Goal: Task Accomplishment & Management: Use online tool/utility

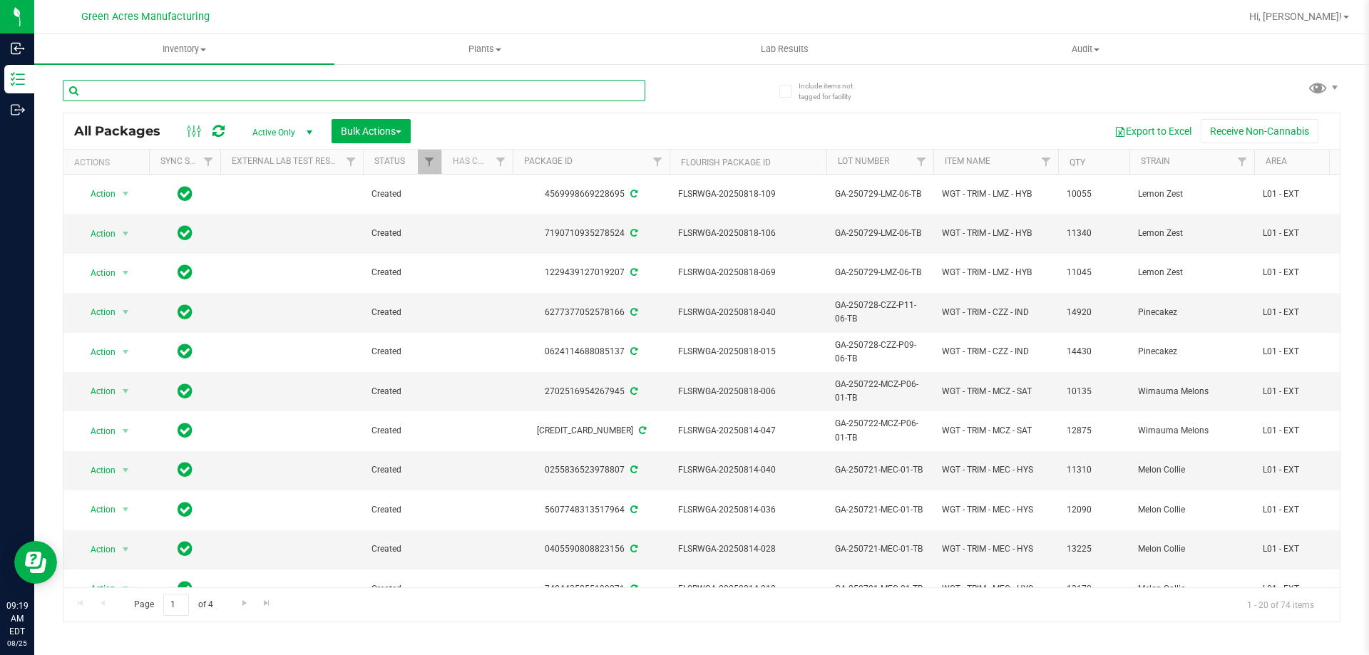
click at [418, 87] on input "text" at bounding box center [354, 90] width 582 height 21
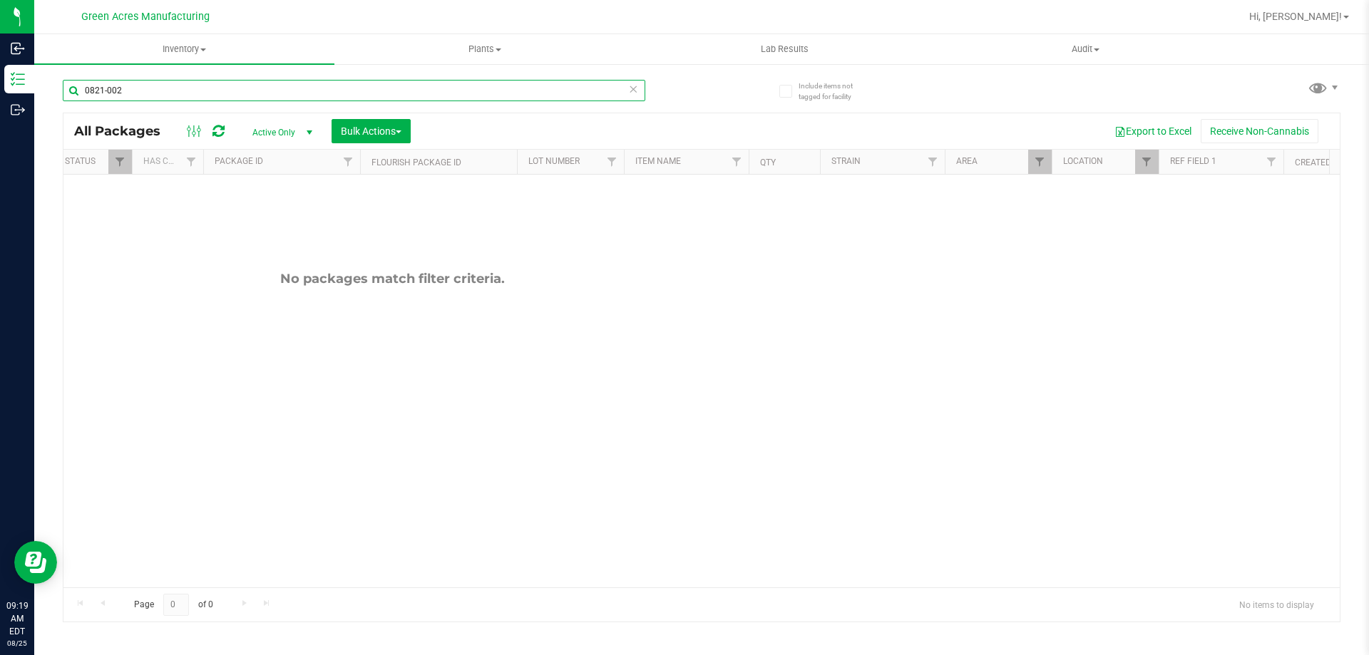
scroll to position [0, 312]
type input "0821-002"
click at [1146, 165] on span "Filter" at bounding box center [1143, 161] width 11 height 11
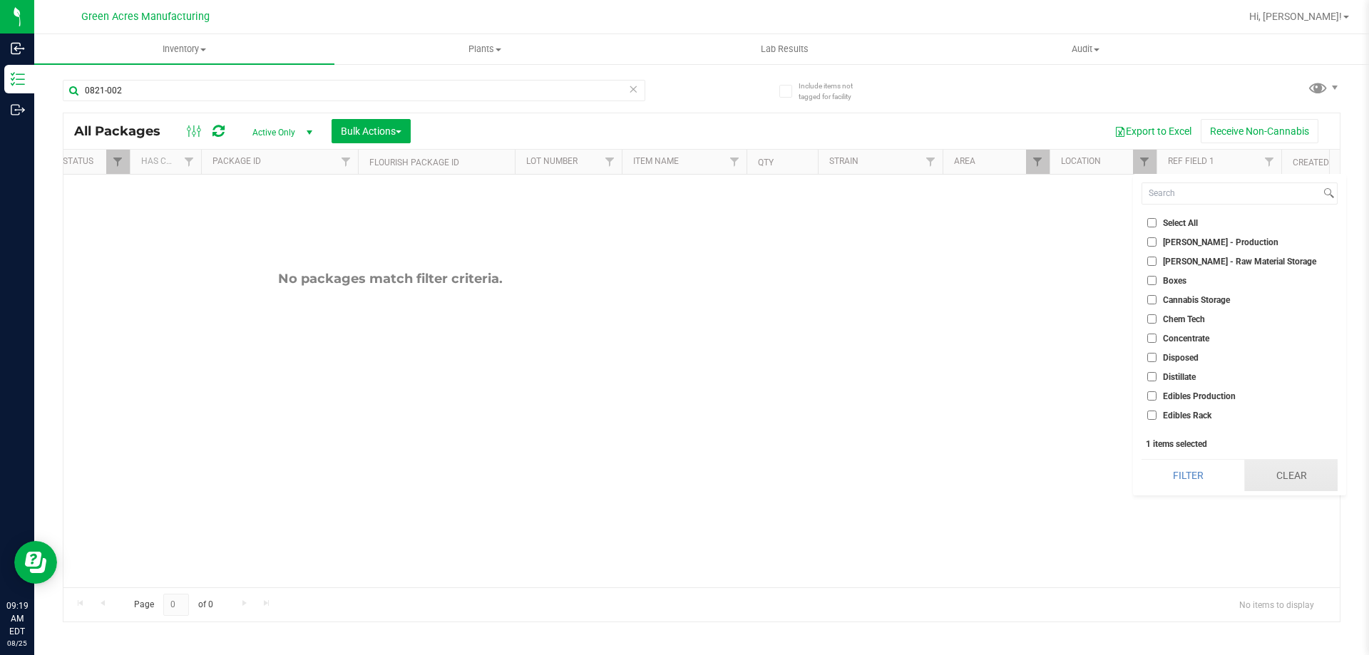
click at [1284, 474] on button "Clear" at bounding box center [1290, 475] width 93 height 31
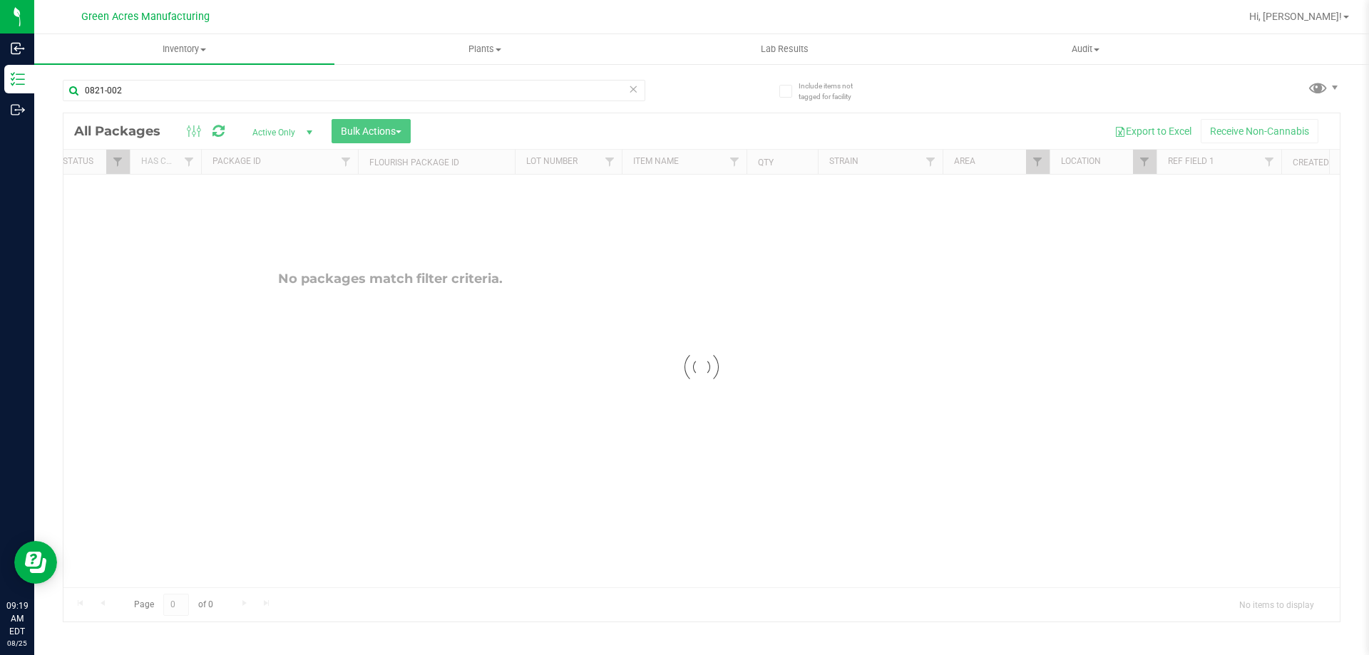
click at [974, 415] on div at bounding box center [701, 367] width 1276 height 508
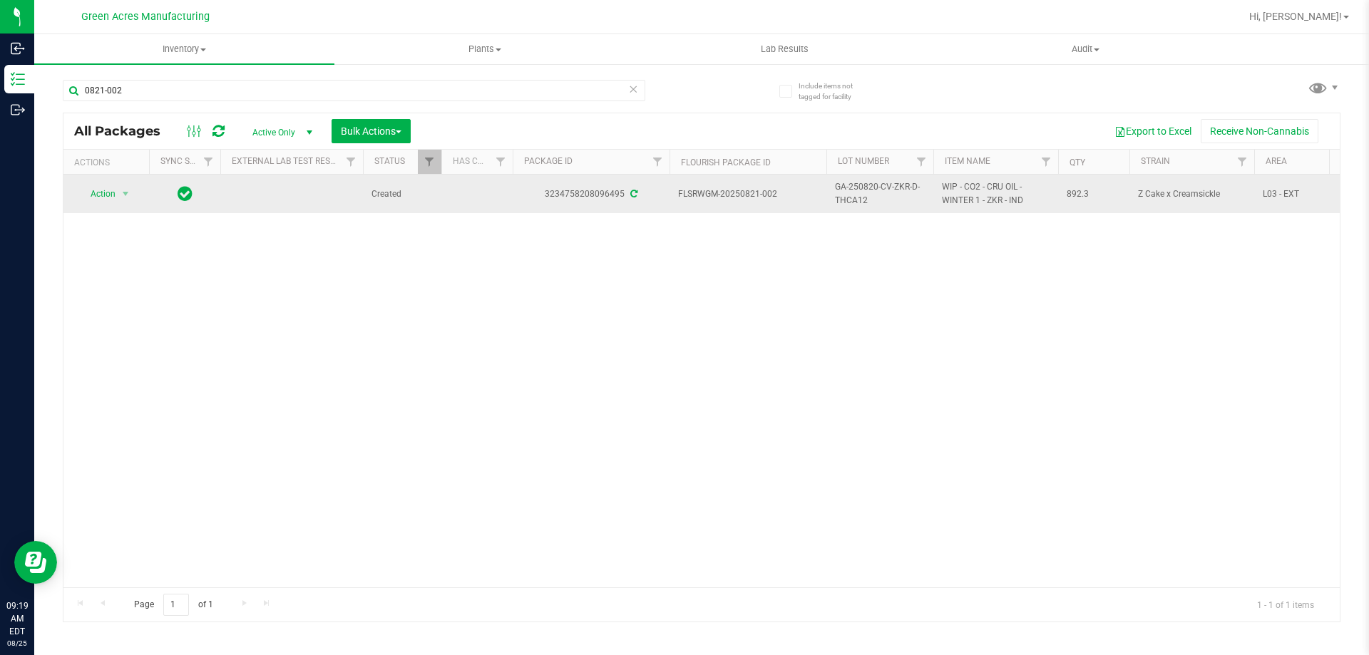
click at [859, 195] on span "GA-250820-CV-ZKR-D-THCA12" at bounding box center [880, 193] width 90 height 27
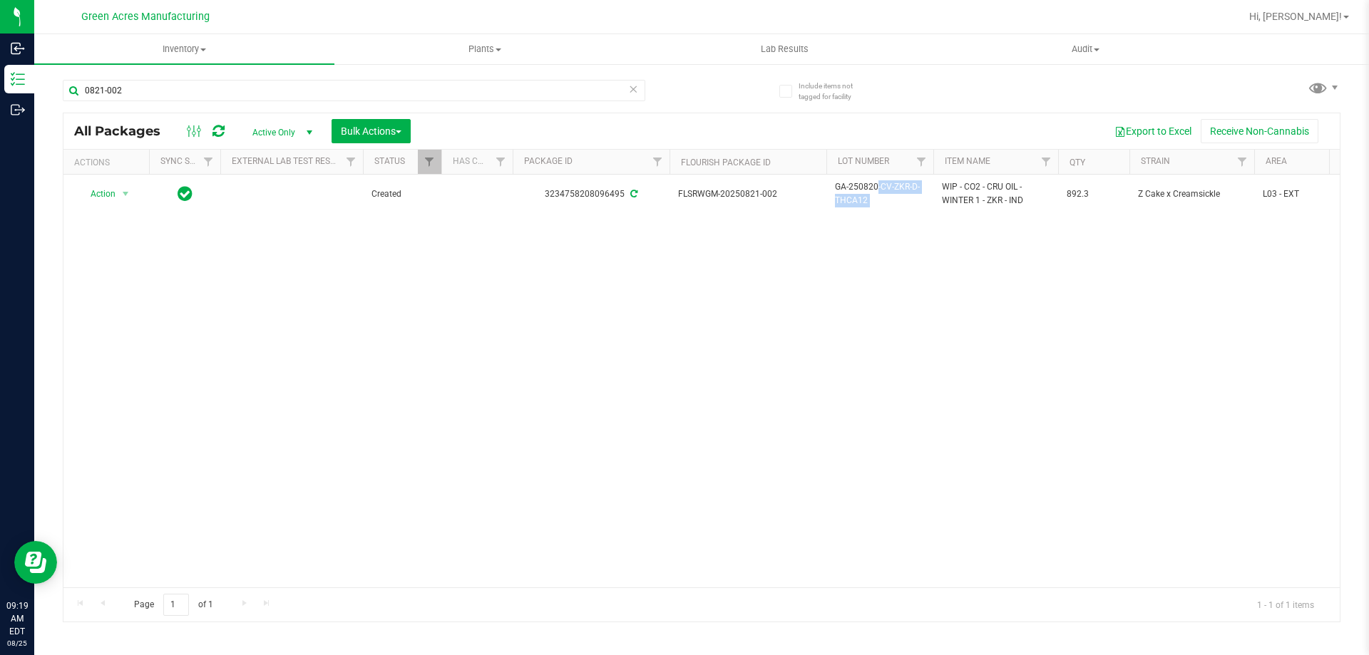
copy tr "GA-250820-CV-ZKR-D-THCA12"
click at [963, 263] on div "Action Action Adjust qty Create package Edit attributes Global inventory Locate…" at bounding box center [701, 381] width 1276 height 413
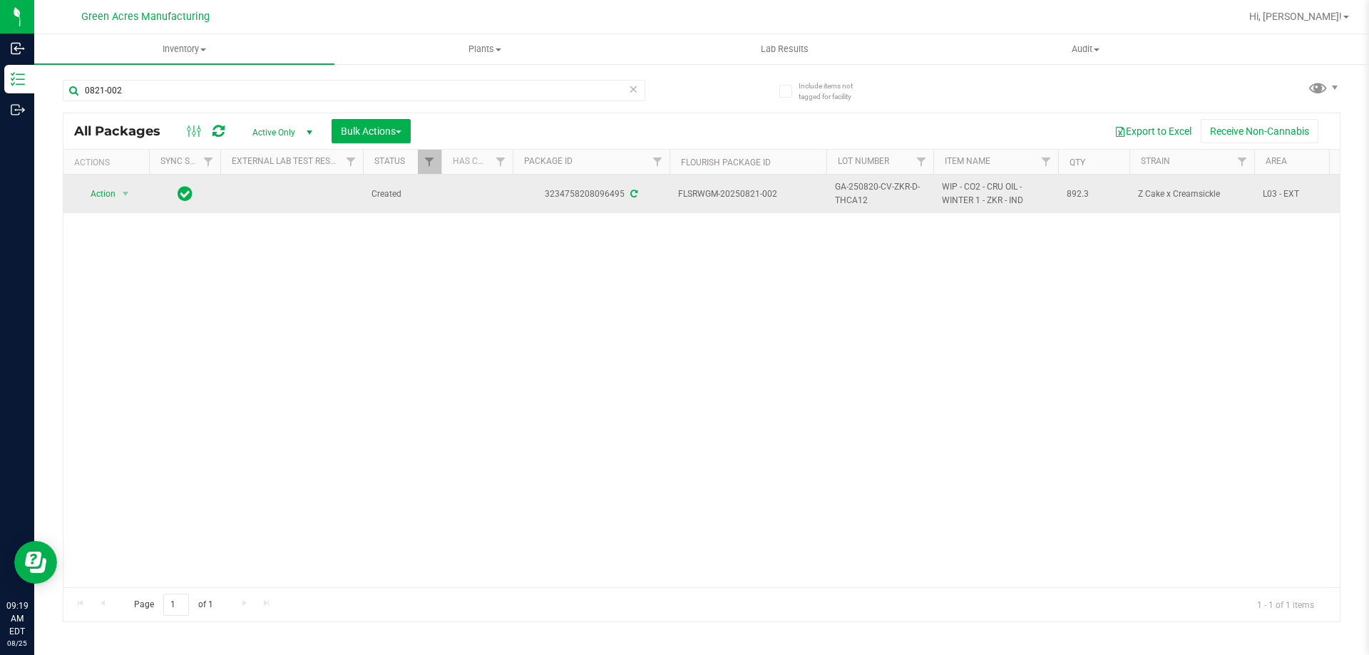
click at [1077, 192] on span "892.3" at bounding box center [1093, 194] width 54 height 14
click at [105, 190] on span "Action" at bounding box center [97, 194] width 38 height 20
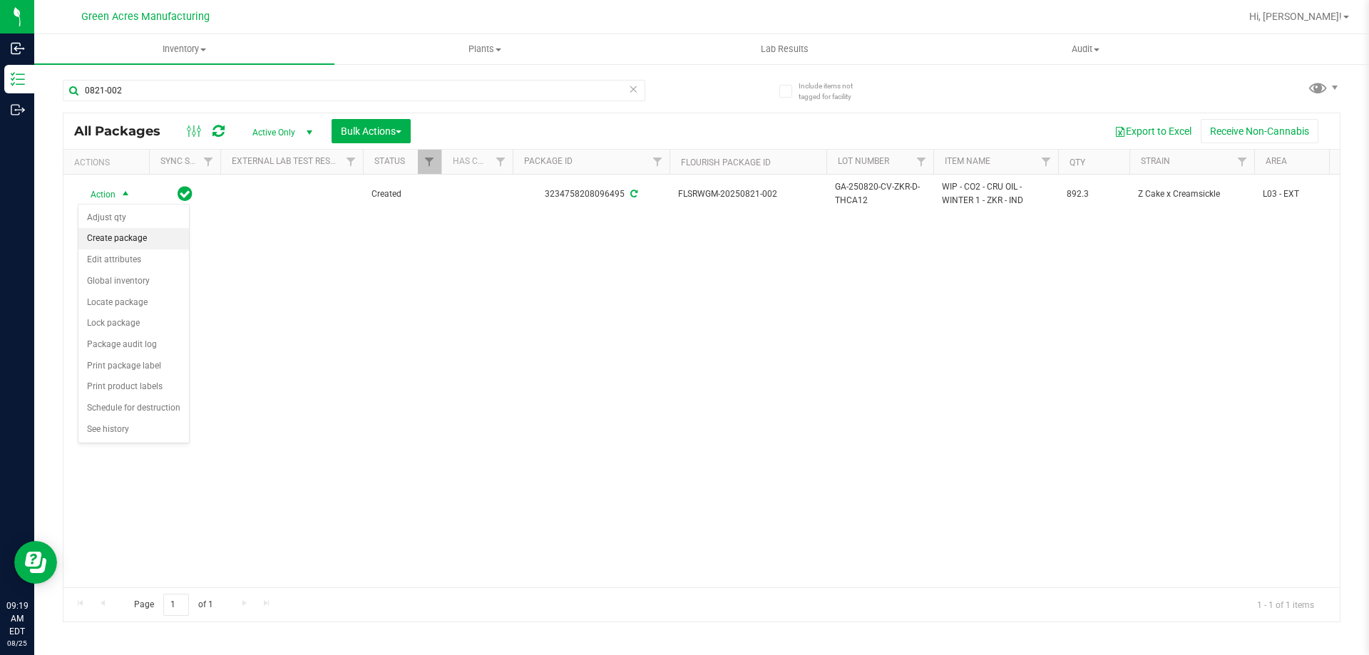
click at [130, 242] on li "Create package" at bounding box center [133, 238] width 110 height 21
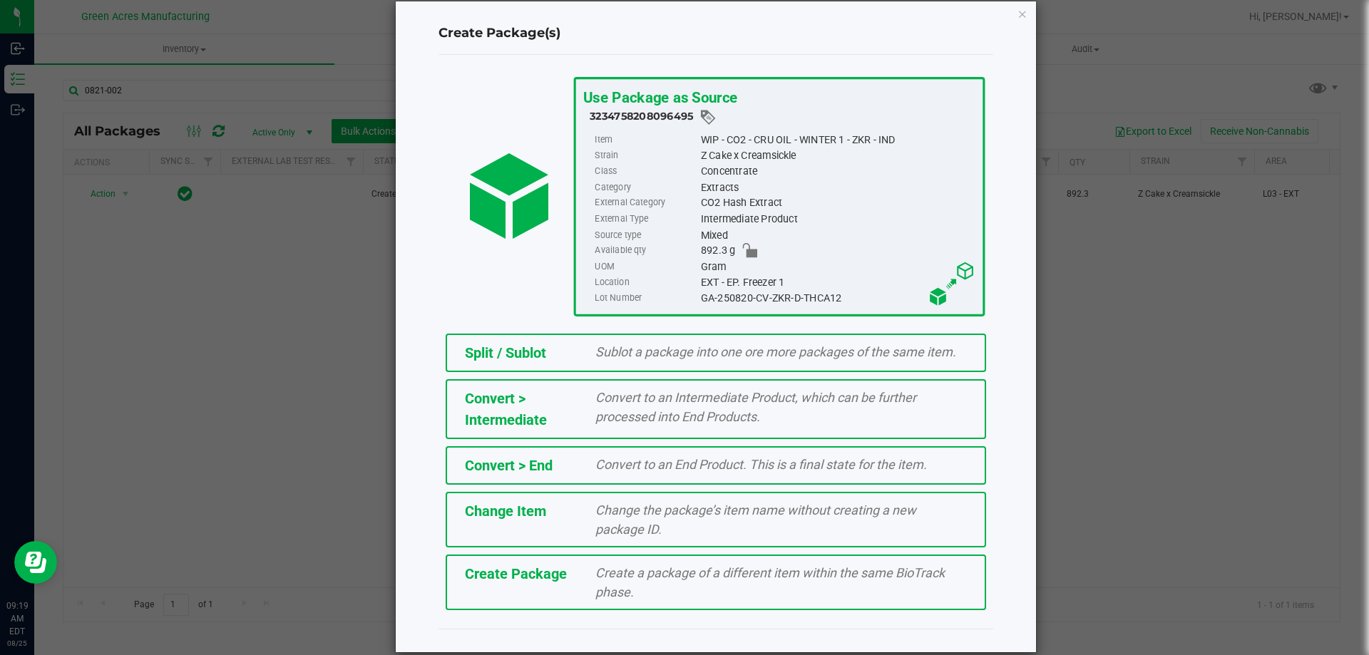
scroll to position [40, 0]
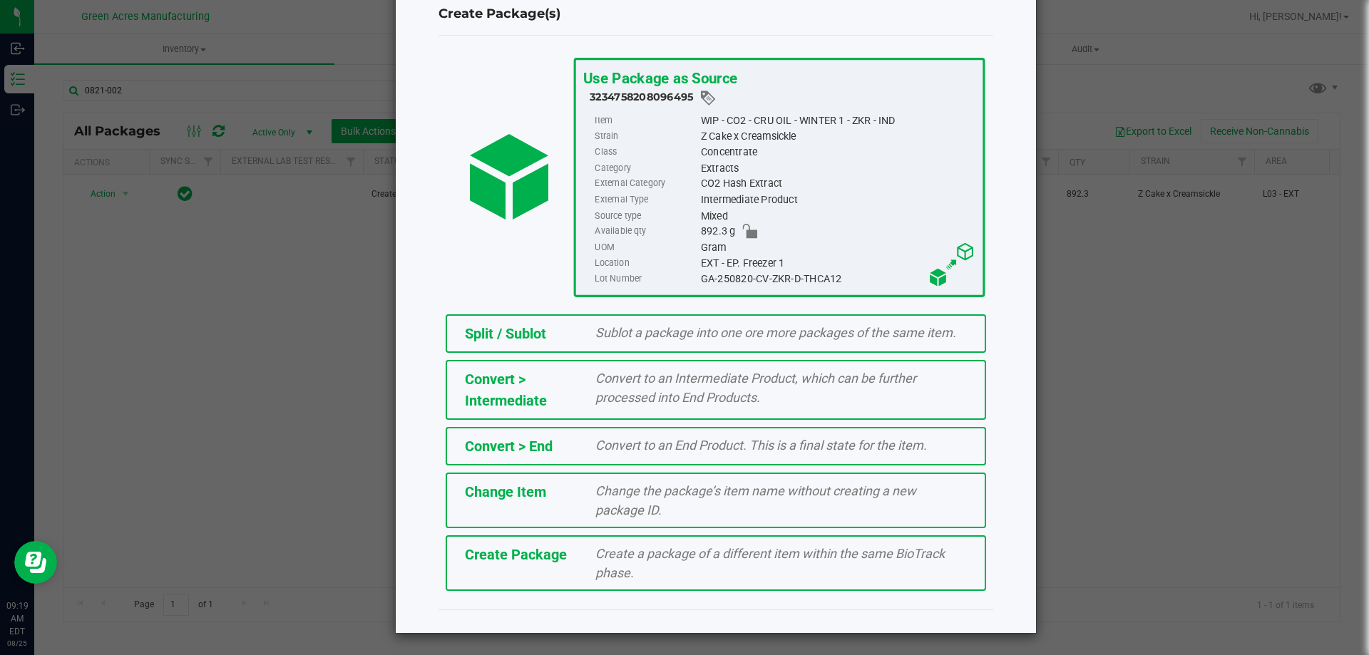
click at [585, 561] on div "Create a package of a different item within the same BioTrack phase." at bounding box center [781, 563] width 393 height 38
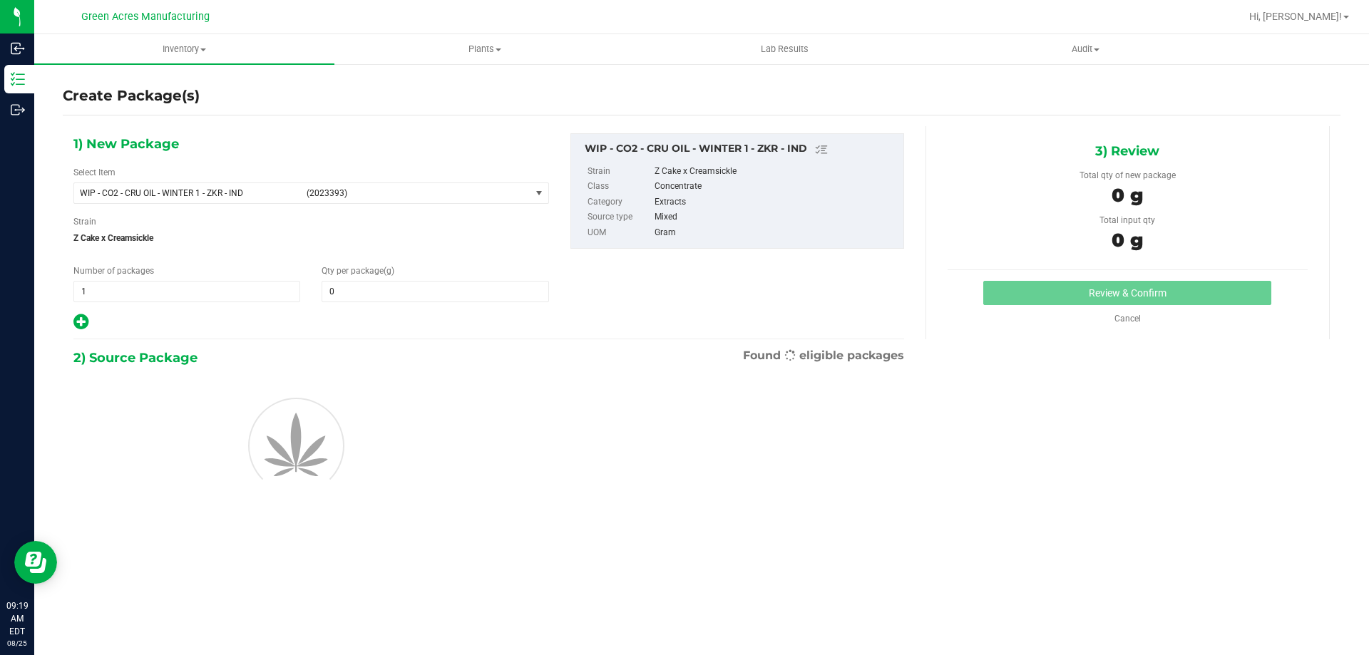
type input "0.0000"
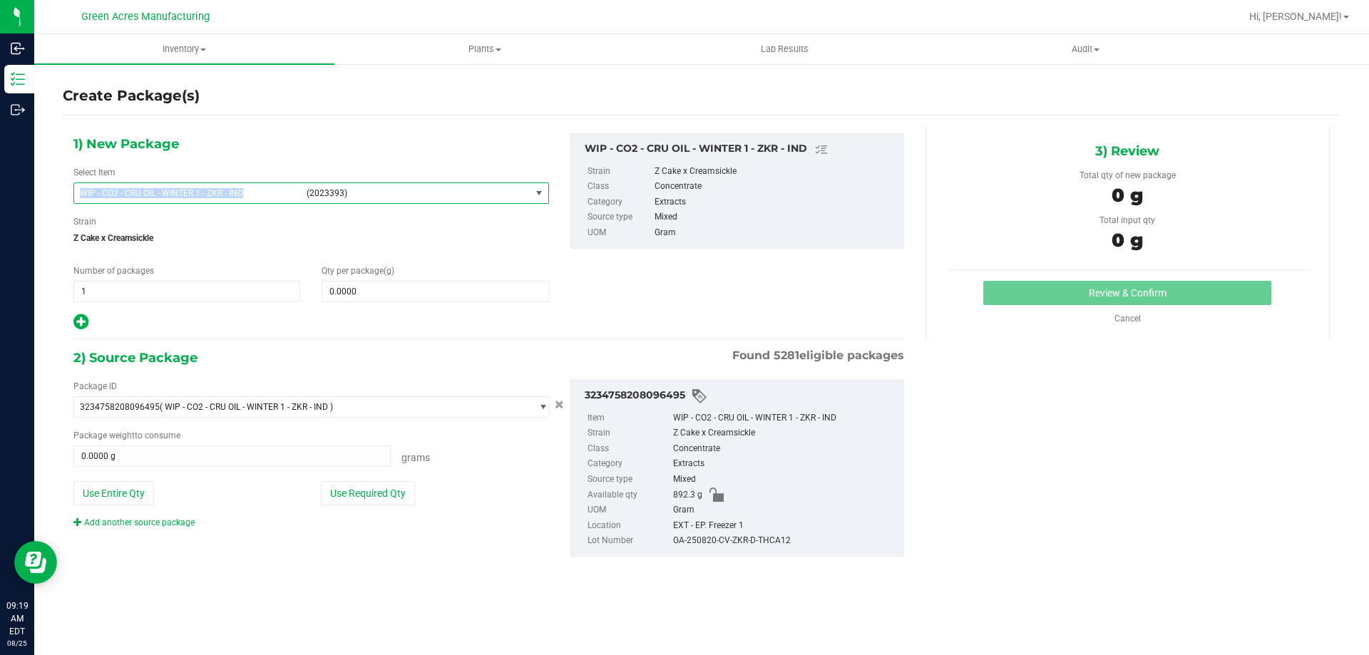
copy span "WIP - CO2 - CRU OIL - WINTER 1 - ZKR - IND"
drag, startPoint x: 252, startPoint y: 186, endPoint x: 80, endPoint y: 196, distance: 172.8
click at [80, 196] on span "WIP - CO2 - CRU OIL - WINTER 1 - ZKR - IND (2023393)" at bounding box center [302, 193] width 456 height 20
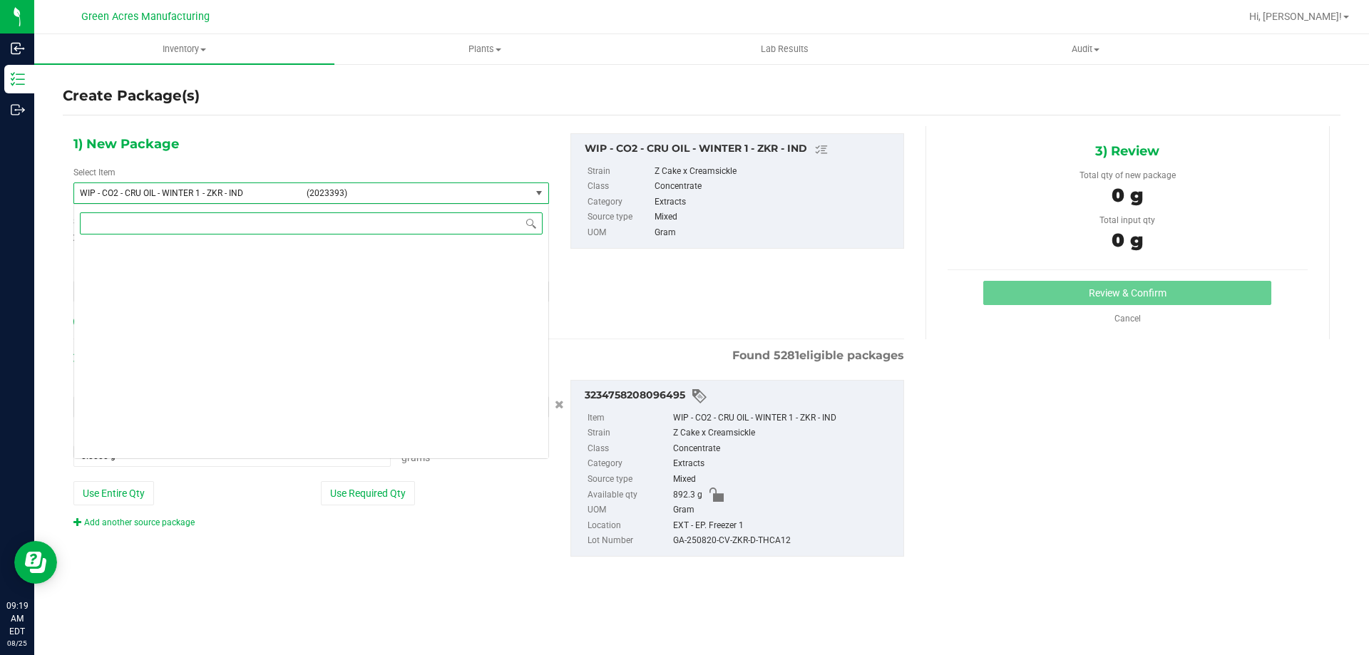
scroll to position [355210, 0]
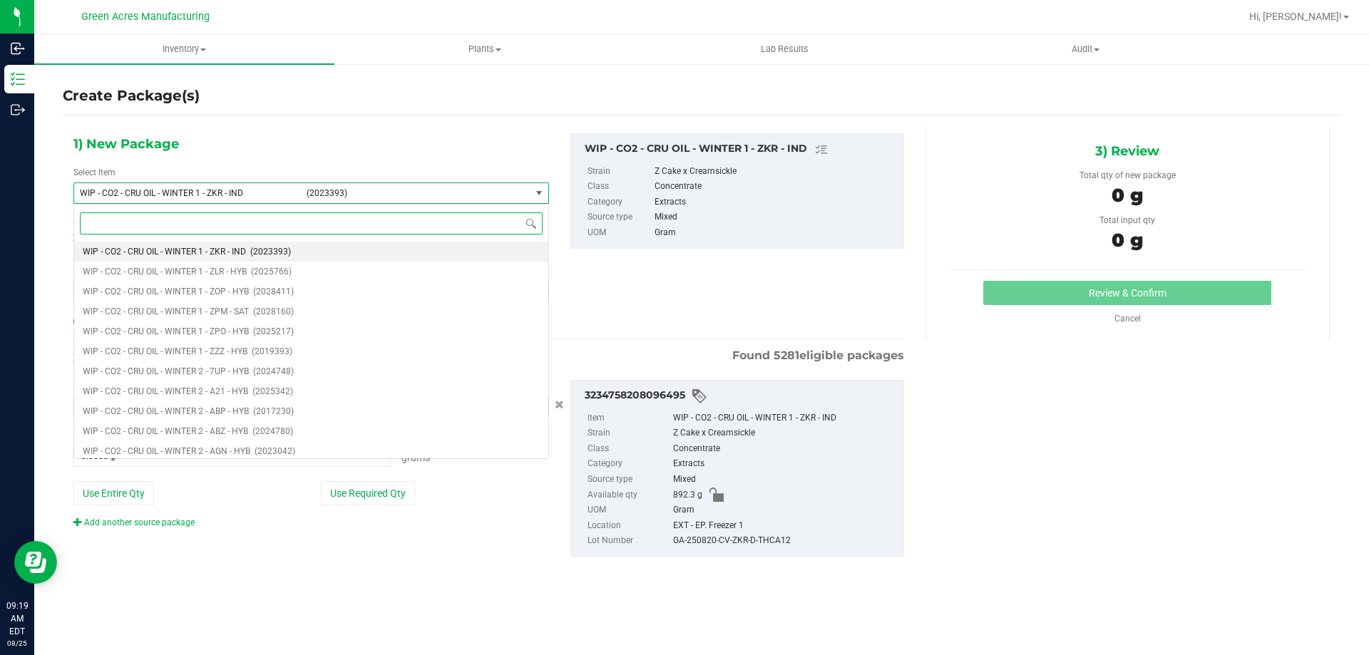
paste input "WIP - CO2 - CRU OIL - WINTER 1 - ZKR - IND"
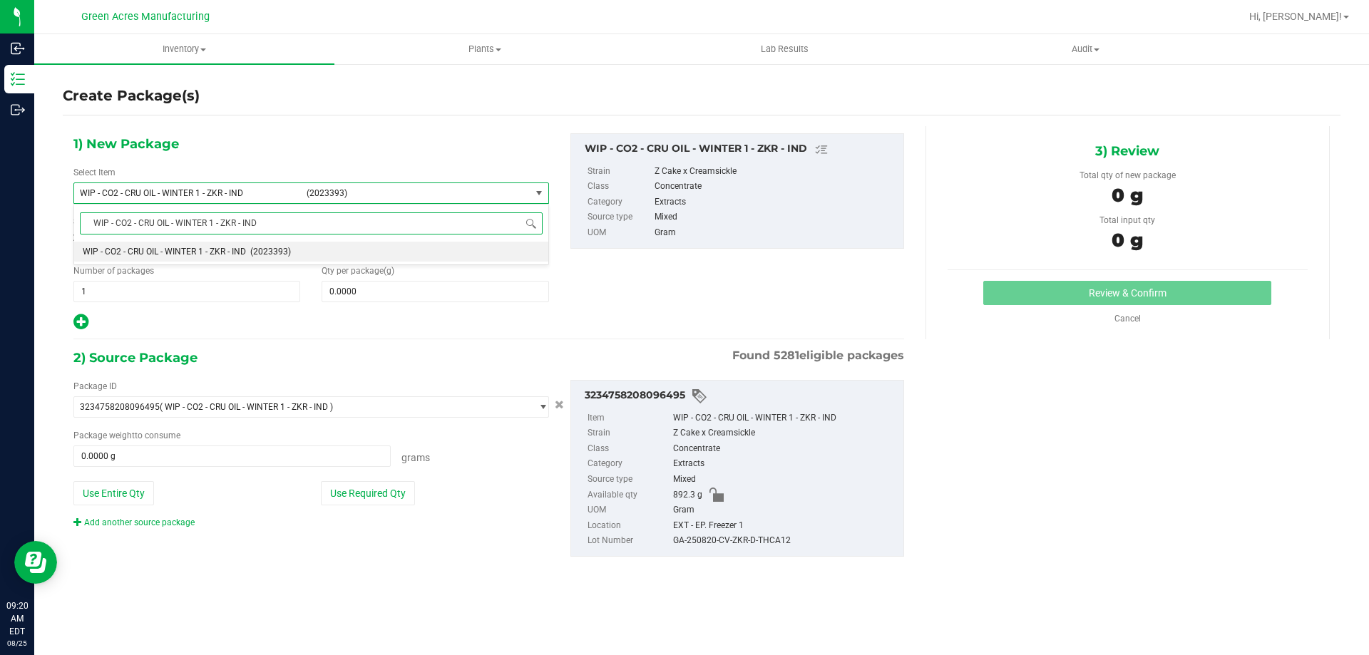
scroll to position [0, 0]
click at [213, 222] on input "WIP - CO2 - CRU OIL - WINTER 1 - ZKR - IND" at bounding box center [311, 223] width 463 height 22
type input "WIP - CO2 - CRU OIL - WINTER 2 - ZKR - IND"
click at [239, 251] on span "WIP - CO2 - CRU OIL - WINTER 2 - ZKR - IND" at bounding box center [164, 252] width 163 height 10
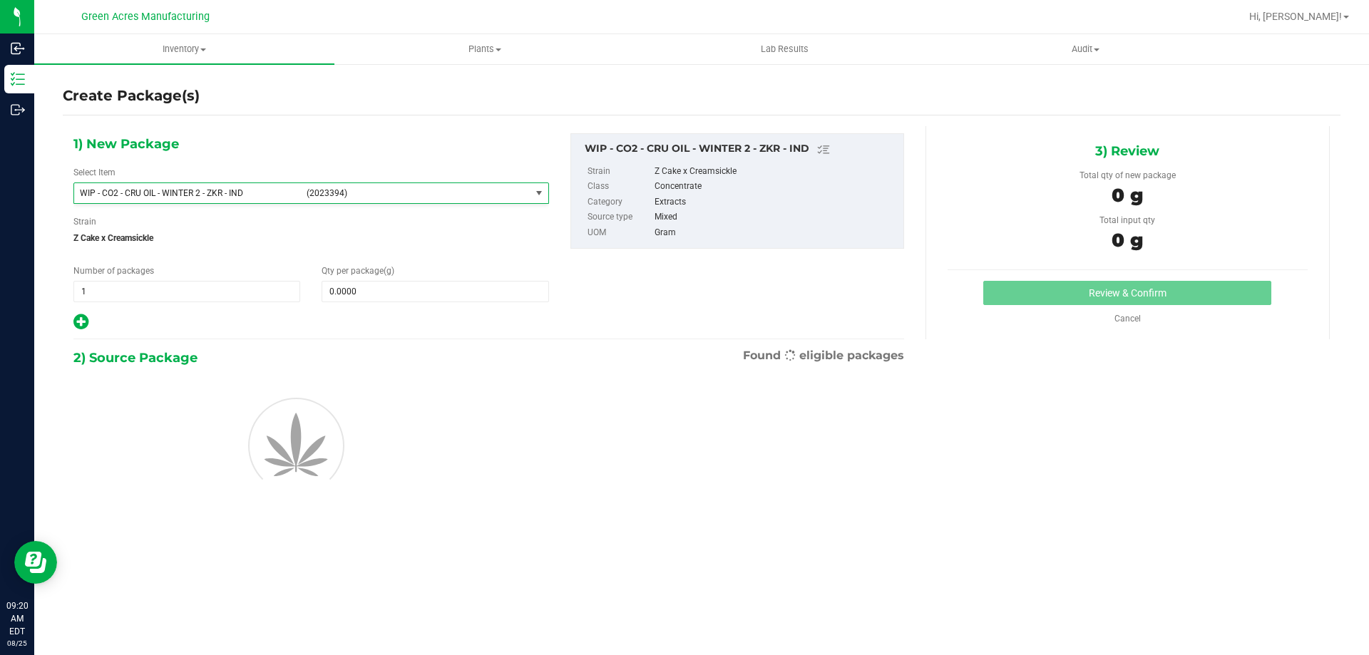
type input "0.0000"
click at [405, 294] on span at bounding box center [434, 291] width 227 height 21
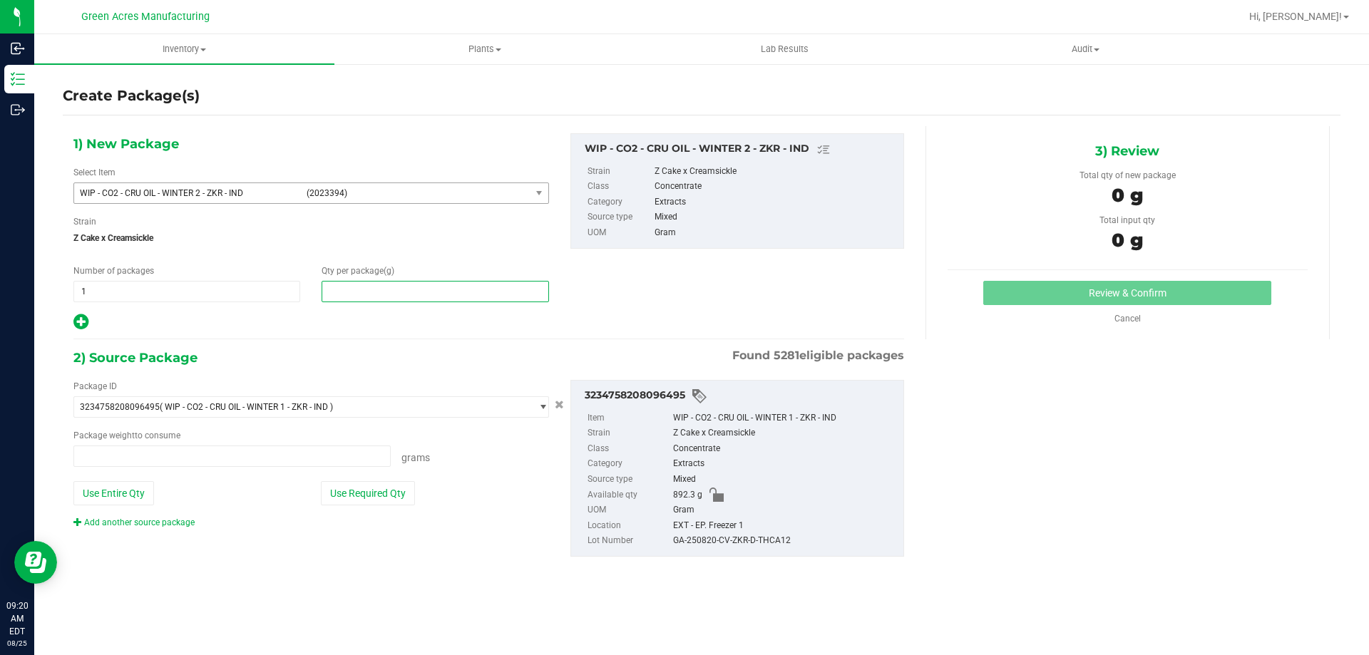
type input "0.0000 g"
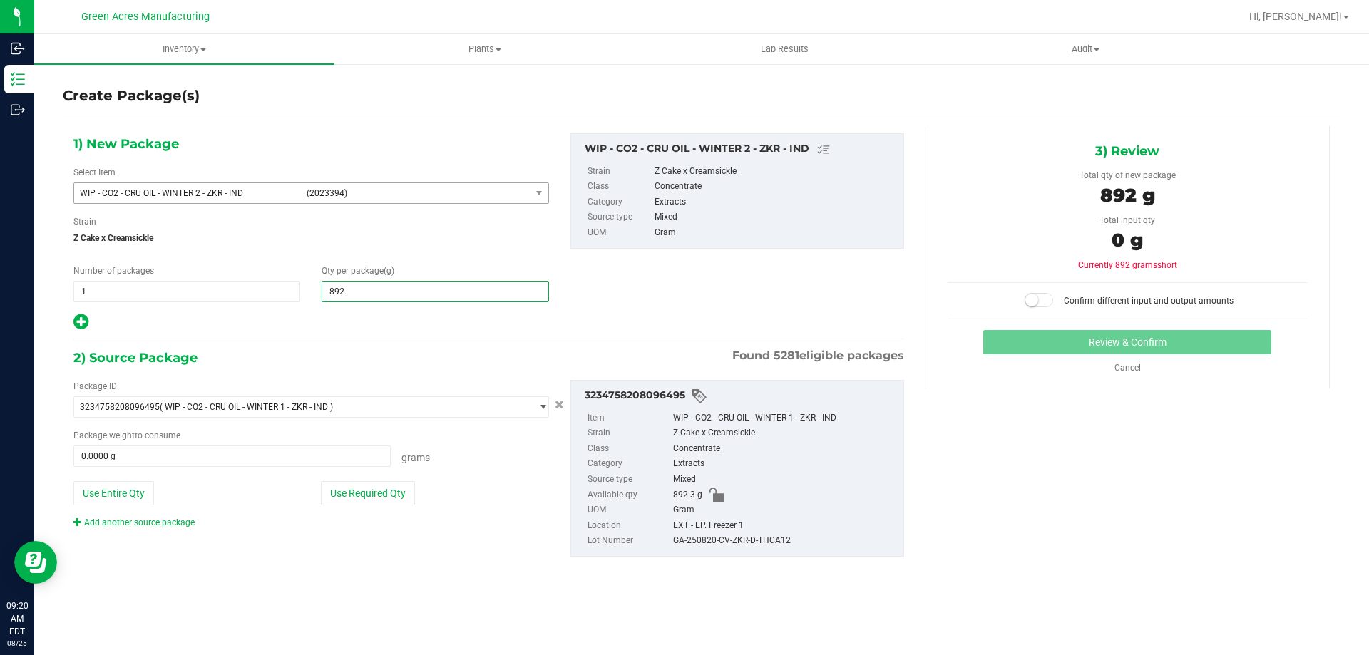
type input "892.3"
type input "892.3000"
click at [417, 316] on div at bounding box center [310, 322] width 475 height 19
click at [117, 498] on button "Use Entire Qty" at bounding box center [113, 493] width 81 height 24
type input "892.3000 g"
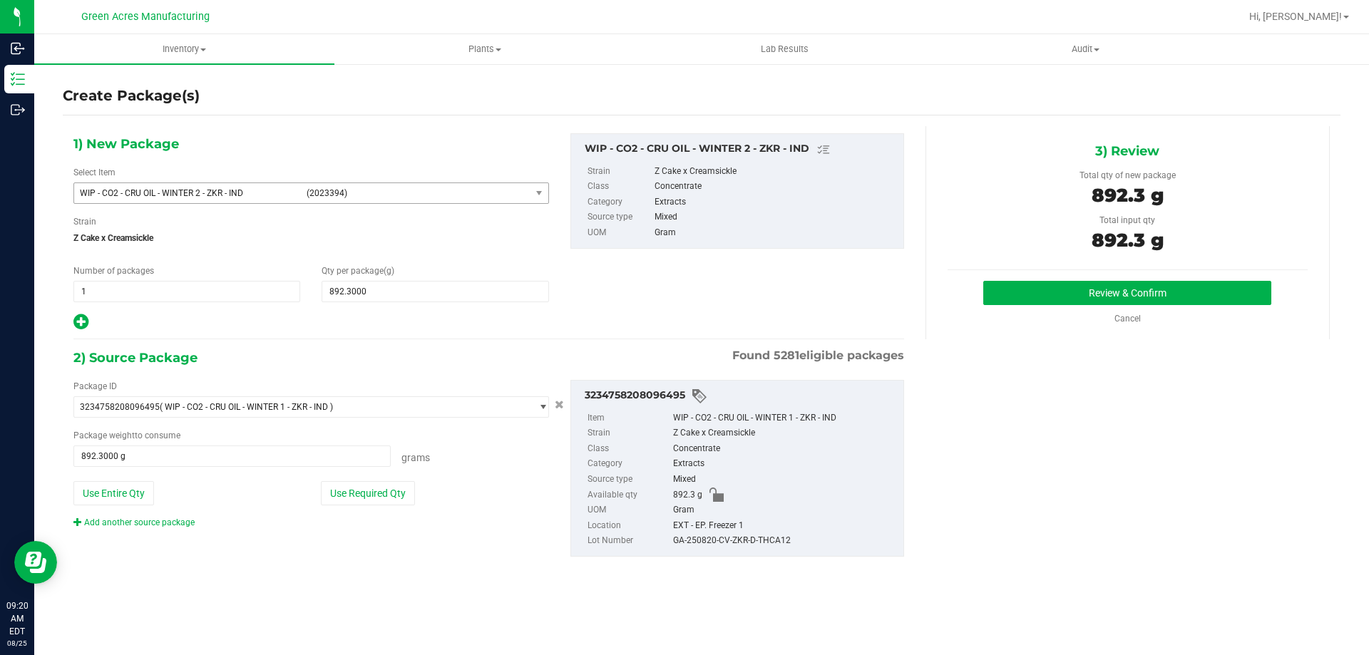
click at [247, 361] on div "2) Source Package Found 5281 eligible packages" at bounding box center [488, 357] width 830 height 21
click at [1023, 292] on button "Review & Confirm" at bounding box center [1127, 293] width 288 height 24
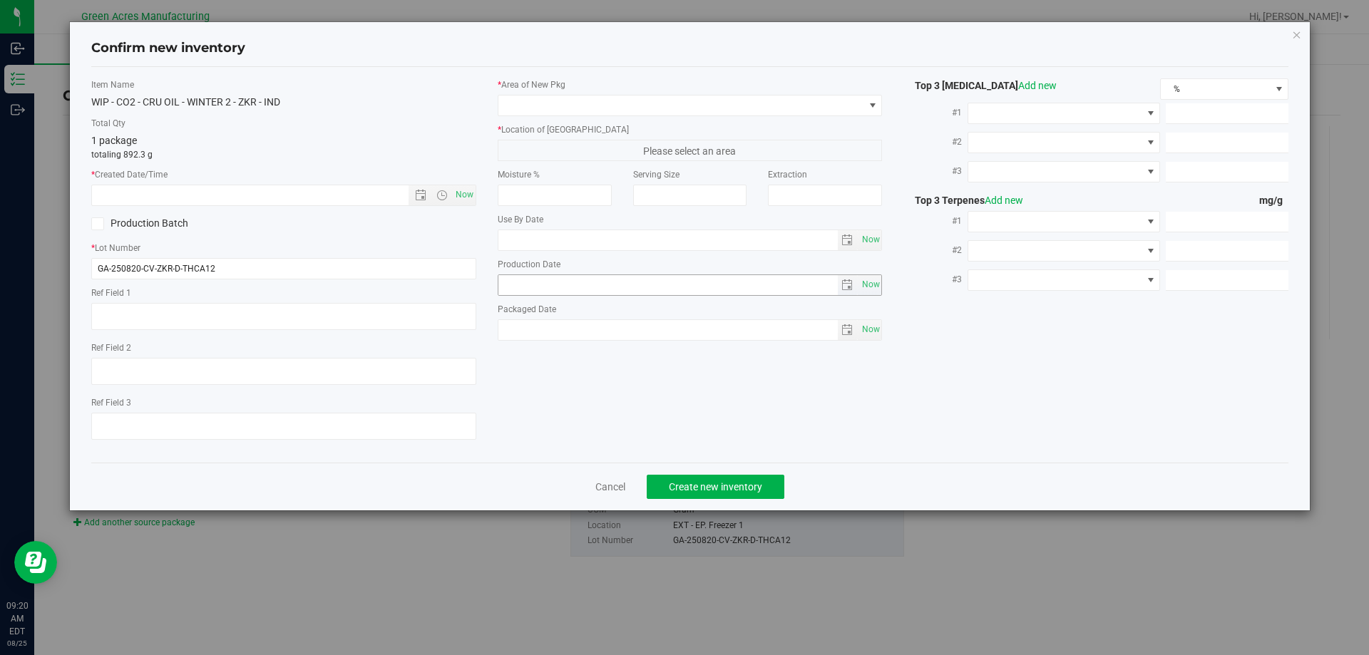
type textarea "21.3%/2.12% Terps"
type textarea ".172"
click at [473, 200] on span "Now" at bounding box center [464, 195] width 24 height 21
type input "[DATE] 9:20 AM"
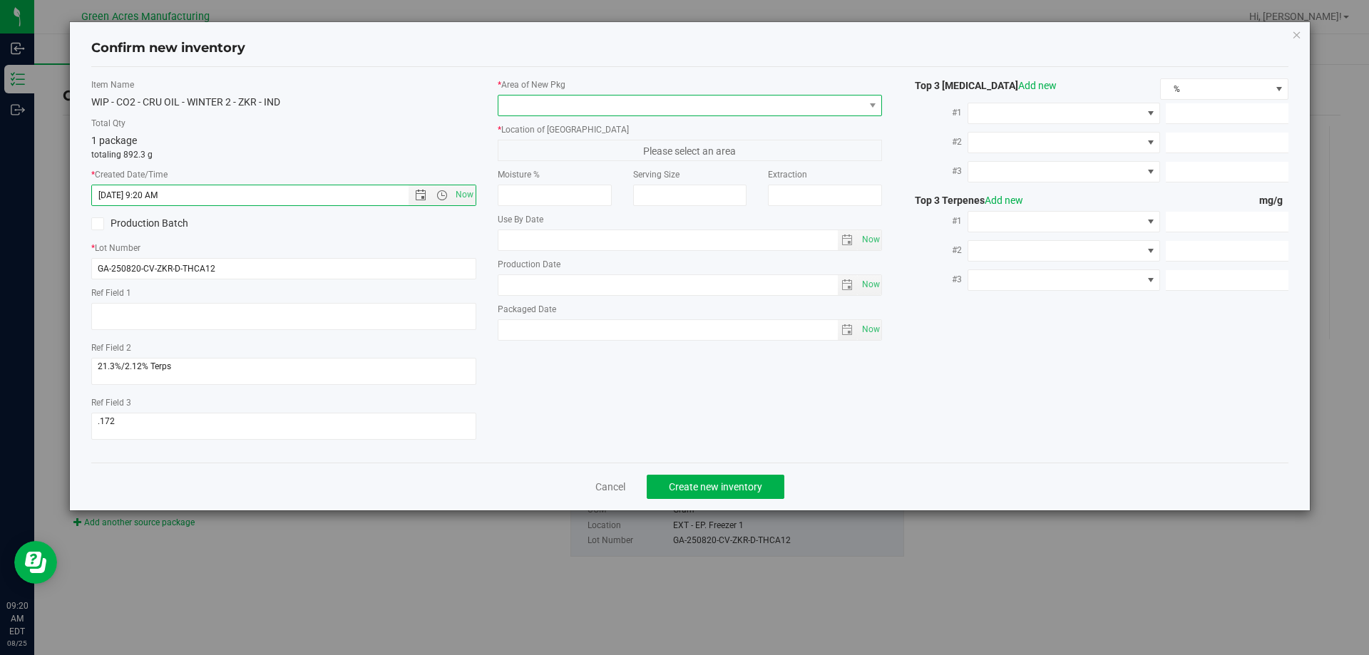
click at [525, 104] on span at bounding box center [681, 106] width 366 height 20
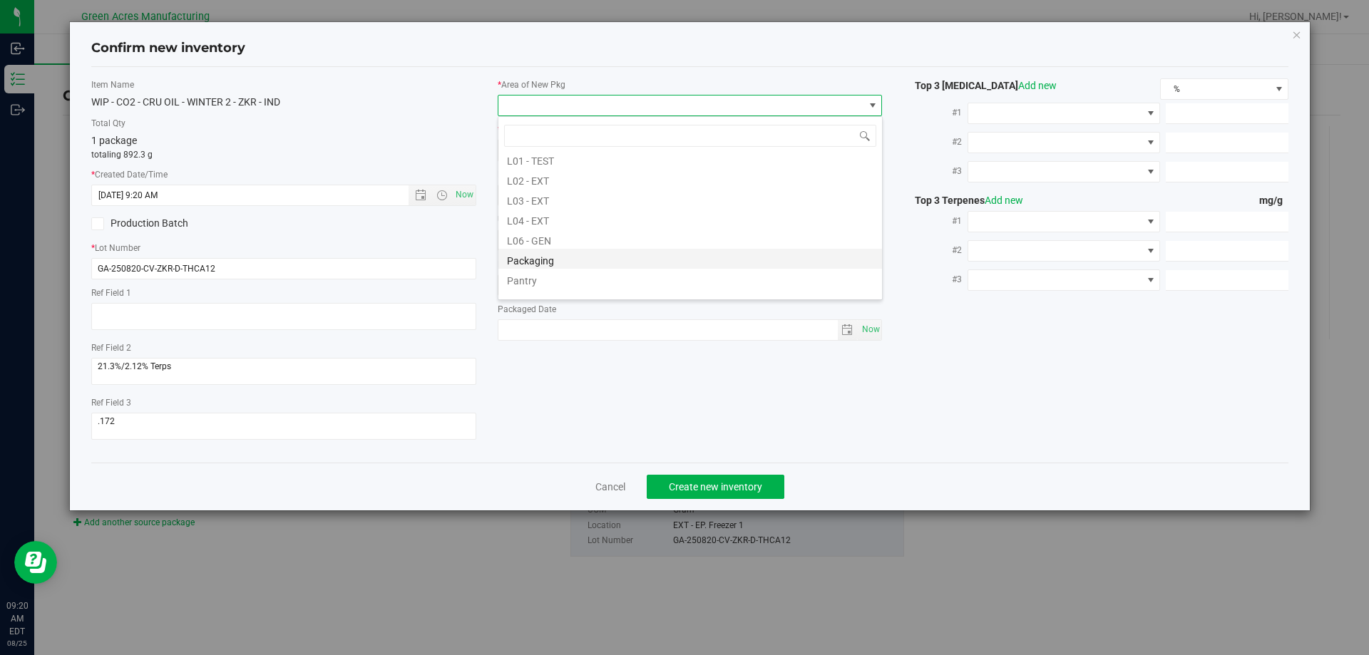
scroll to position [285, 0]
click at [543, 205] on li "L03 - EXT" at bounding box center [689, 198] width 383 height 20
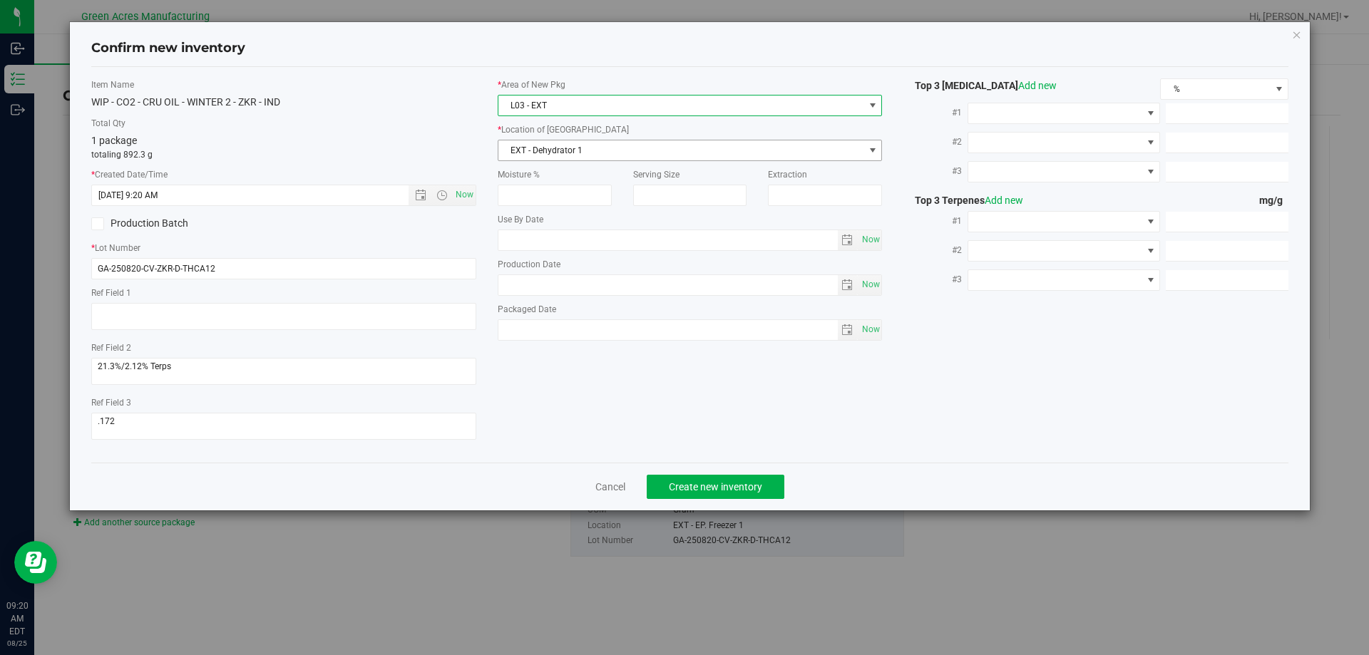
click at [543, 148] on span "EXT - Dehydrator 1" at bounding box center [681, 150] width 366 height 20
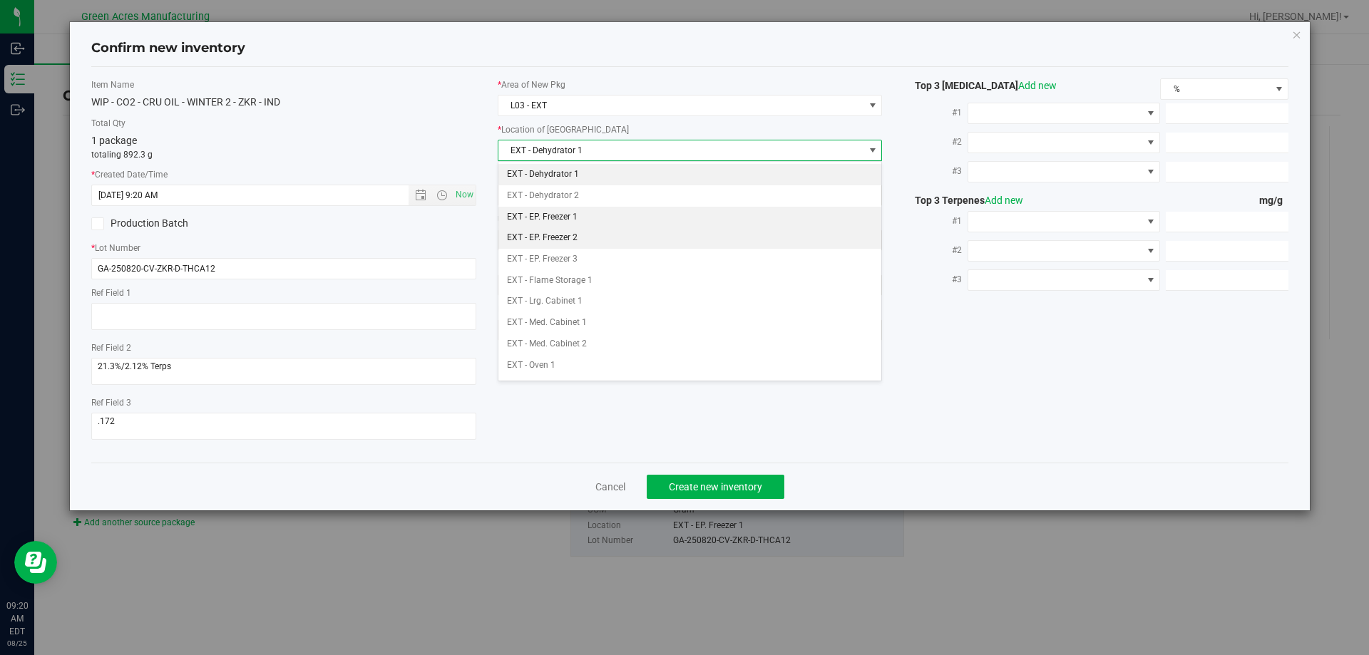
click at [592, 235] on li "EXT - EP. Freezer 2" at bounding box center [689, 237] width 383 height 21
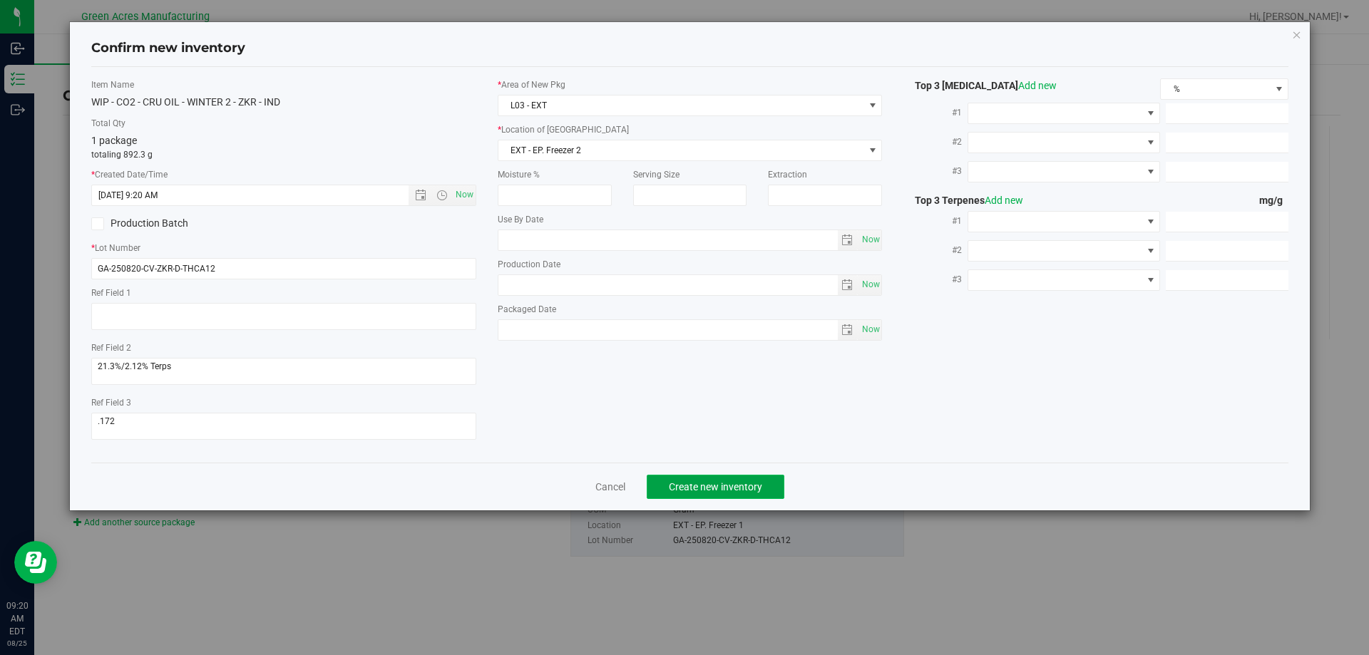
click at [726, 481] on span "Create new inventory" at bounding box center [715, 486] width 93 height 11
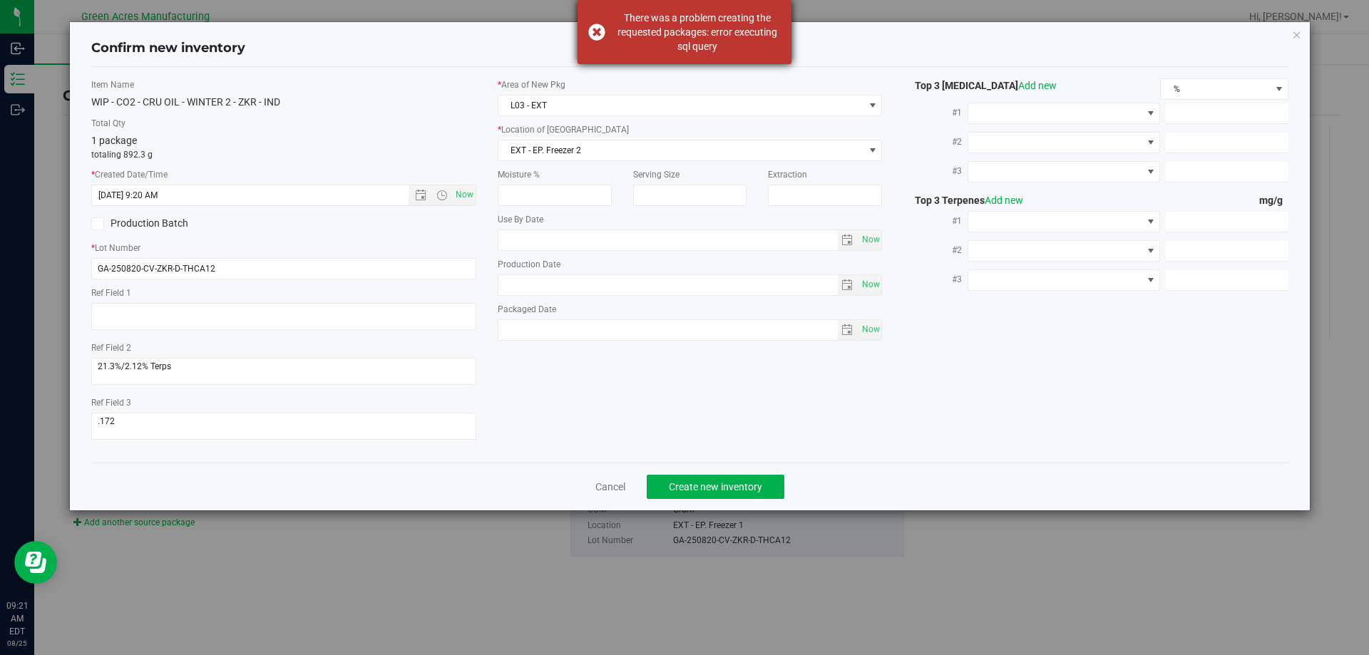
click at [699, 37] on div "There was a problem creating the requested packages: error executing sql query" at bounding box center [697, 32] width 168 height 43
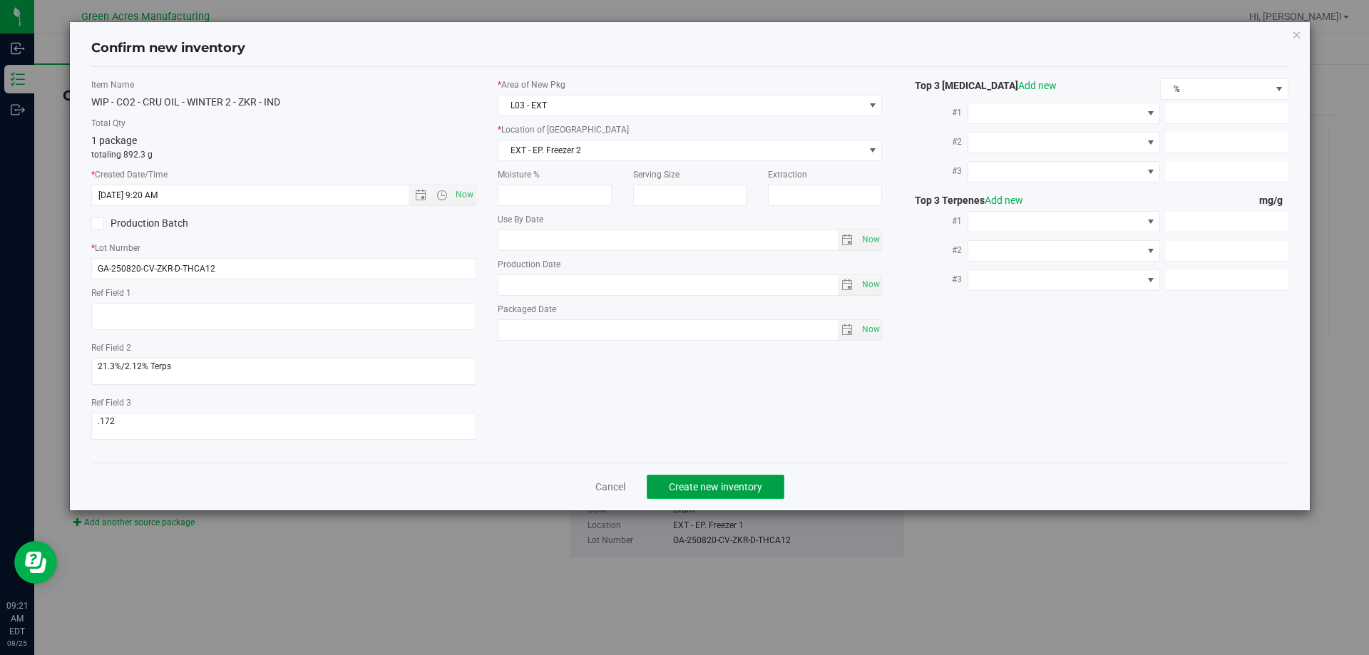
click at [687, 491] on span "Create new inventory" at bounding box center [715, 486] width 93 height 11
click at [606, 484] on link "Cancel" at bounding box center [605, 487] width 30 height 14
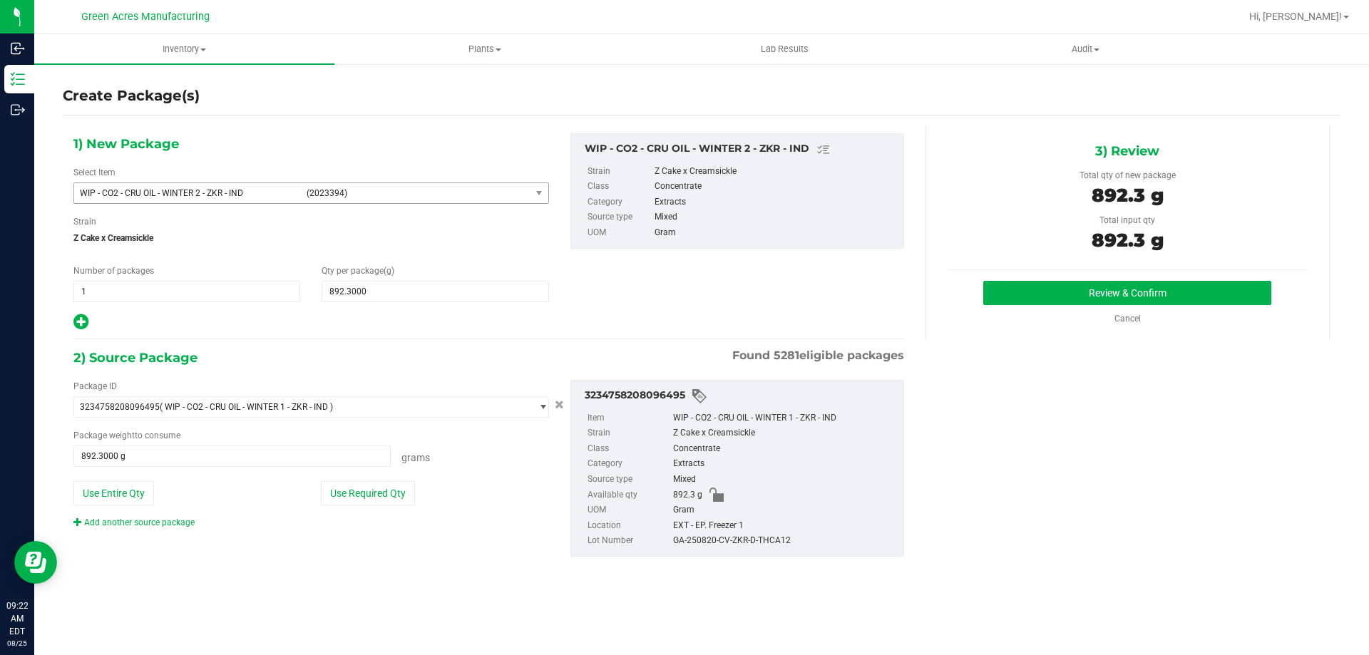
click at [567, 295] on div "1) New Package Select Item WIP - CO2 - CRU OIL - WINTER 2 - ZKR - IND (2023394)…" at bounding box center [489, 232] width 852 height 198
click at [1021, 289] on button "Review & Confirm" at bounding box center [1127, 293] width 288 height 24
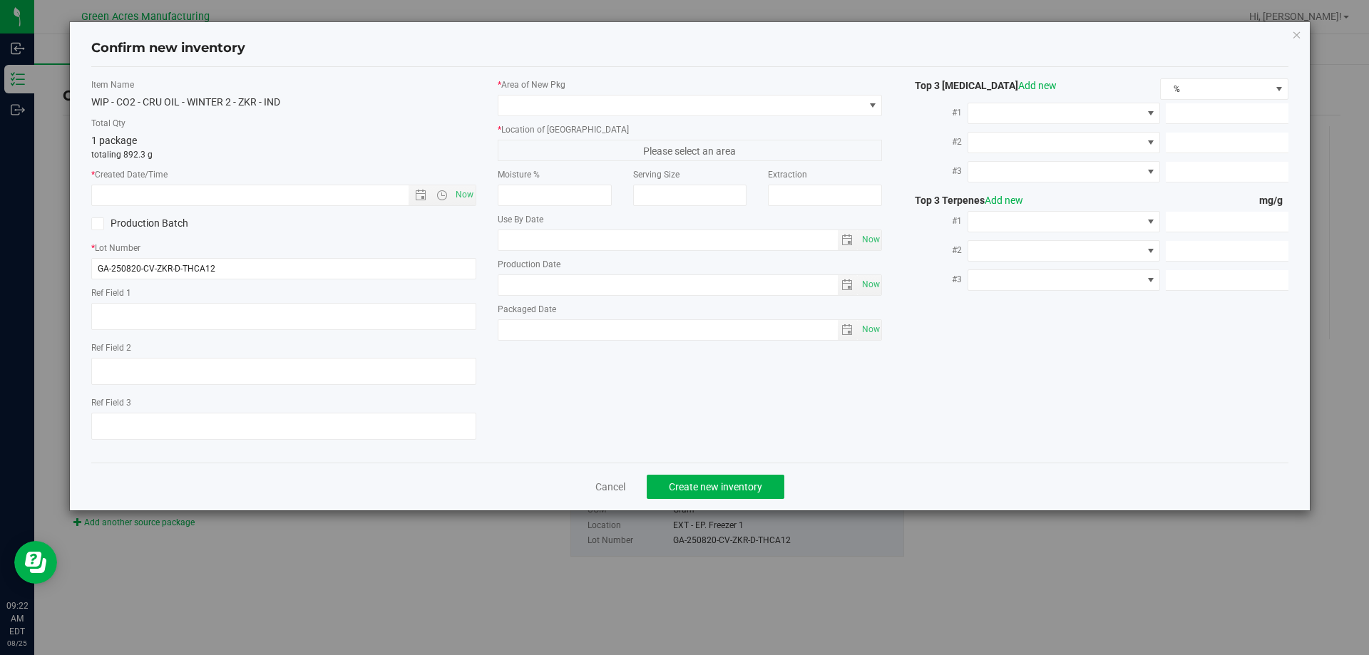
type textarea "21.3%/2.12% Terps"
type textarea ".172"
click at [473, 196] on span "Now" at bounding box center [464, 195] width 24 height 21
type input "[DATE] 9:22 AM"
click at [527, 89] on label "* Area of [GEOGRAPHIC_DATA]" at bounding box center [690, 84] width 385 height 13
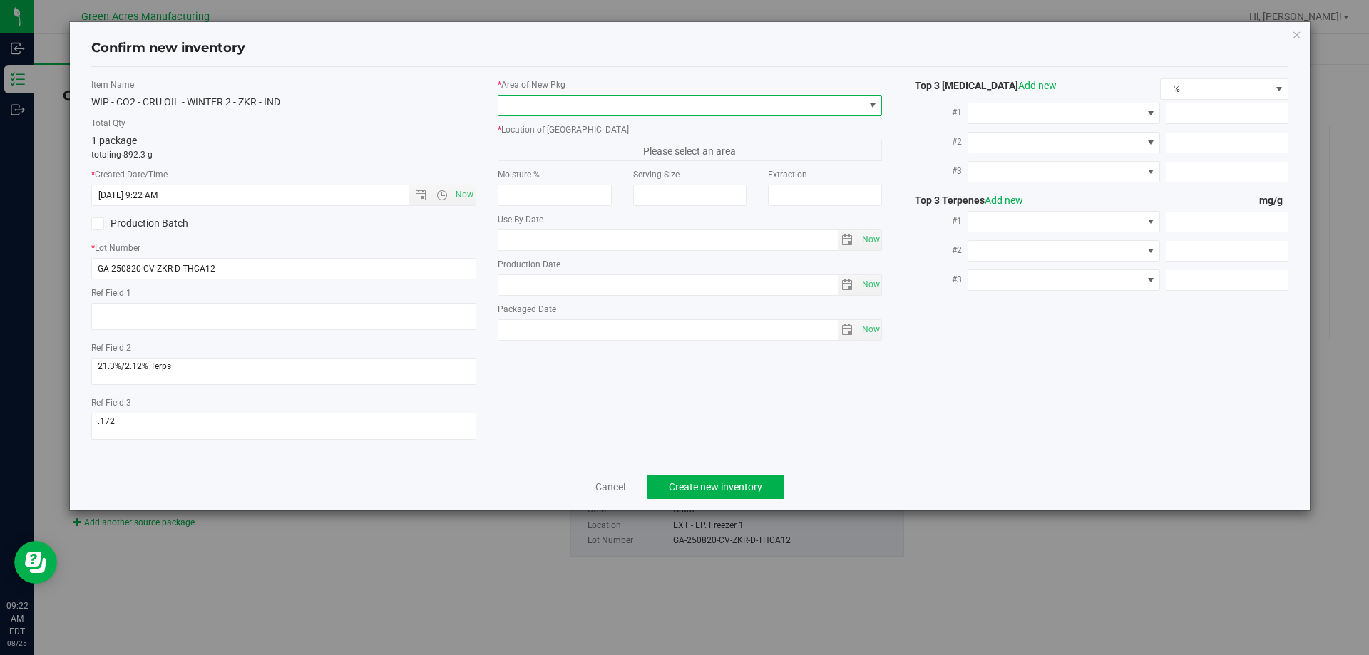
drag, startPoint x: 534, startPoint y: 99, endPoint x: 540, endPoint y: 110, distance: 12.1
click at [534, 103] on span at bounding box center [681, 106] width 366 height 20
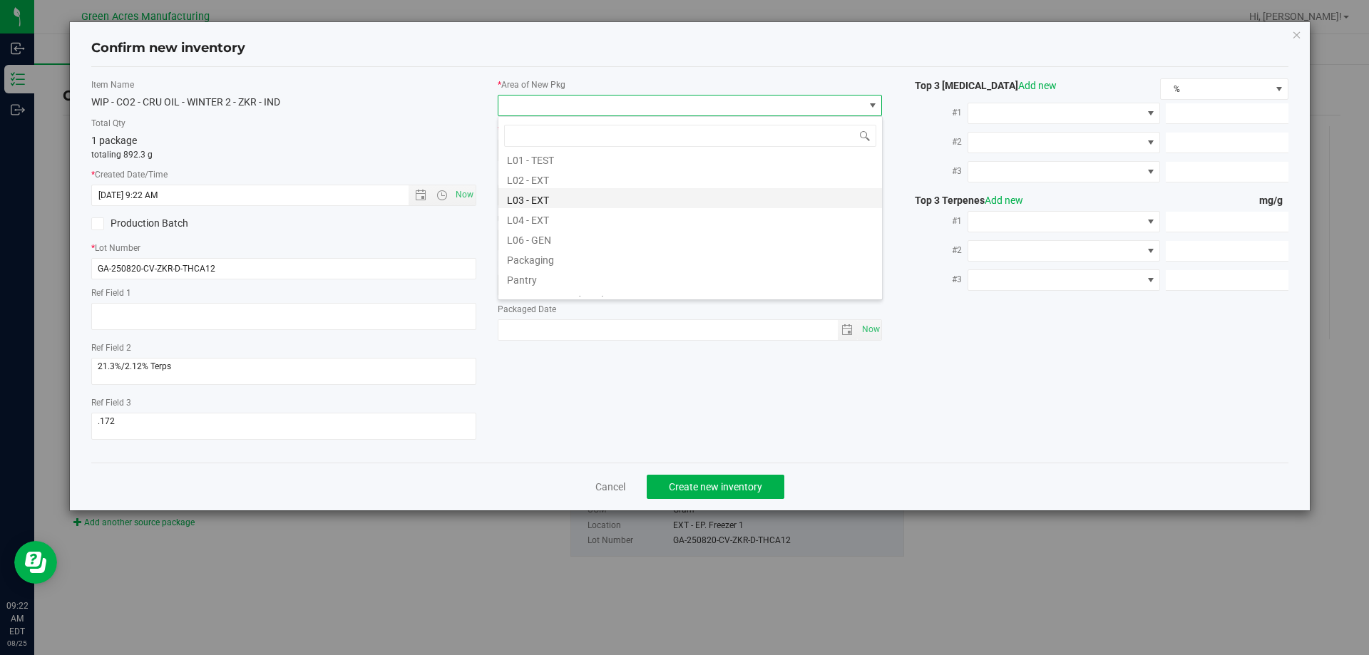
click at [555, 199] on li "L03 - EXT" at bounding box center [689, 198] width 383 height 20
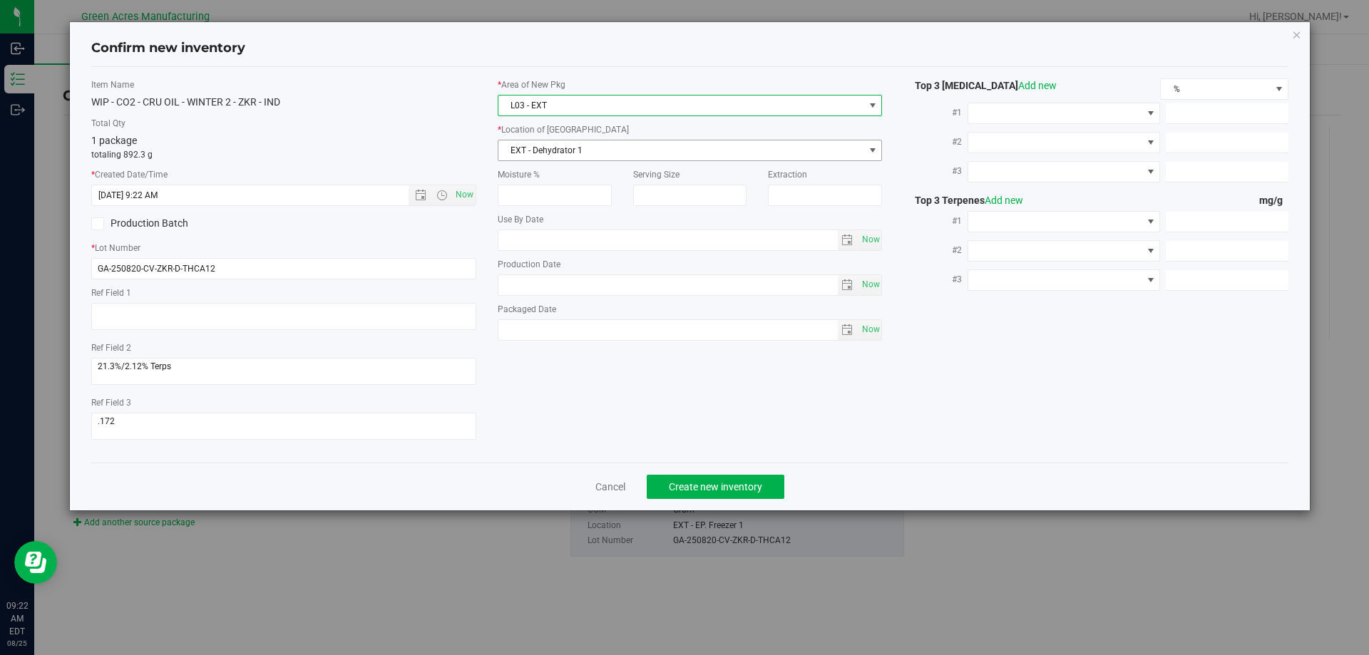
click at [555, 140] on span "EXT - Dehydrator 1" at bounding box center [681, 150] width 366 height 20
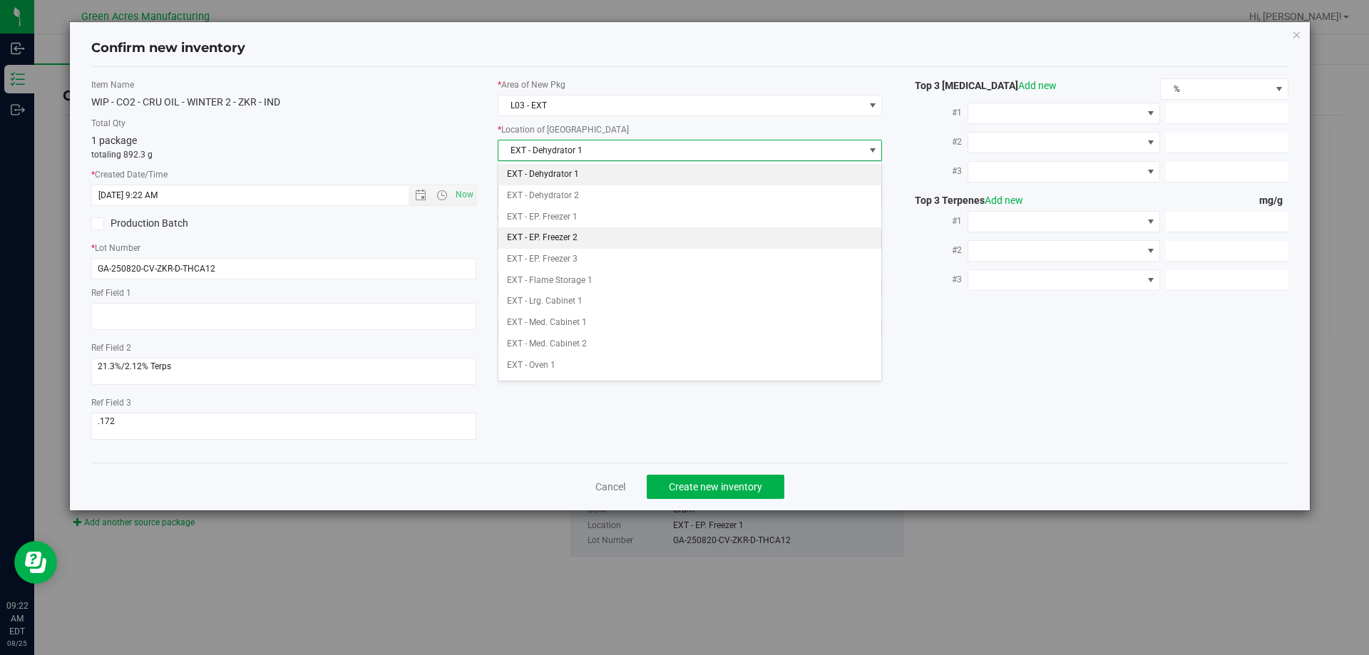
click at [582, 240] on li "EXT - EP. Freezer 2" at bounding box center [689, 237] width 383 height 21
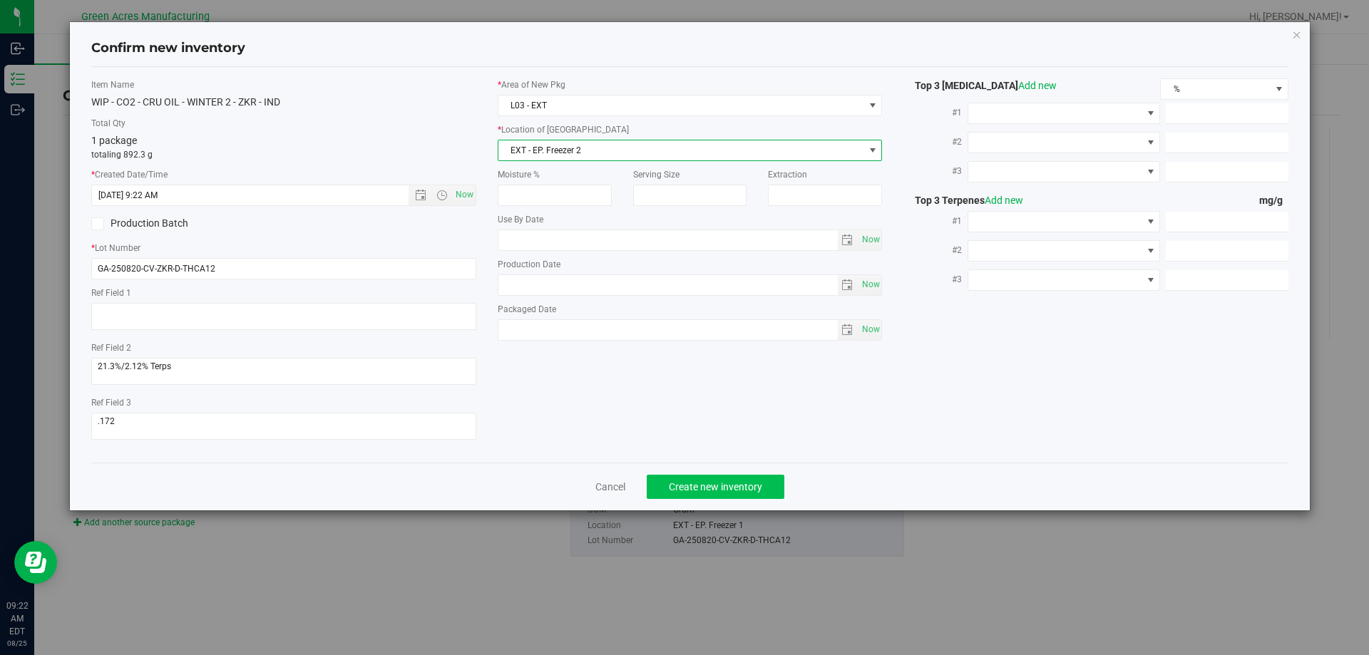
drag, startPoint x: 703, startPoint y: 471, endPoint x: 699, endPoint y: 481, distance: 10.6
click at [701, 471] on div "Cancel Create new inventory" at bounding box center [690, 487] width 1198 height 48
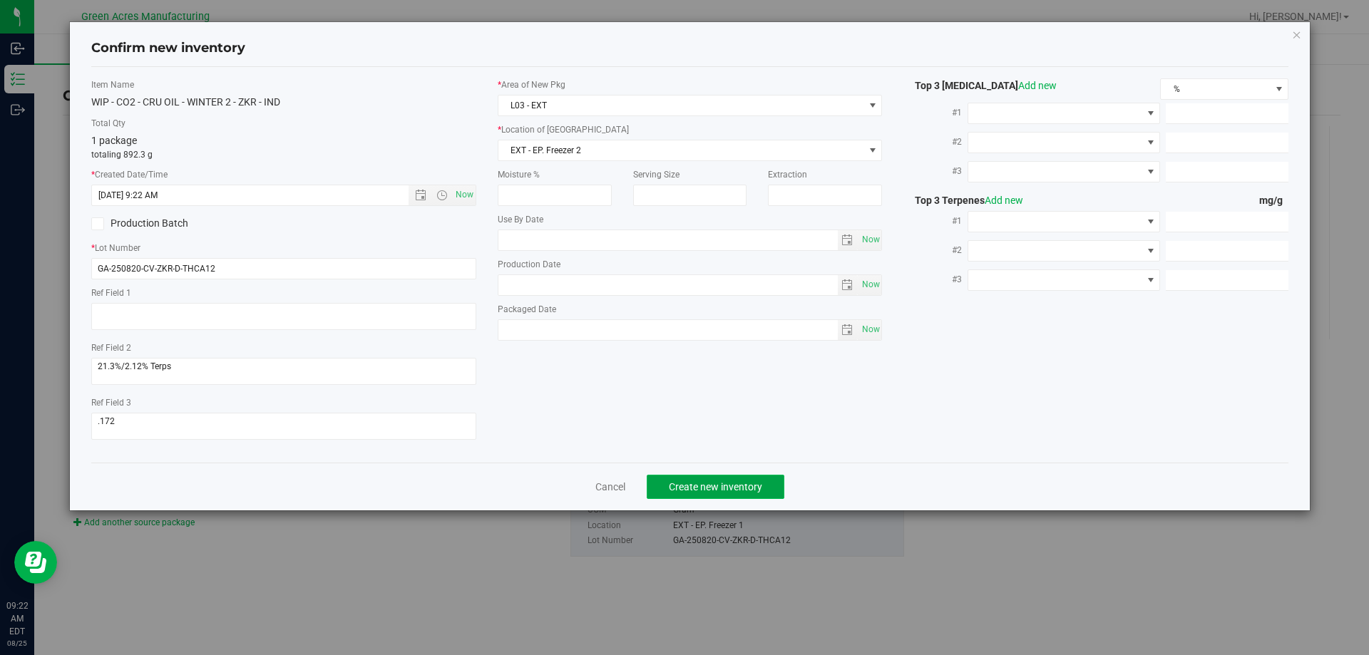
click at [699, 485] on span "Create new inventory" at bounding box center [715, 486] width 93 height 11
click at [697, 422] on div "Item Name WIP - CO2 - CRU OIL - WINTER 2 - ZKR - IND Total Qty 1 package totali…" at bounding box center [690, 264] width 1219 height 373
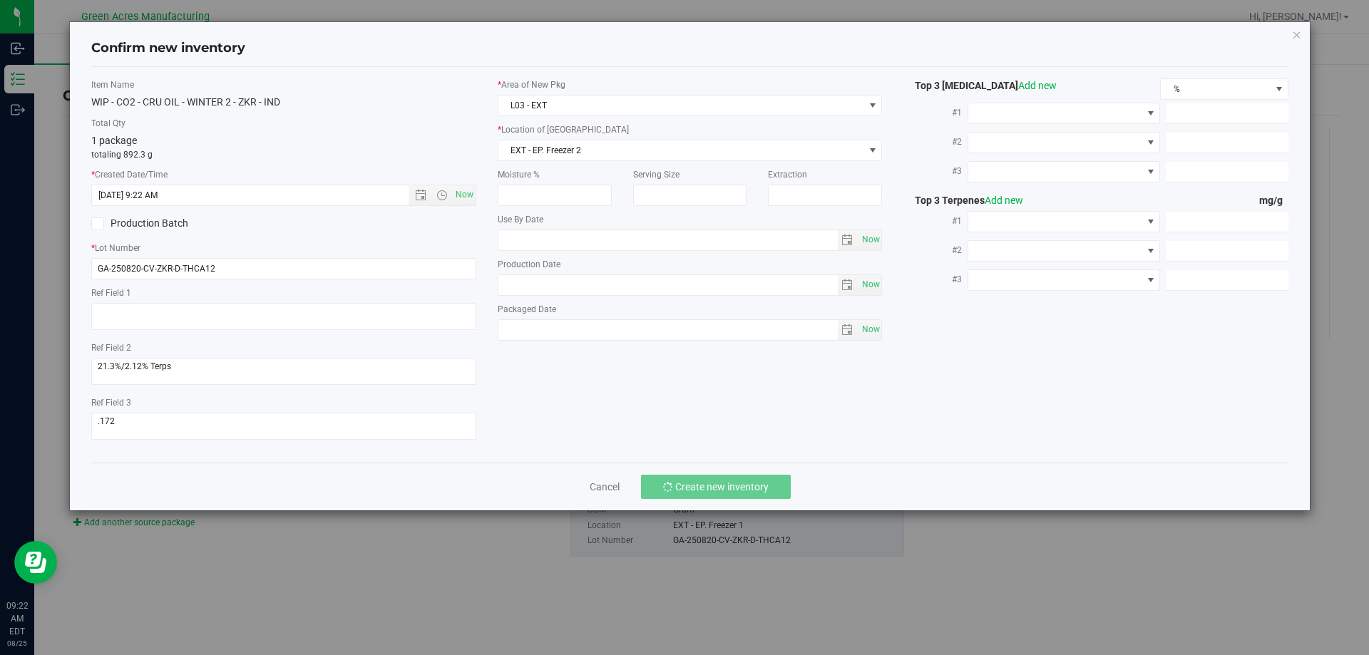
click at [697, 422] on div "Item Name WIP - CO2 - CRU OIL - WINTER 2 - ZKR - IND Total Qty 1 package totali…" at bounding box center [690, 264] width 1219 height 373
click at [746, 414] on div "Item Name WIP - CO2 - CRU OIL - WINTER 2 - ZKR - IND Total Qty 1 package totali…" at bounding box center [690, 264] width 1219 height 373
drag, startPoint x: 746, startPoint y: 414, endPoint x: 932, endPoint y: 394, distance: 186.4
click at [752, 414] on div "Item Name WIP - CO2 - CRU OIL - WINTER 2 - ZKR - IND Total Qty 1 package totali…" at bounding box center [690, 264] width 1219 height 373
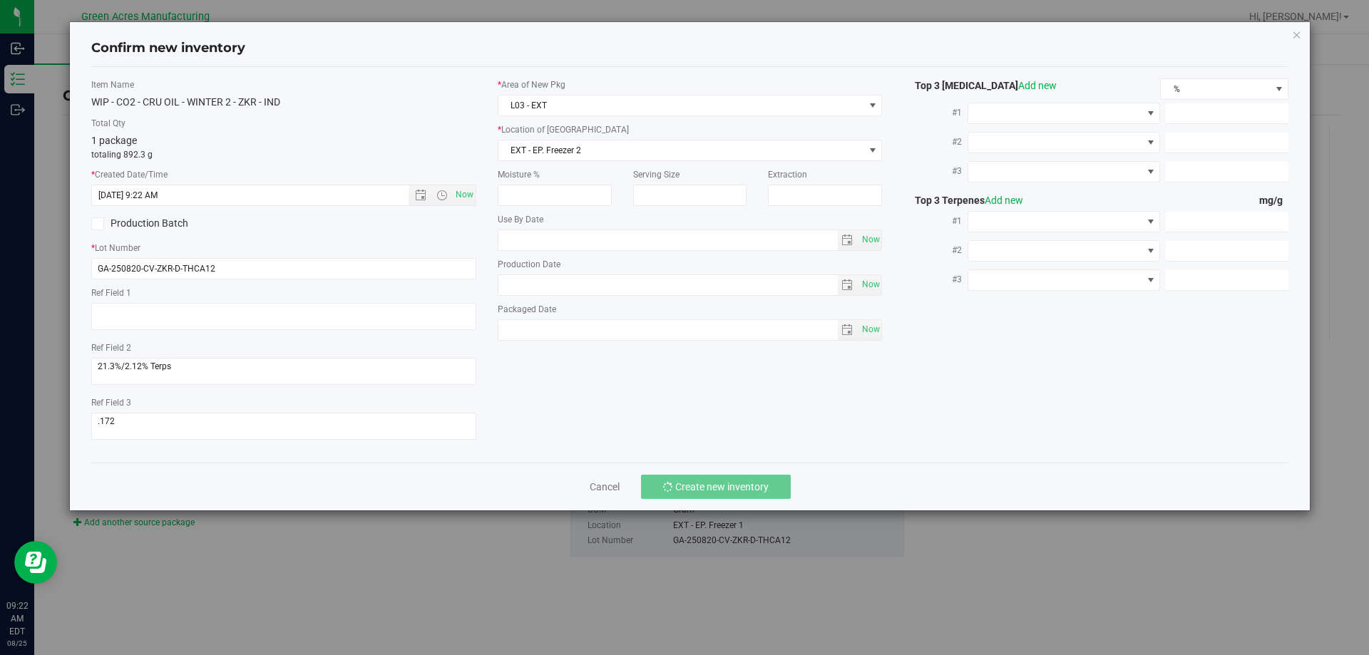
click at [932, 393] on div "Item Name WIP - CO2 - CRU OIL - WINTER 2 - ZKR - IND Total Qty 1 package totali…" at bounding box center [690, 264] width 1219 height 373
click at [822, 406] on div "Item Name WIP - CO2 - CRU OIL - WINTER 2 - ZKR - IND Total Qty 1 package totali…" at bounding box center [690, 264] width 1219 height 373
click at [935, 391] on div "Item Name WIP - CO2 - CRU OIL - WINTER 2 - ZKR - IND Total Qty 1 package totali…" at bounding box center [690, 264] width 1219 height 373
click at [779, 406] on div "Item Name WIP - CO2 - CRU OIL - WINTER 2 - ZKR - IND Total Qty 1 package totali…" at bounding box center [690, 264] width 1219 height 373
drag, startPoint x: 925, startPoint y: 346, endPoint x: 897, endPoint y: 358, distance: 30.3
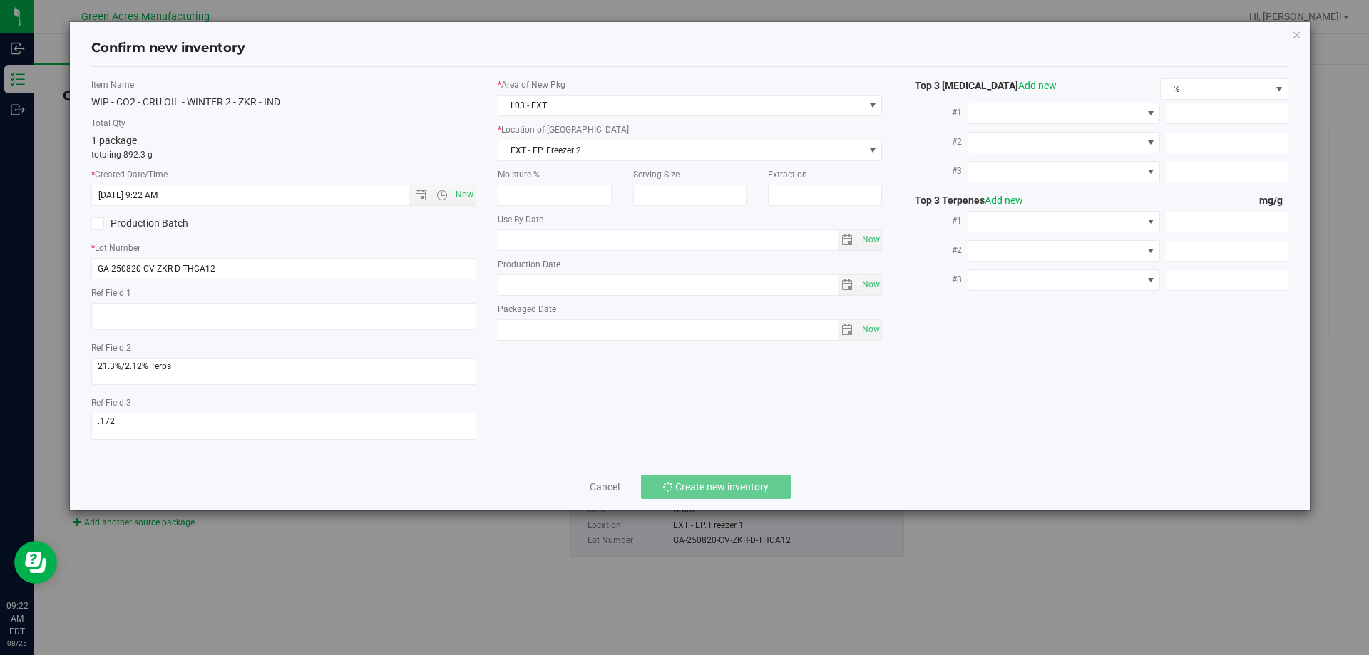
click at [925, 347] on div "Item Name WIP - CO2 - CRU OIL - WINTER 2 - ZKR - IND Total Qty 1 package totali…" at bounding box center [690, 264] width 1219 height 373
click at [811, 393] on div "Item Name WIP - CO2 - CRU OIL - WINTER 2 - ZKR - IND Total Qty 1 package totali…" at bounding box center [690, 264] width 1219 height 373
click at [917, 330] on div "Item Name WIP - CO2 - CRU OIL - WINTER 2 - ZKR - IND Total Qty 1 package totali…" at bounding box center [690, 264] width 1219 height 373
click at [863, 382] on div "Item Name WIP - CO2 - CRU OIL - WINTER 2 - ZKR - IND Total Qty 1 package totali…" at bounding box center [690, 264] width 1219 height 373
click at [898, 321] on div "Item Name WIP - CO2 - CRU OIL - WINTER 2 - ZKR - IND Total Qty 1 package totali…" at bounding box center [690, 264] width 1219 height 373
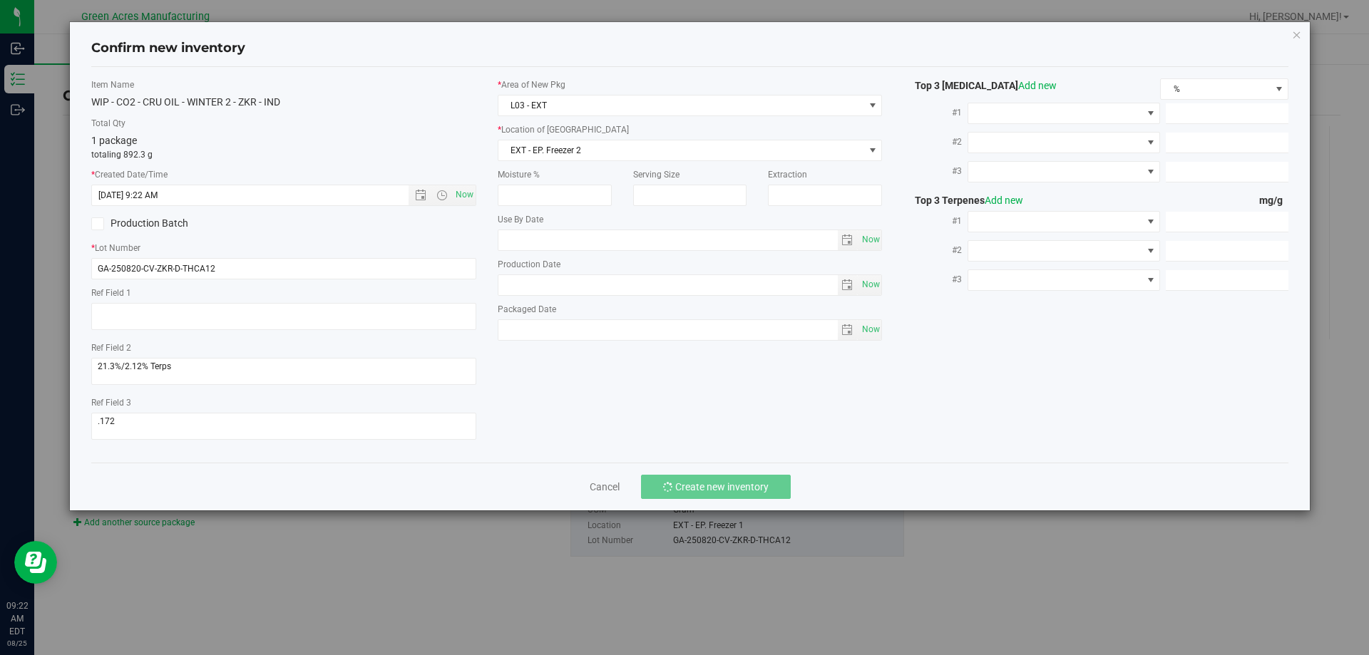
click at [870, 376] on div "Item Name WIP - CO2 - CRU OIL - WINTER 2 - ZKR - IND Total Qty 1 package totali…" at bounding box center [690, 264] width 1219 height 373
click at [895, 316] on div "Item Name WIP - CO2 - CRU OIL - WINTER 2 - ZKR - IND Total Qty 1 package totali…" at bounding box center [690, 264] width 1219 height 373
click at [880, 365] on div "Item Name WIP - CO2 - CRU OIL - WINTER 2 - ZKR - IND Total Qty 1 package totali…" at bounding box center [690, 264] width 1219 height 373
click at [895, 304] on div "Item Name WIP - CO2 - CRU OIL - WINTER 2 - ZKR - IND Total Qty 1 package totali…" at bounding box center [690, 264] width 1219 height 373
click at [863, 386] on div "Item Name WIP - CO2 - CRU OIL - WINTER 2 - ZKR - IND Total Qty 1 package totali…" at bounding box center [690, 264] width 1219 height 373
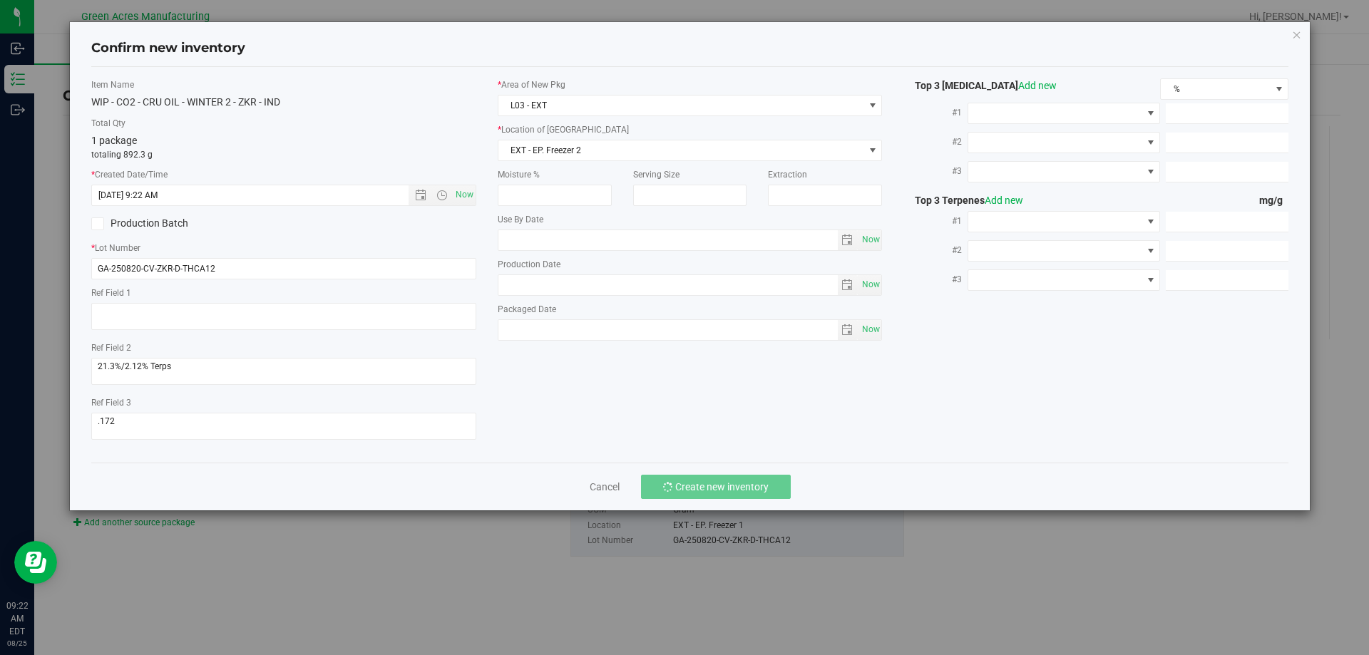
click at [896, 305] on div "Item Name WIP - CO2 - CRU OIL - WINTER 2 - ZKR - IND Total Qty 1 package totali…" at bounding box center [690, 264] width 1219 height 373
click at [870, 374] on div "Item Name WIP - CO2 - CRU OIL - WINTER 2 - ZKR - IND Total Qty 1 package totali…" at bounding box center [690, 264] width 1219 height 373
click at [888, 307] on div "* Area of [GEOGRAPHIC_DATA] L03 - EXT * Location of [GEOGRAPHIC_DATA] EXT - EP.…" at bounding box center [690, 212] width 406 height 269
click at [867, 366] on div "Item Name WIP - CO2 - CRU OIL - WINTER 2 - ZKR - IND Total Qty 1 package totali…" at bounding box center [690, 264] width 1219 height 373
click at [892, 311] on div "* Area of [GEOGRAPHIC_DATA] L03 - EXT * Location of [GEOGRAPHIC_DATA] EXT - EP.…" at bounding box center [690, 212] width 406 height 269
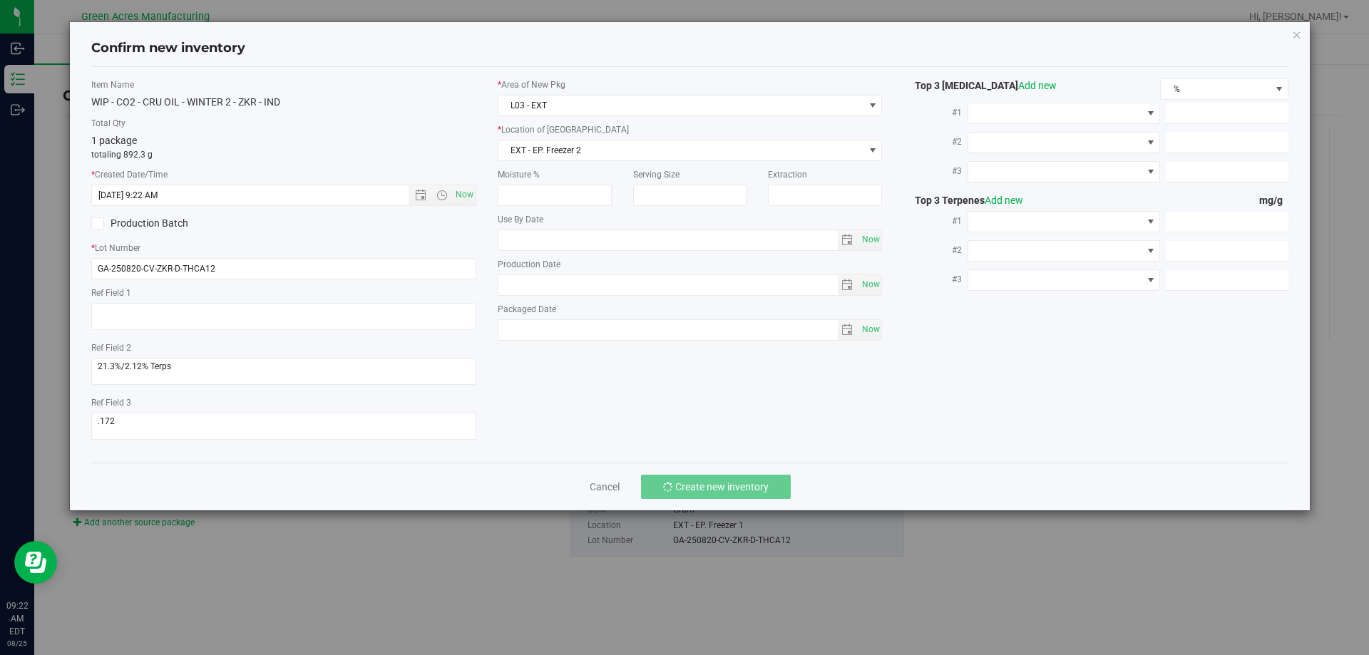
drag, startPoint x: 877, startPoint y: 365, endPoint x: 892, endPoint y: 326, distance: 42.2
click at [877, 364] on div "Item Name WIP - CO2 - CRU OIL - WINTER 2 - ZKR - IND Total Qty 1 package totali…" at bounding box center [690, 264] width 1219 height 373
click at [897, 307] on div "Item Name WIP - CO2 - CRU OIL - WINTER 2 - ZKR - IND Total Qty 1 package totali…" at bounding box center [690, 264] width 1219 height 373
click at [877, 356] on div "Item Name WIP - CO2 - CRU OIL - WINTER 2 - ZKR - IND Total Qty 1 package totali…" at bounding box center [690, 264] width 1219 height 373
click at [897, 305] on div "Item Name WIP - CO2 - CRU OIL - WINTER 2 - ZKR - IND Total Qty 1 package totali…" at bounding box center [690, 264] width 1219 height 373
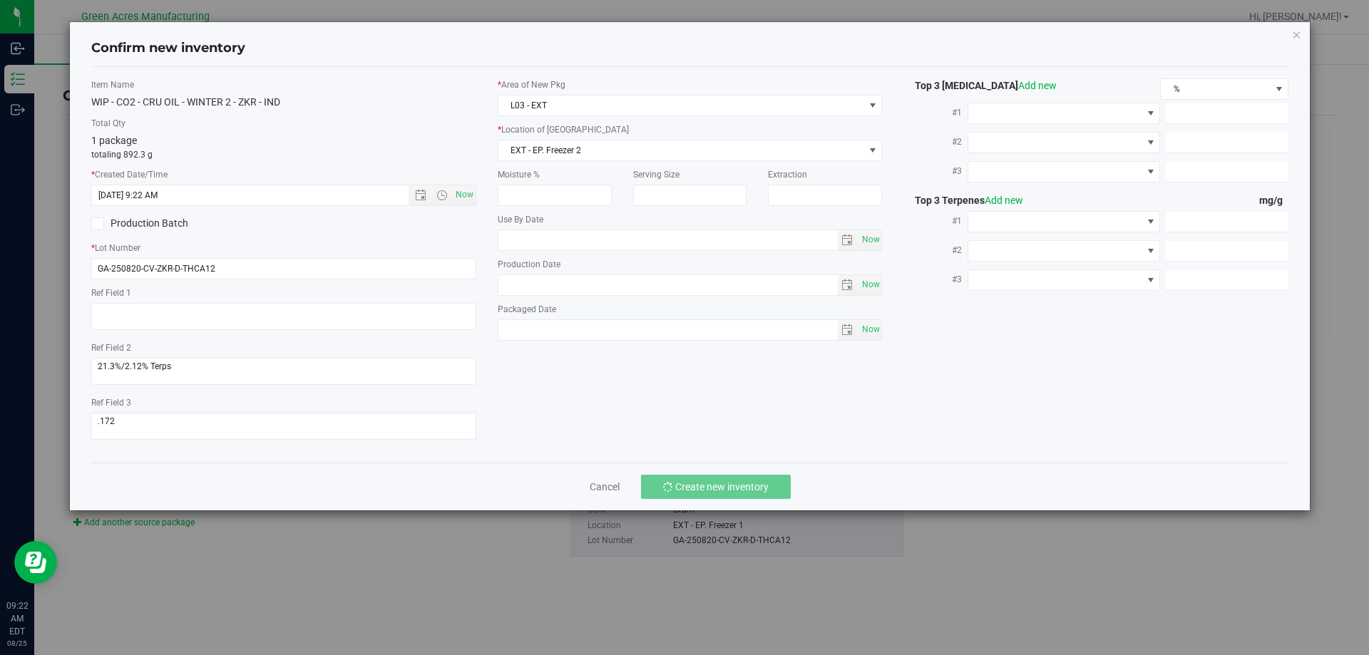
click at [877, 360] on div "Item Name WIP - CO2 - CRU OIL - WINTER 2 - ZKR - IND Total Qty 1 package totali…" at bounding box center [690, 264] width 1219 height 373
click at [895, 303] on div "Item Name WIP - CO2 - CRU OIL - WINTER 2 - ZKR - IND Total Qty 1 package totali…" at bounding box center [690, 264] width 1219 height 373
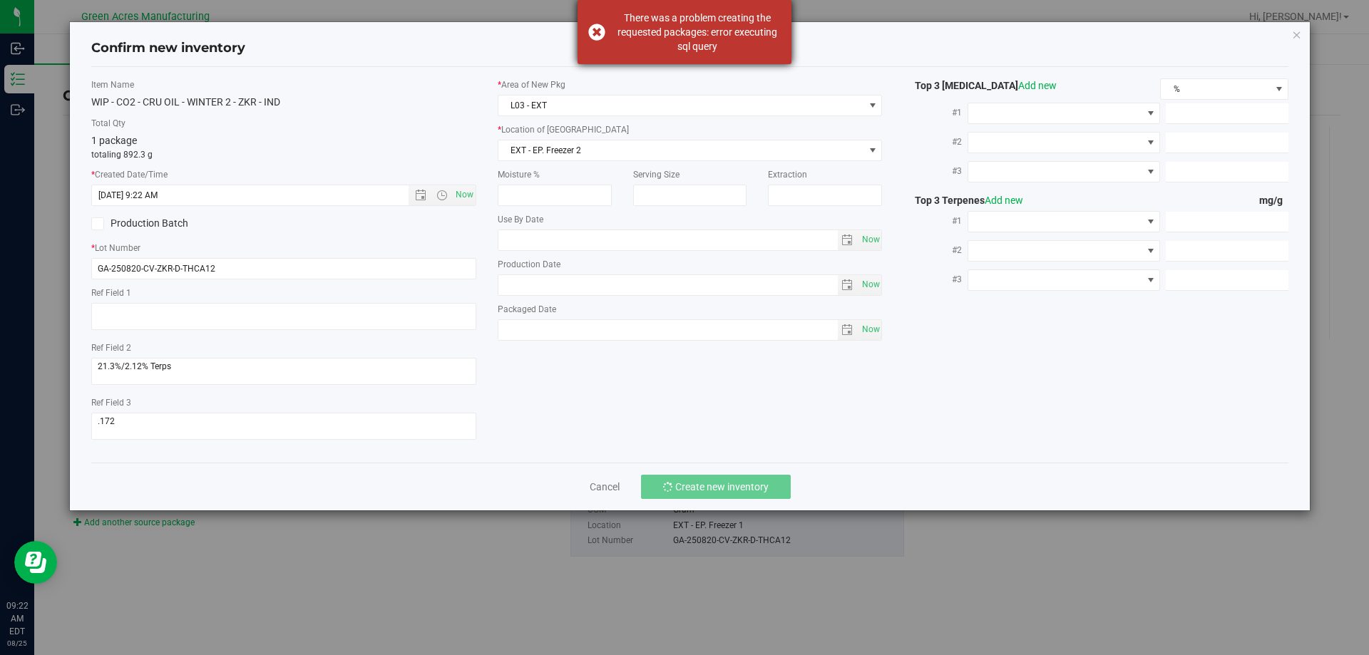
click at [734, 46] on div "There was a problem creating the requested packages: error executing sql query" at bounding box center [697, 32] width 168 height 43
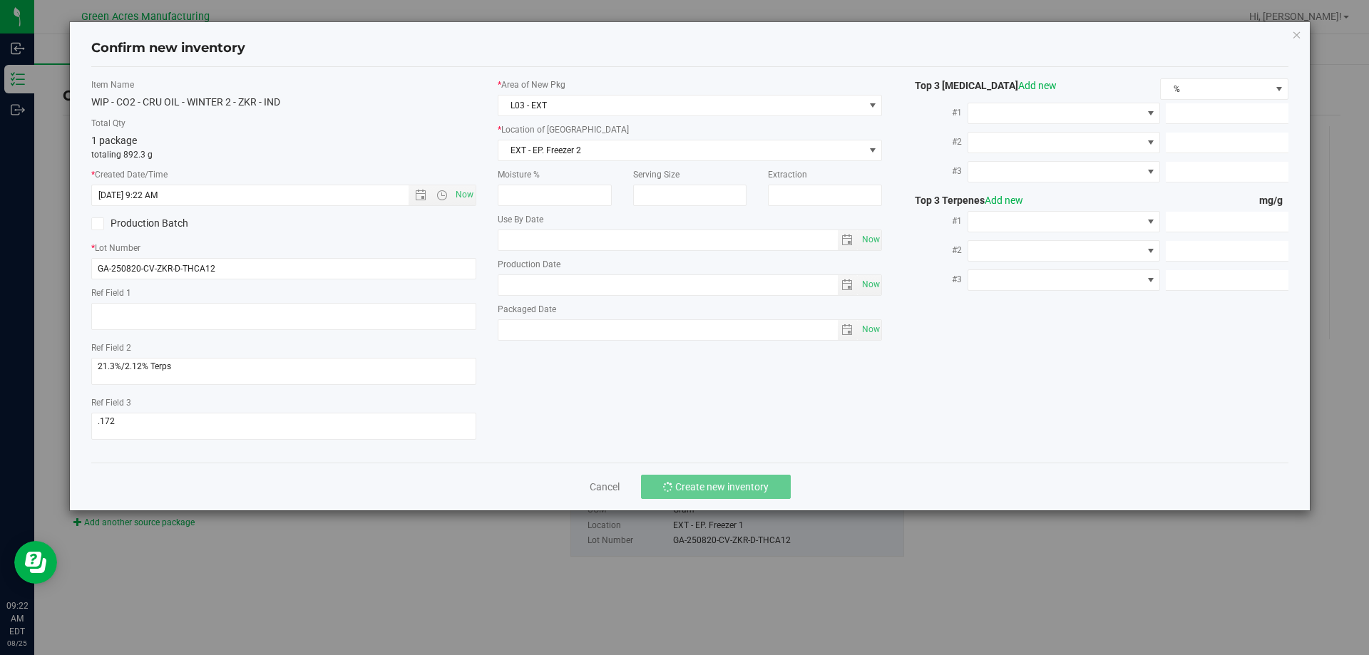
click at [658, 76] on div "Item Name WIP - CO2 - CRU OIL - WINTER 2 - ZKR - IND Total Qty 1 package totali…" at bounding box center [690, 265] width 1198 height 396
click at [1296, 38] on icon "button" at bounding box center [1297, 34] width 10 height 17
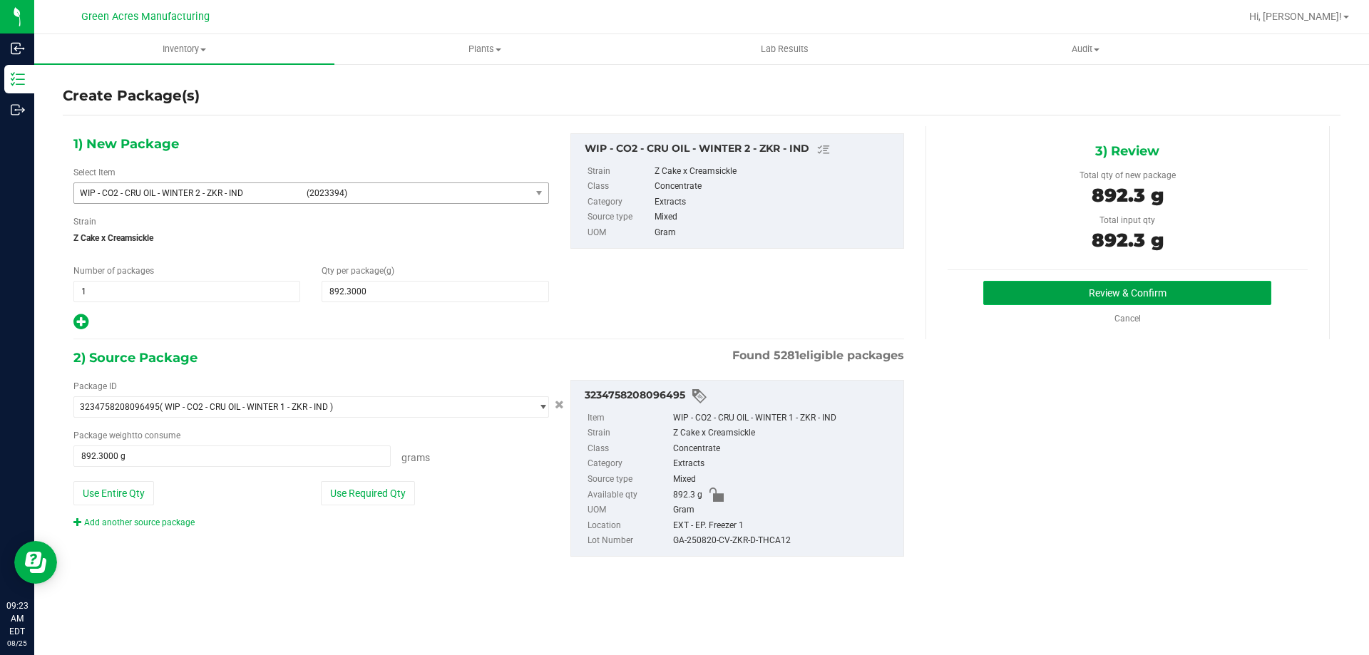
click at [1117, 293] on button "Review & Confirm" at bounding box center [1127, 293] width 288 height 24
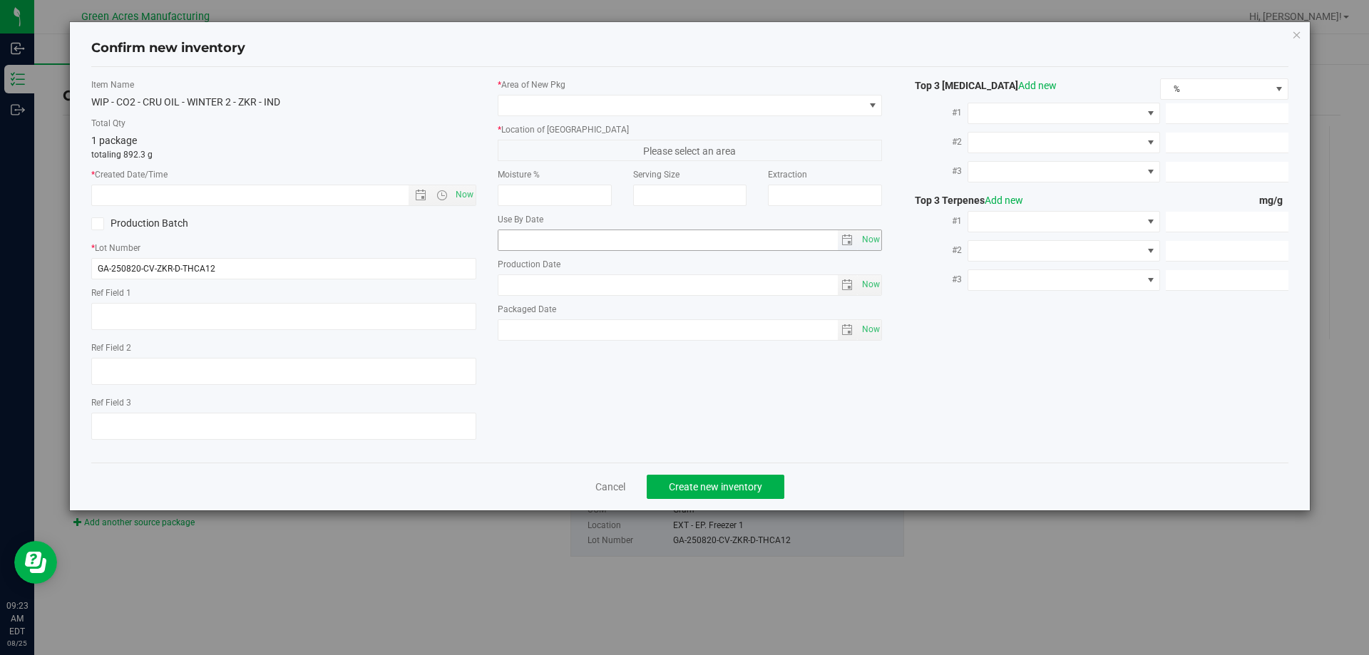
type textarea "21.3%/2.12% Terps"
type textarea ".172"
click at [461, 192] on span "Now" at bounding box center [464, 195] width 24 height 21
type input "[DATE] 9:23 AM"
click at [520, 123] on label "* Location of [GEOGRAPHIC_DATA]" at bounding box center [690, 129] width 385 height 13
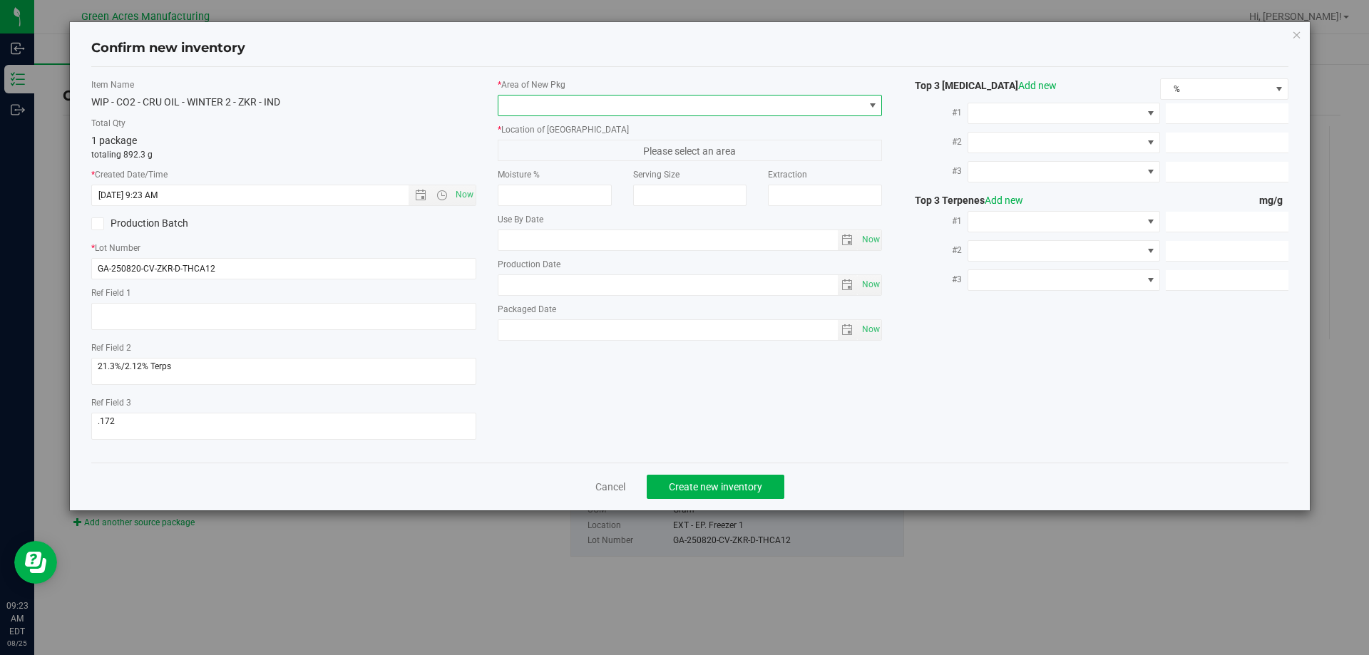
click at [530, 109] on span at bounding box center [681, 106] width 366 height 20
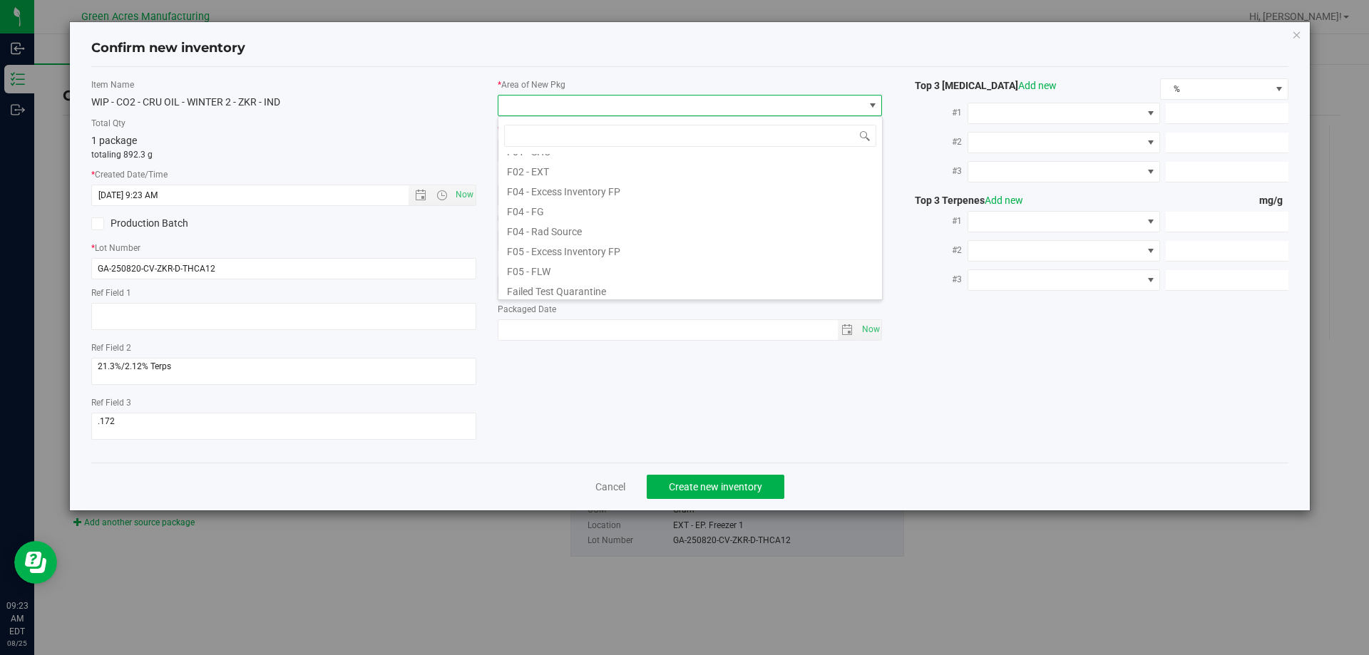
scroll to position [214, 0]
click at [572, 267] on li "L03 - EXT" at bounding box center [689, 269] width 383 height 20
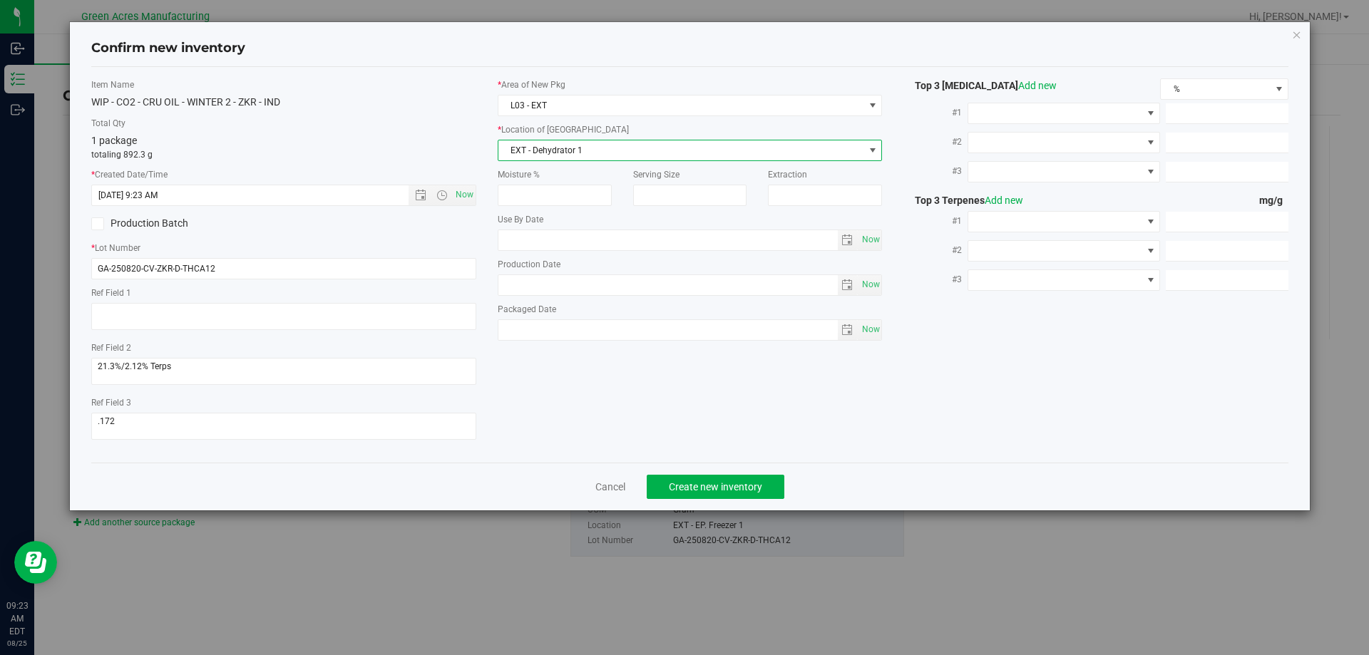
click at [572, 154] on span "EXT - Dehydrator 1" at bounding box center [681, 150] width 366 height 20
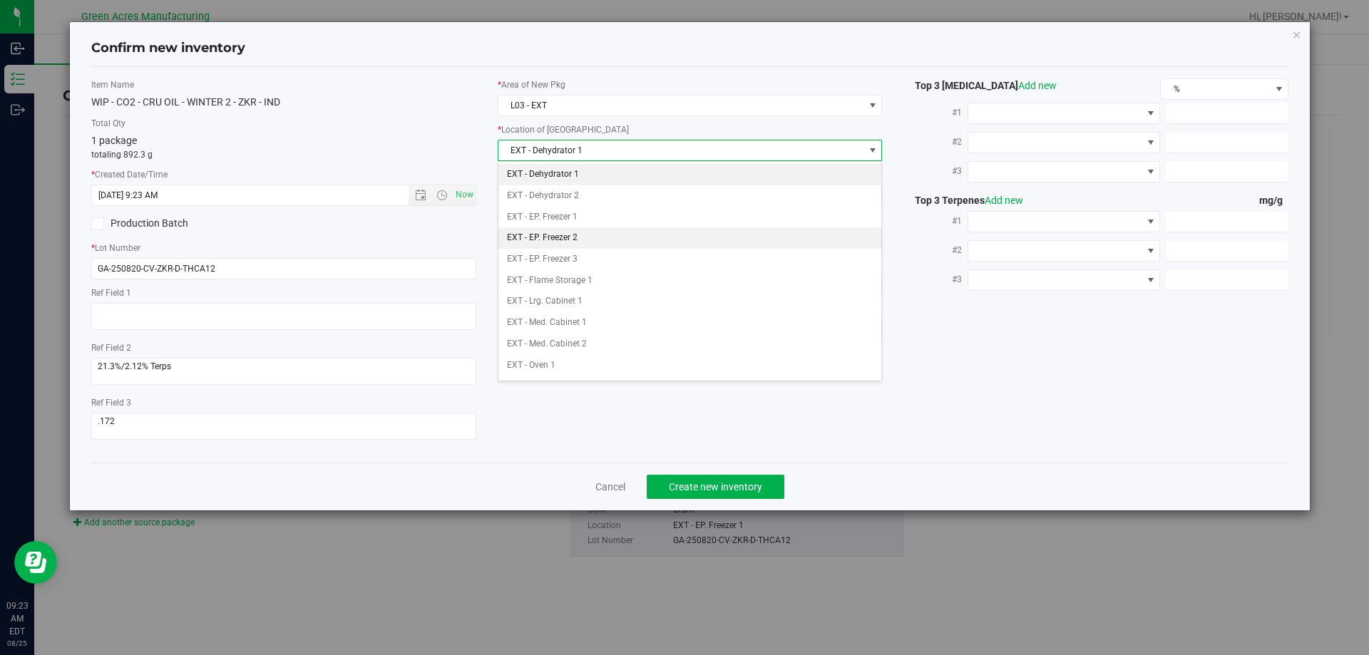
click at [590, 240] on li "EXT - EP. Freezer 2" at bounding box center [689, 237] width 383 height 21
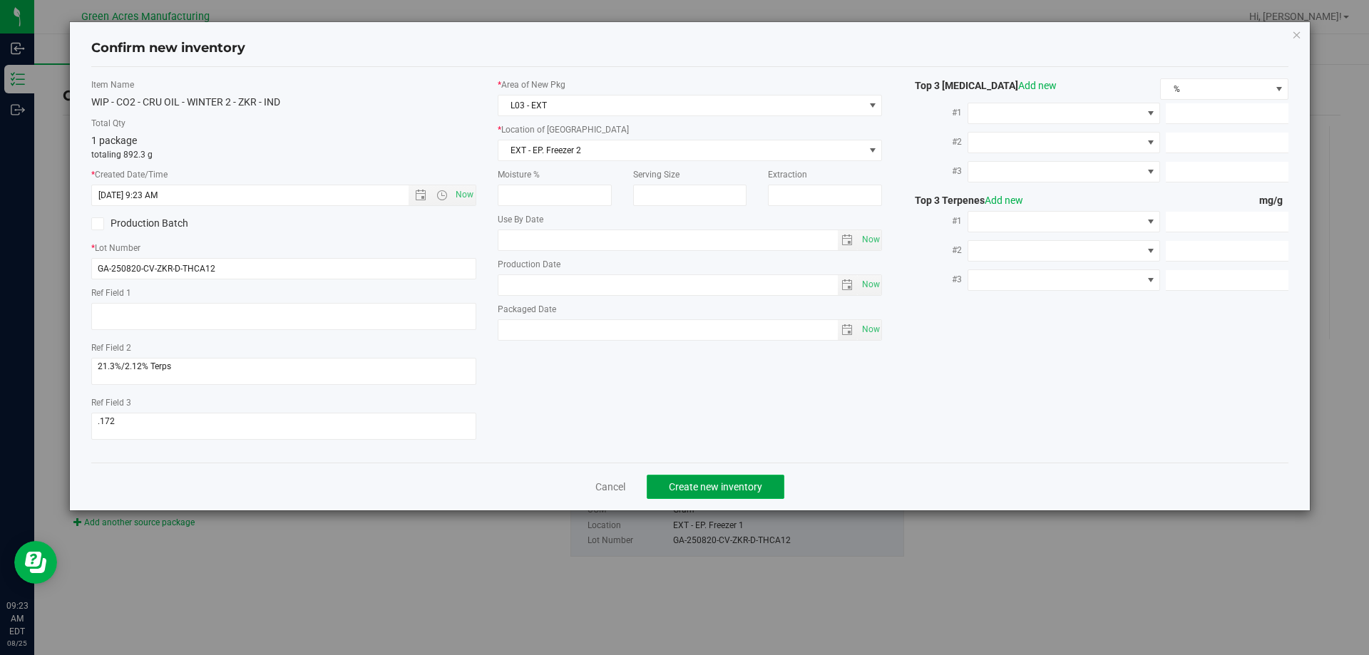
click at [681, 482] on span "Create new inventory" at bounding box center [715, 486] width 93 height 11
click at [594, 490] on link "Cancel" at bounding box center [605, 487] width 30 height 14
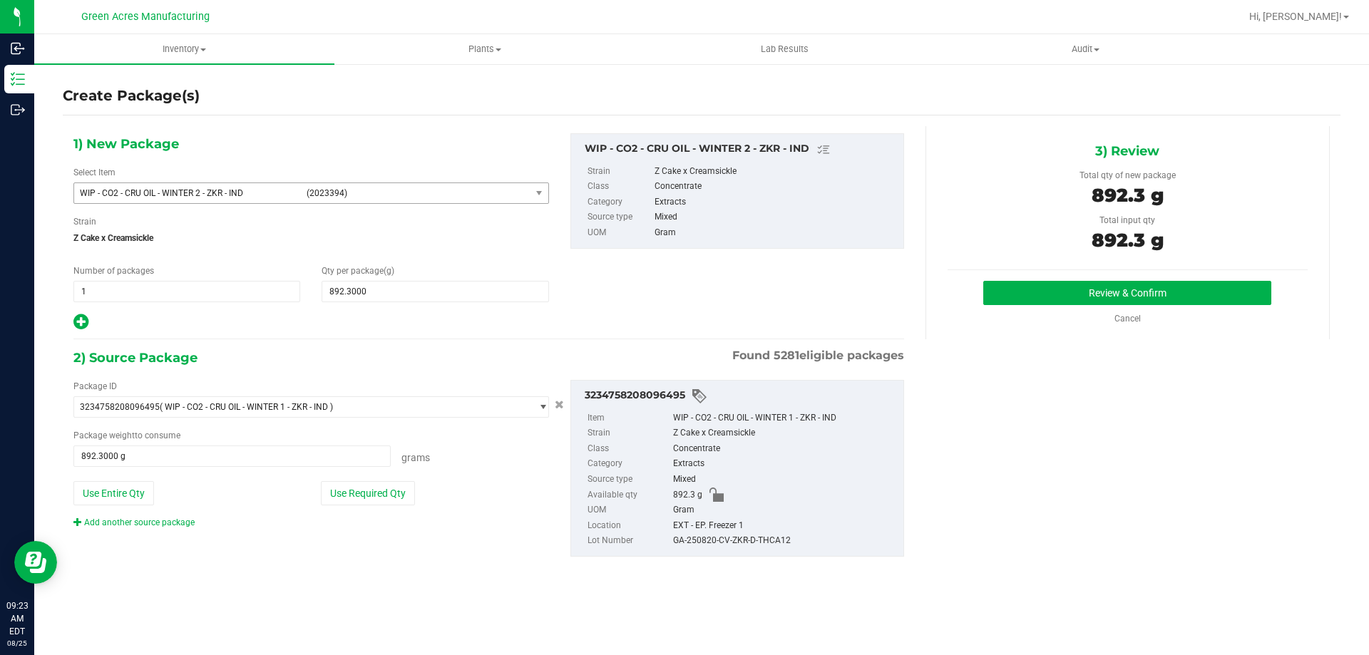
click at [718, 550] on div "3234758208096495 Item WIP - CO2 - CRU OIL - WINTER 1 - ZKR - IND Strain Z Cake …" at bounding box center [737, 468] width 334 height 177
click at [719, 542] on div "GA-250820-CV-ZKR-D-THCA12" at bounding box center [784, 541] width 223 height 16
click at [721, 539] on div "GA-250820-CV-ZKR-D-THCA12" at bounding box center [784, 541] width 223 height 16
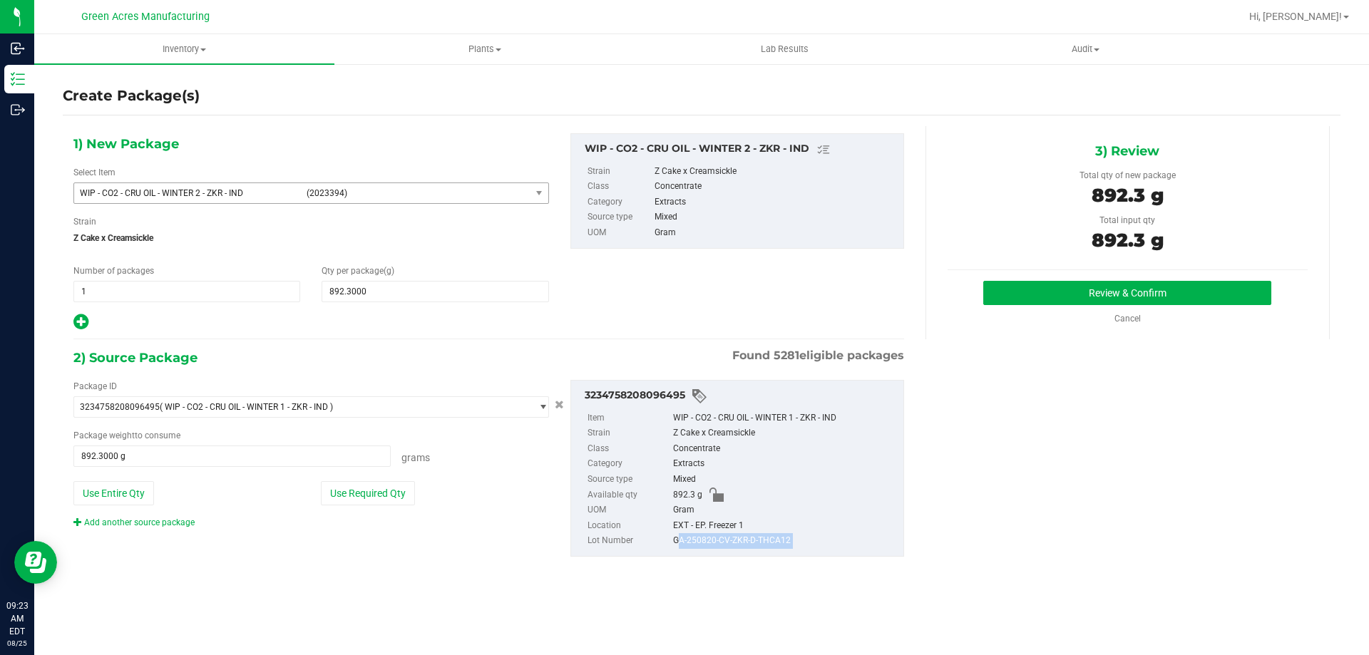
copy div "GA-250820-CV-ZKR-D-THCA12"
drag, startPoint x: 682, startPoint y: 318, endPoint x: 585, endPoint y: 274, distance: 107.2
click at [682, 316] on div "1) New Package Select Item WIP - CO2 - CRU OIL - WINTER 2 - ZKR - IND (2023394)…" at bounding box center [489, 232] width 852 height 198
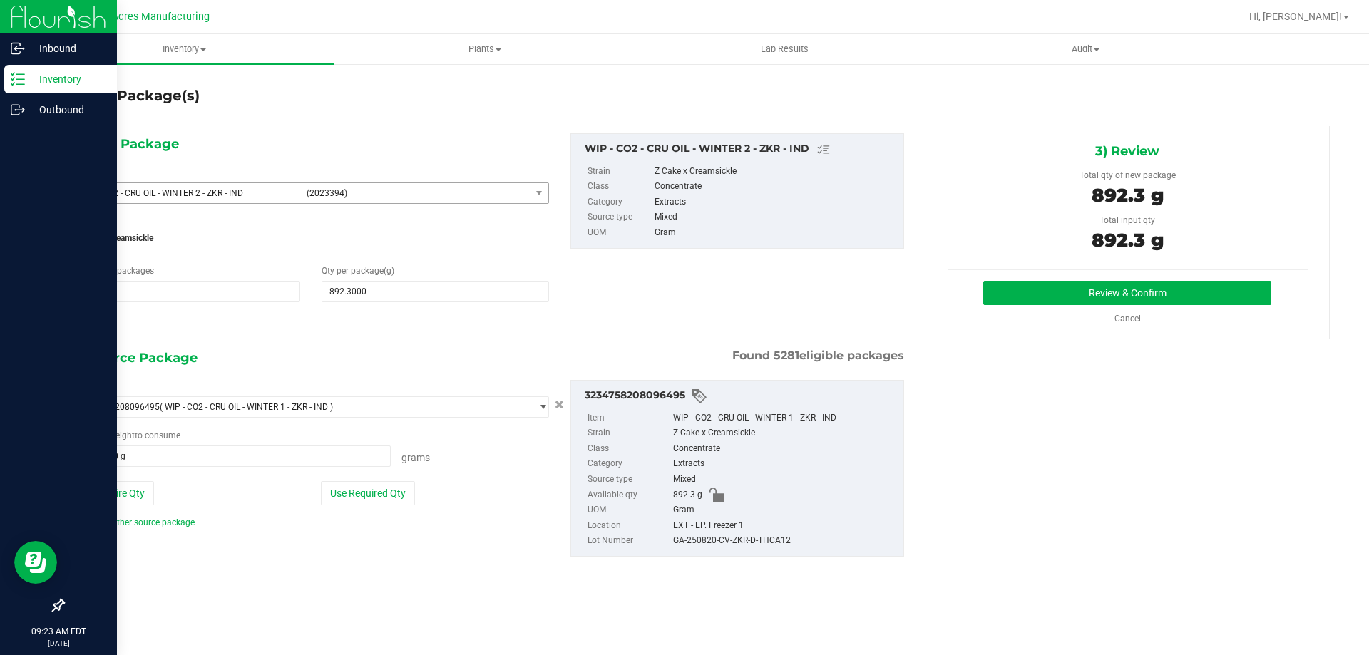
click at [24, 78] on icon at bounding box center [18, 79] width 14 height 14
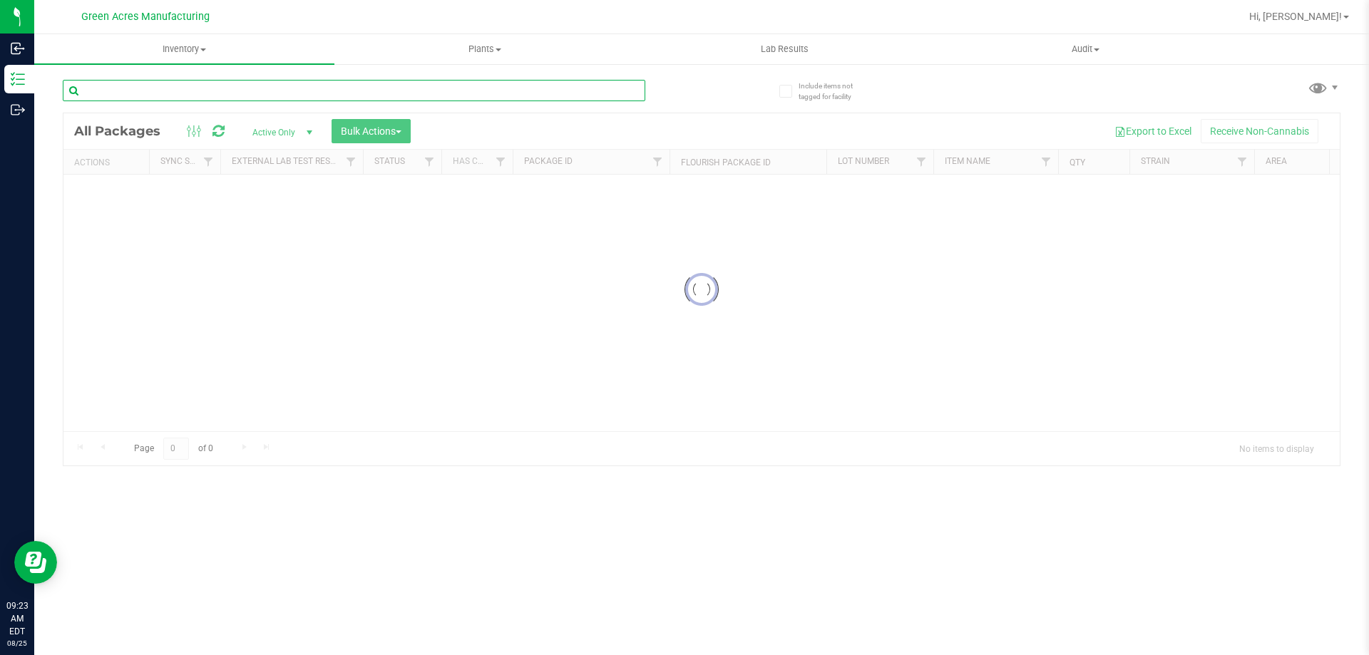
click at [230, 96] on input "text" at bounding box center [354, 90] width 582 height 21
paste input "GA-250820-CV-ZKR-D-THCA12"
type input "GA-250820-CV-ZKR-D-THCA12"
click at [701, 89] on div "GA-250820-CV-ZKR-D-THCA12" at bounding box center [382, 90] width 639 height 46
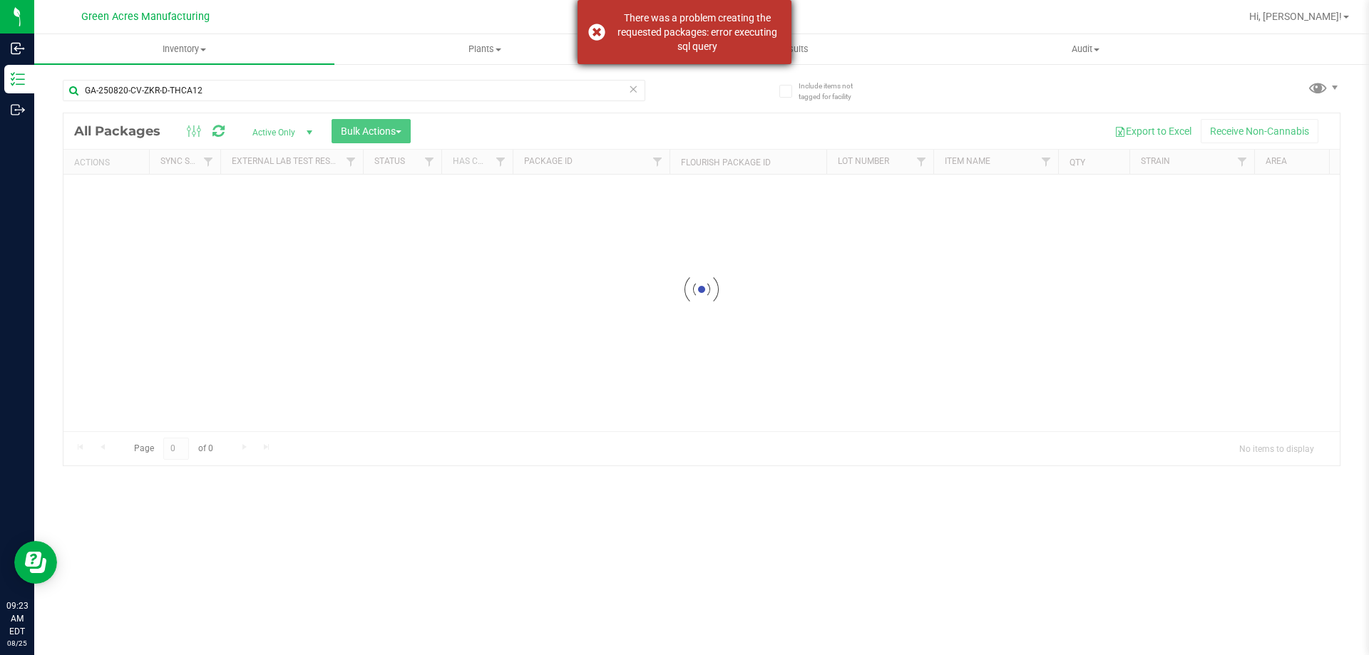
click at [738, 42] on div "There was a problem creating the requested packages: error executing sql query" at bounding box center [697, 32] width 168 height 43
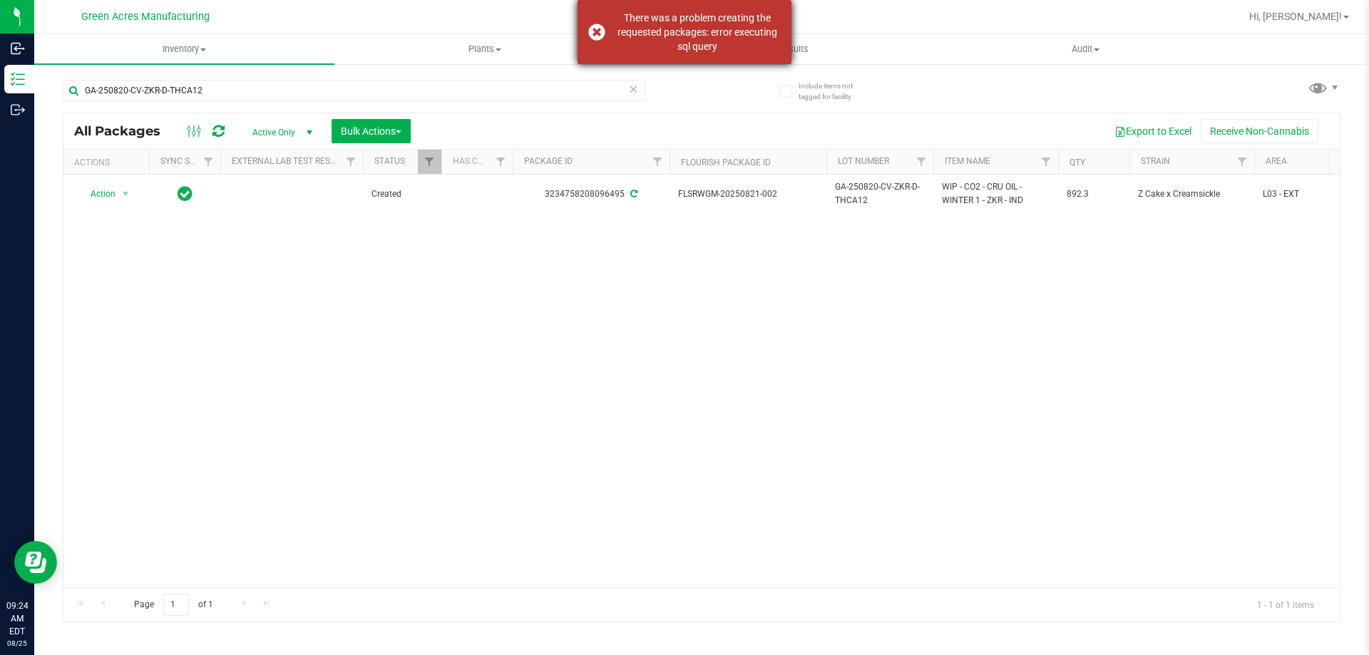
click at [732, 36] on div "There was a problem creating the requested packages: error executing sql query" at bounding box center [697, 32] width 168 height 43
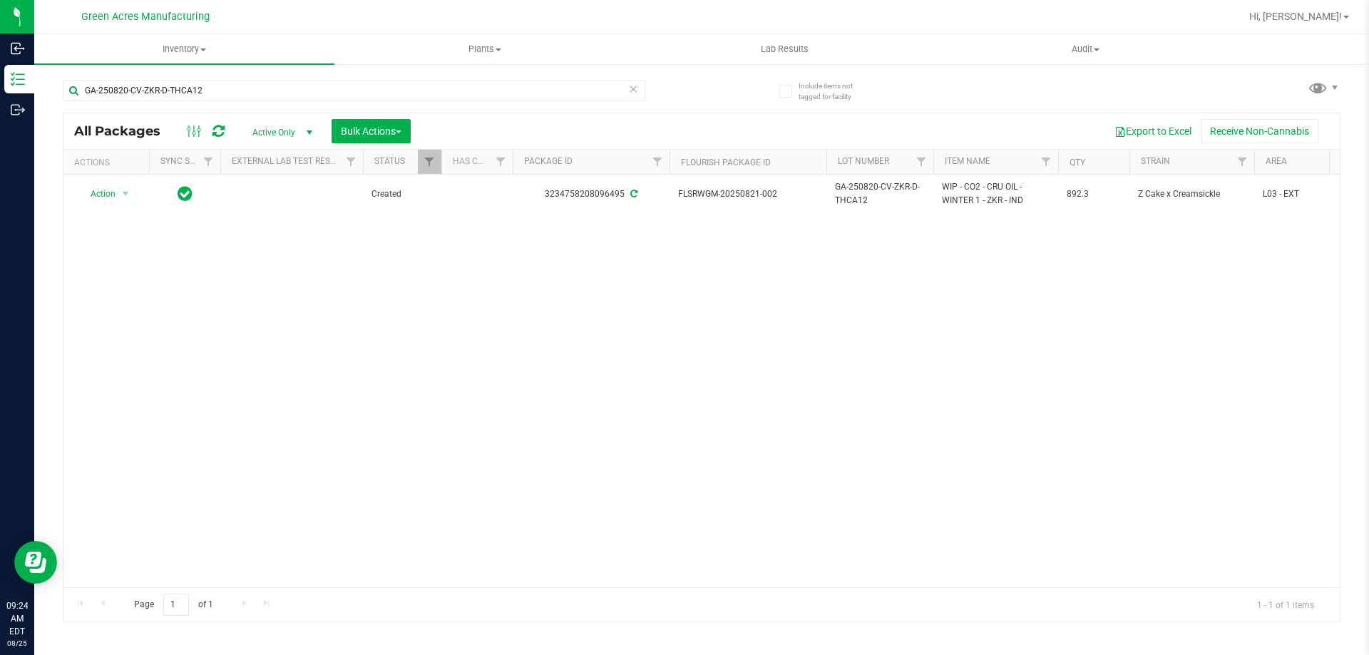
click at [846, 260] on div "Action Action Adjust qty Create package Edit attributes Global inventory Locate…" at bounding box center [701, 381] width 1276 height 413
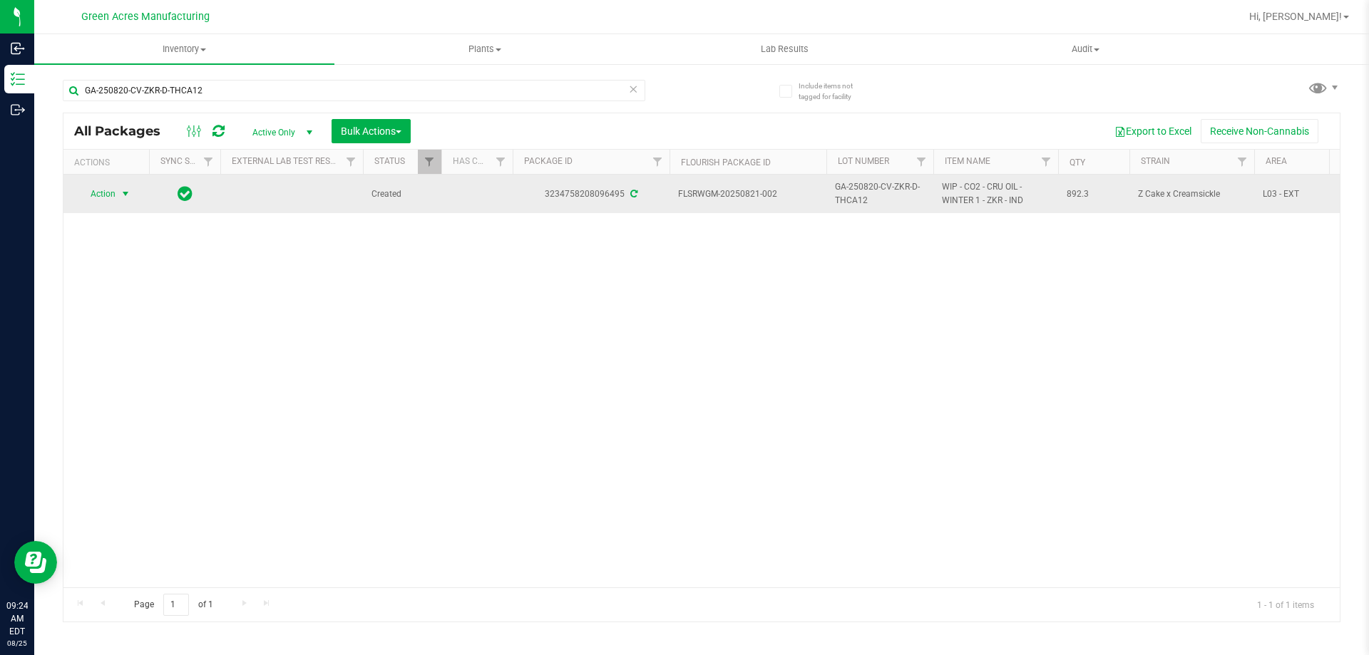
click at [115, 199] on span "Action" at bounding box center [97, 194] width 38 height 20
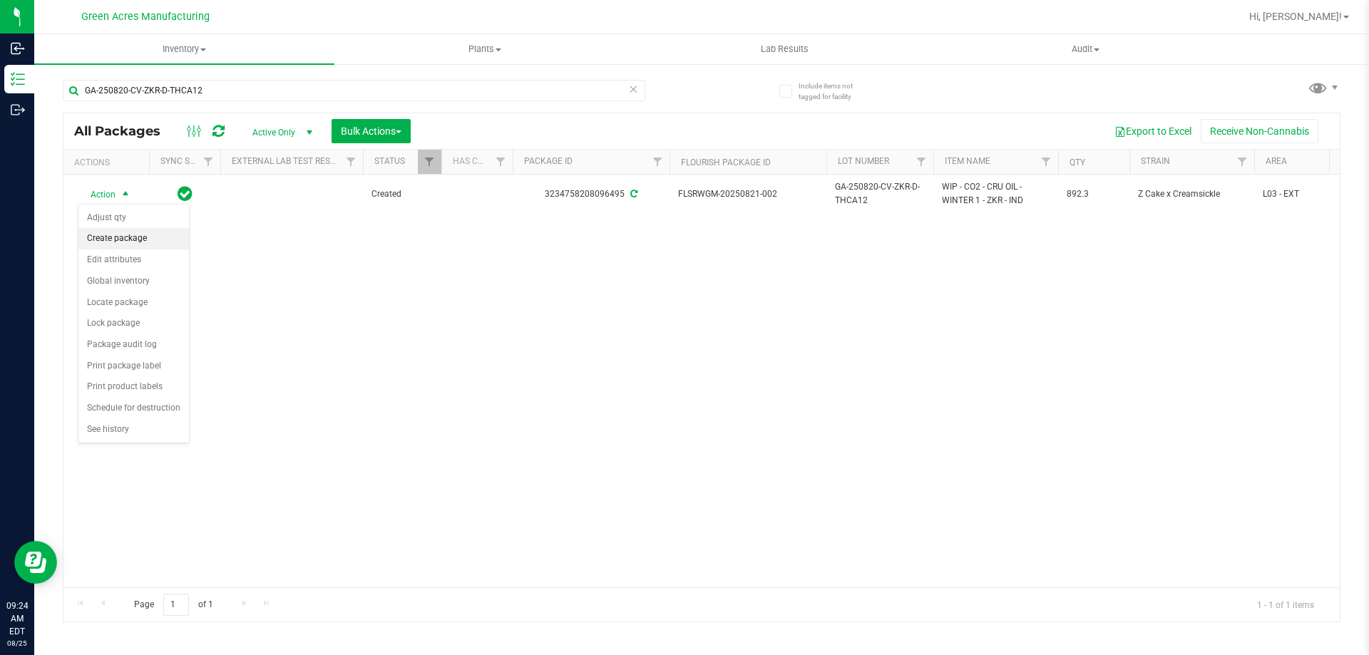
click at [148, 237] on li "Create package" at bounding box center [133, 238] width 110 height 21
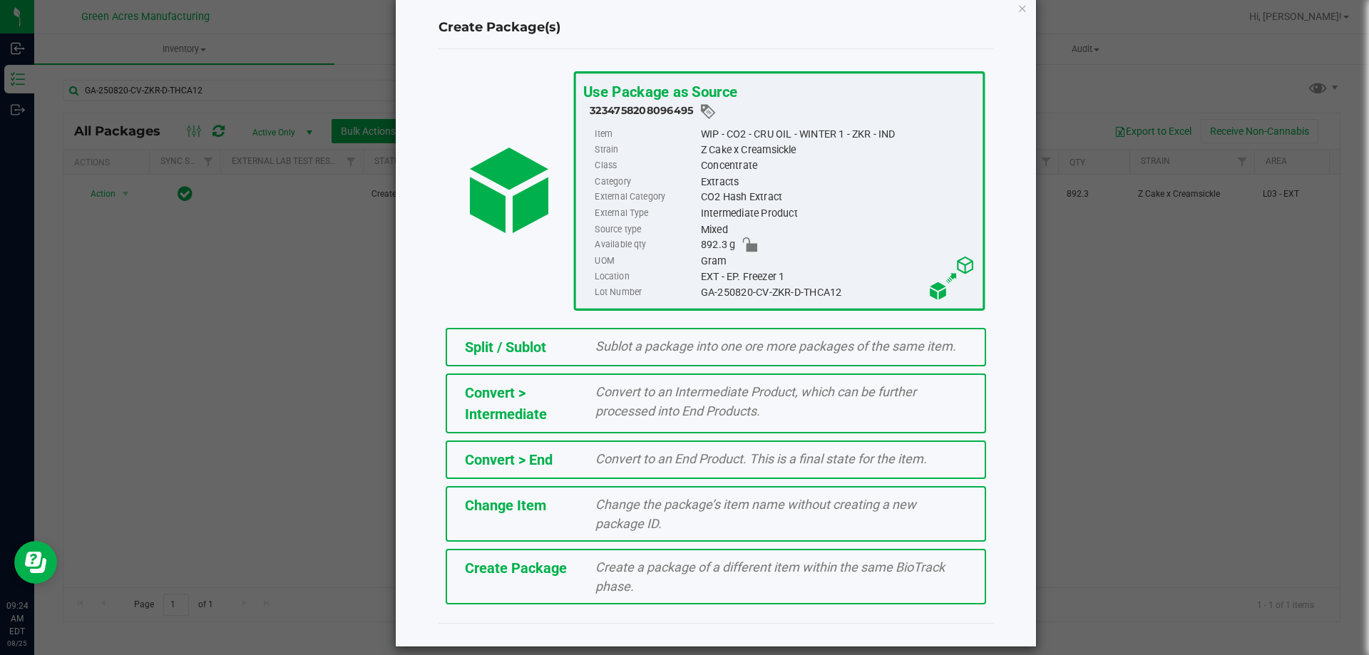
scroll to position [40, 0]
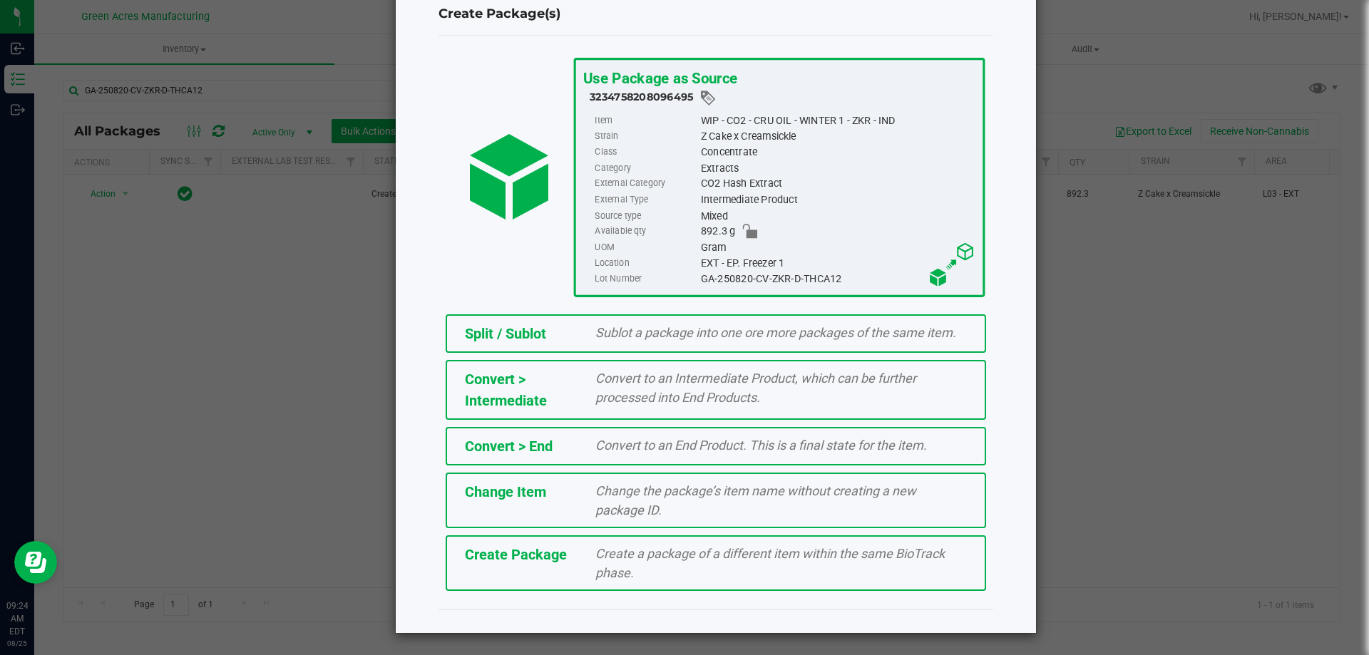
click at [649, 573] on div "Create a package of a different item within the same BioTrack phase." at bounding box center [781, 563] width 393 height 38
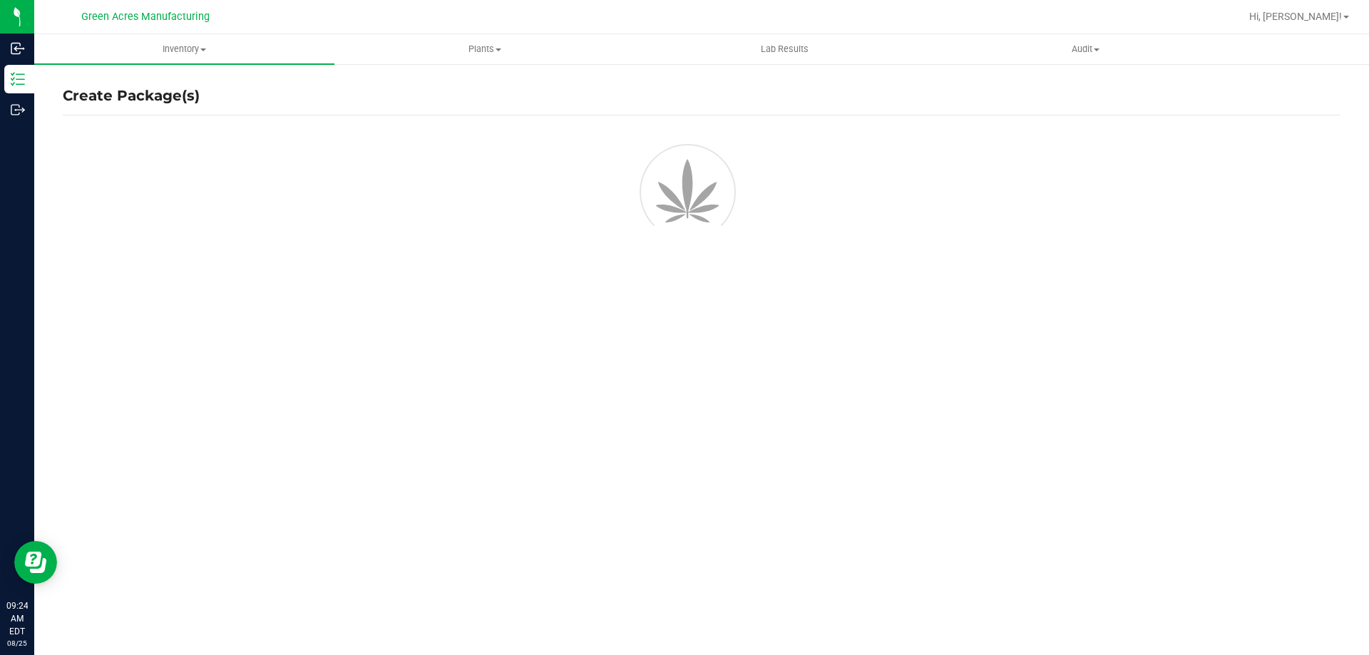
click at [788, 97] on div "Create Package(s)" at bounding box center [701, 96] width 1277 height 21
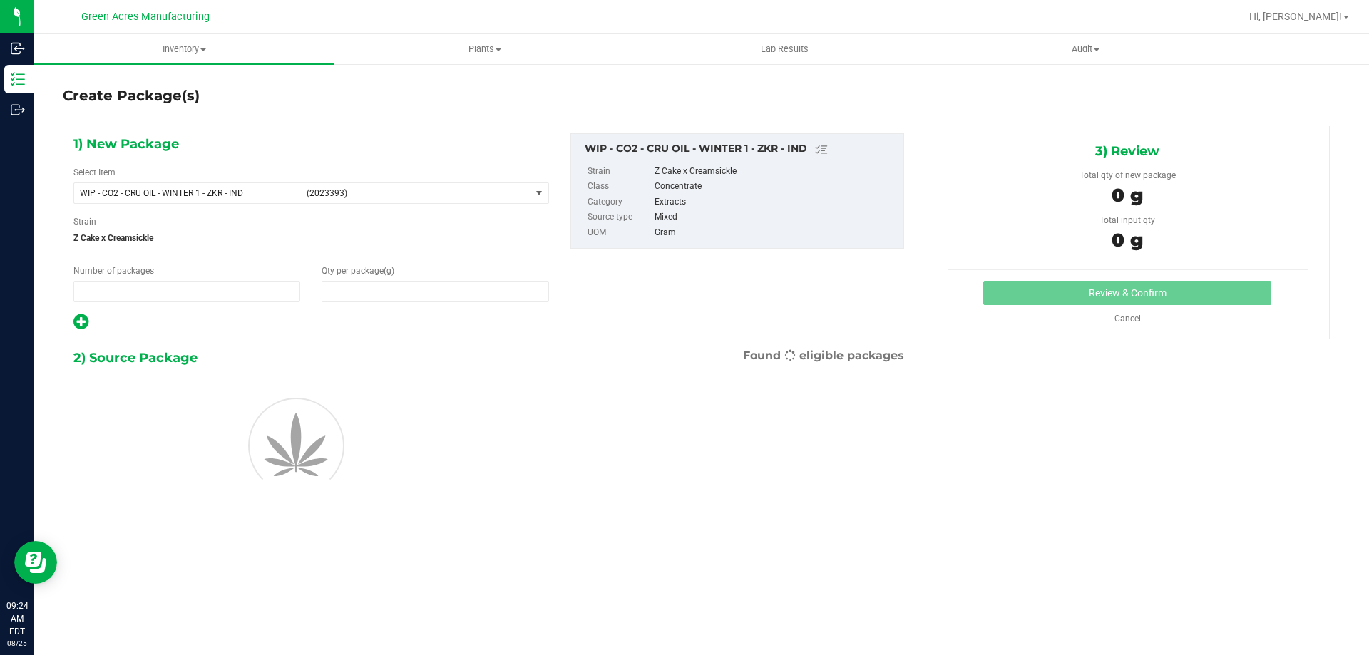
type input "1"
type input "0.0000"
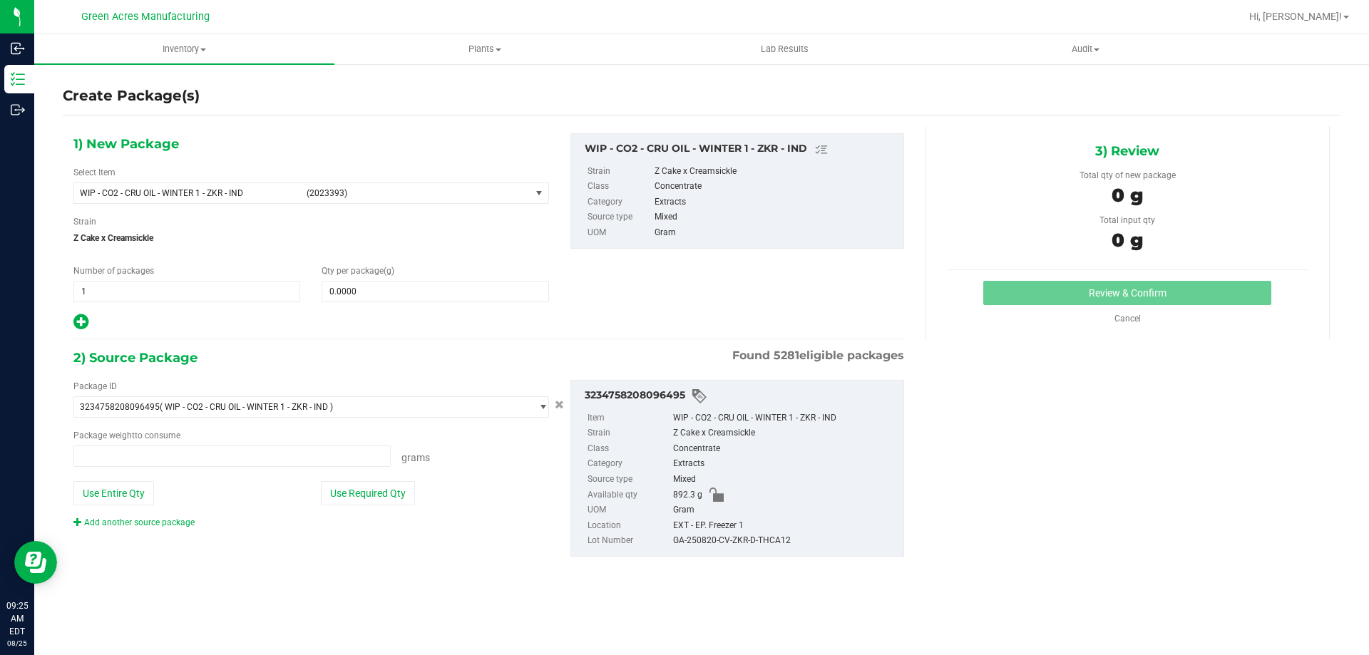
type input "0.0000 g"
copy span "WIP - CO2 - CRU OIL - WINTER 1 - ZKR - IND"
drag, startPoint x: 249, startPoint y: 195, endPoint x: 77, endPoint y: 190, distance: 171.8
click at [77, 190] on span "WIP - CO2 - CRU OIL - WINTER 1 - ZKR - IND (2023393)" at bounding box center [302, 193] width 456 height 20
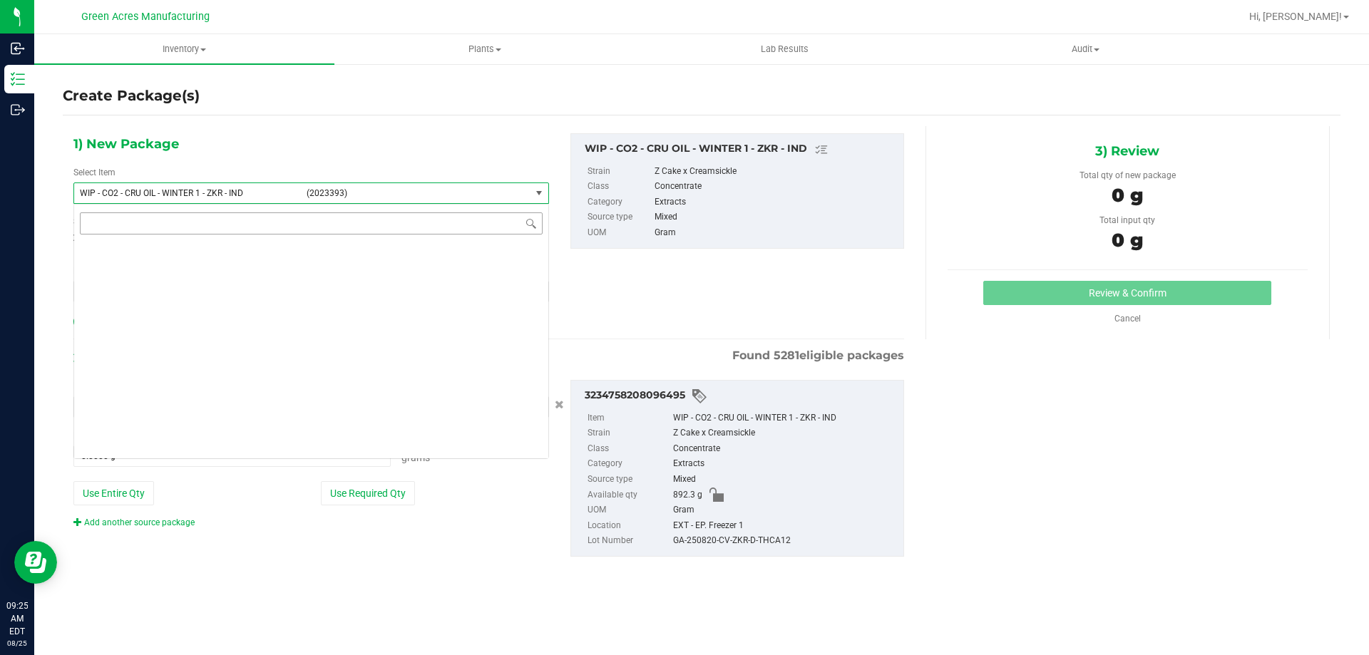
scroll to position [355210, 0]
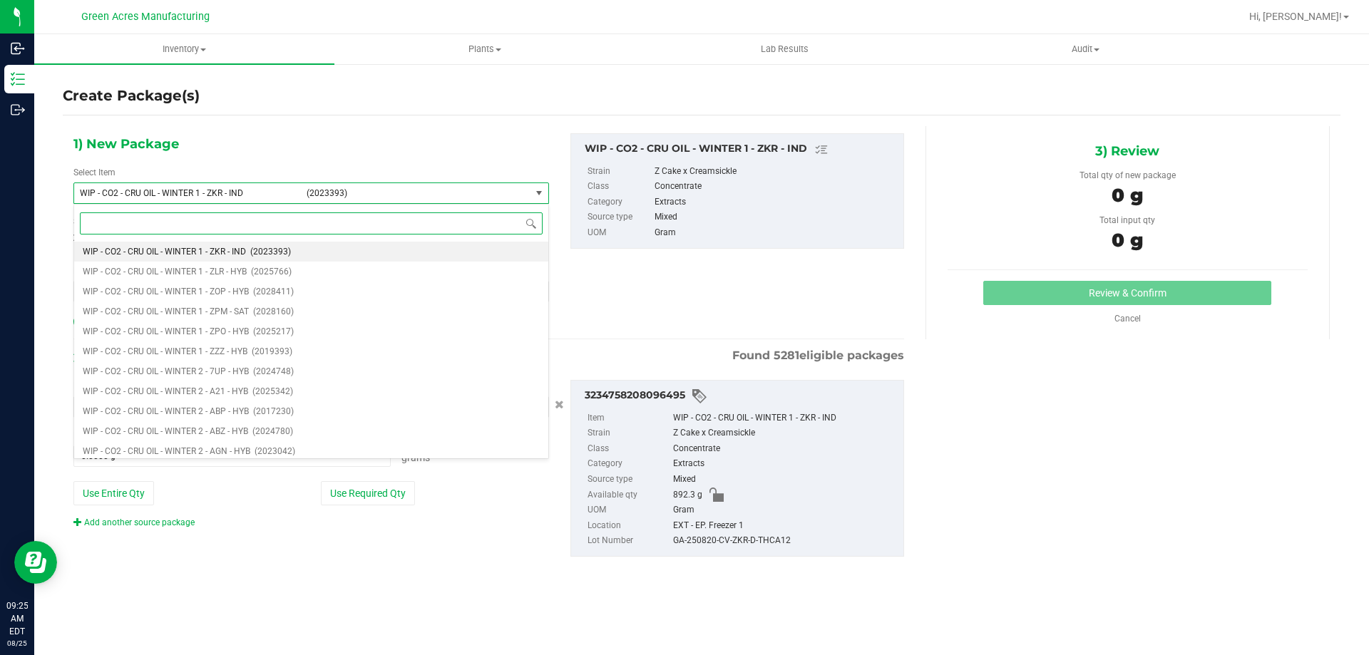
paste input "WIP - CO2 - CRU OIL - WINTER 1 - ZKR - IND"
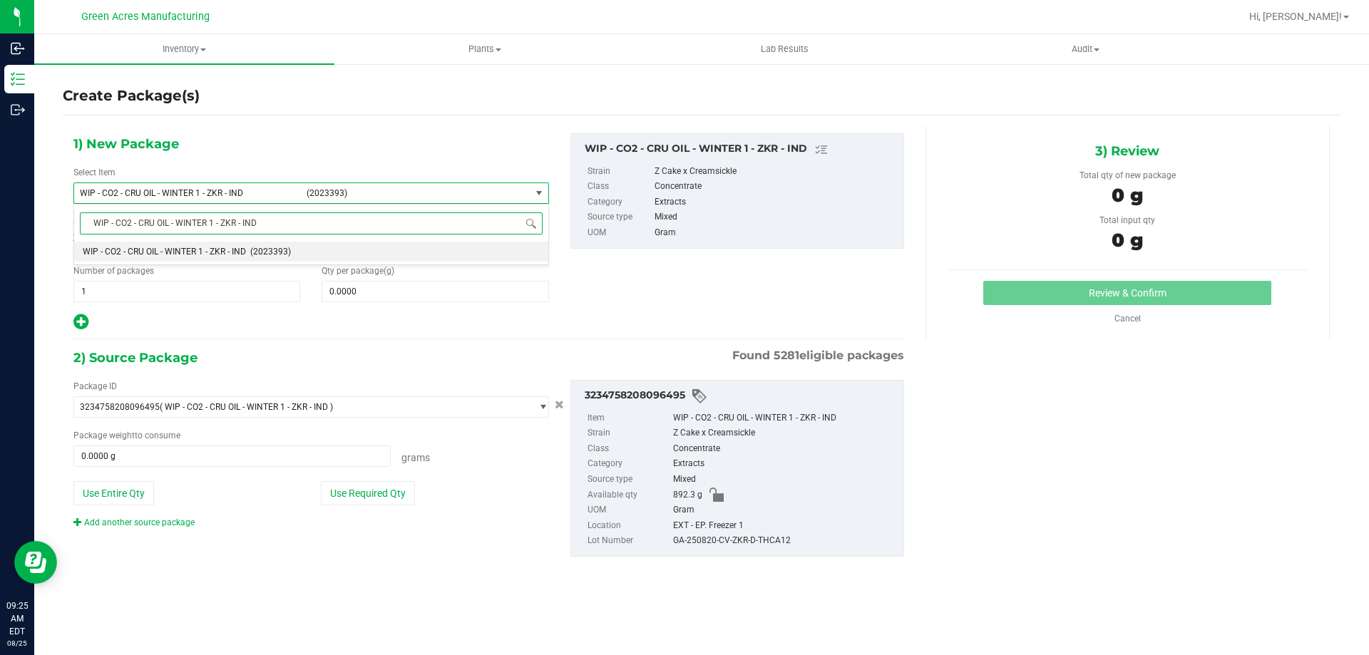
click at [212, 222] on input "WIP - CO2 - CRU OIL - WINTER 1 - ZKR - IND" at bounding box center [311, 223] width 463 height 22
type input "WIP - CO2 - CRU OIL - WINTER 2 - ZKR - IND"
click at [240, 259] on li "WIP - CO2 - CRU OIL - WINTER 2 - ZKR - IND (2023394)" at bounding box center [311, 252] width 474 height 20
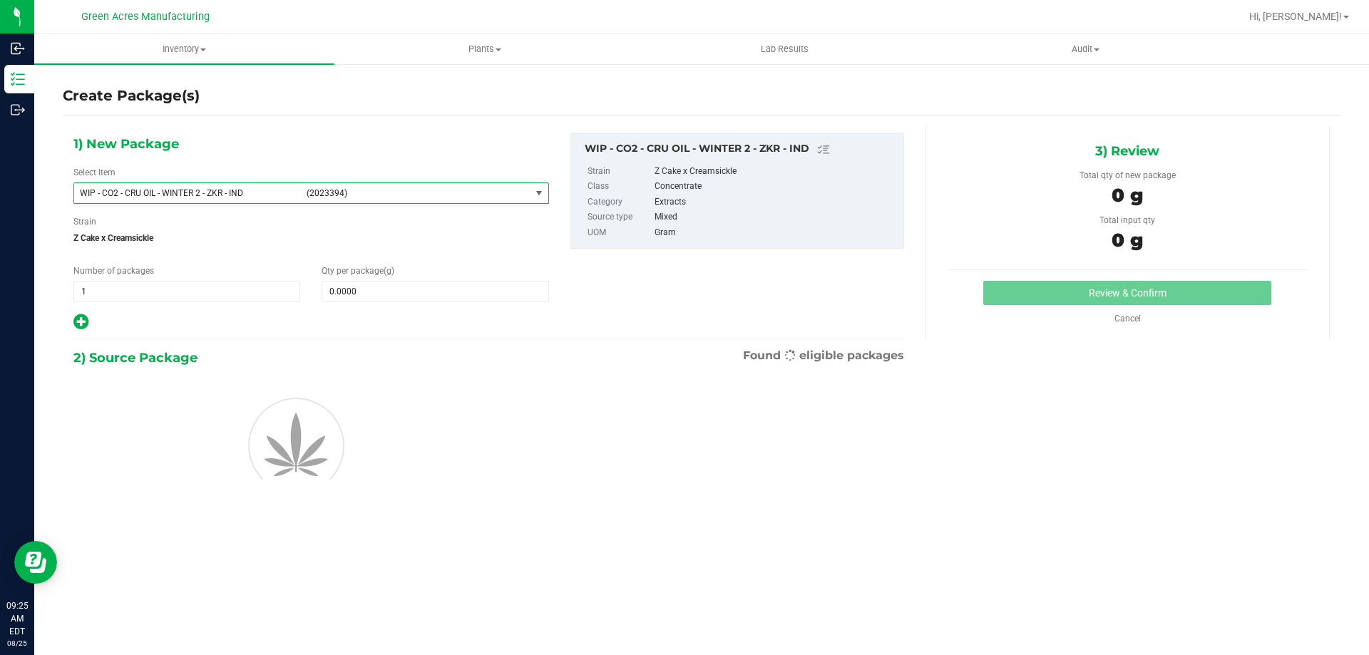
type input "0.0000"
click at [401, 287] on span at bounding box center [434, 291] width 227 height 21
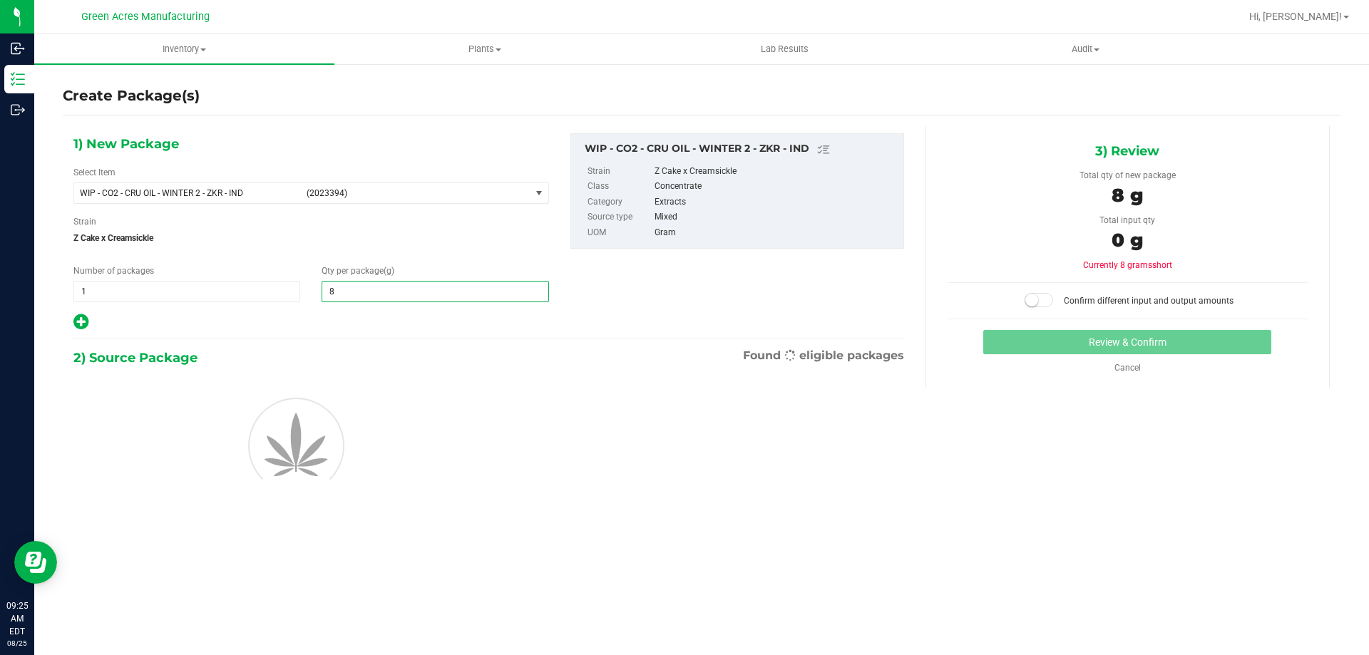
type input "89"
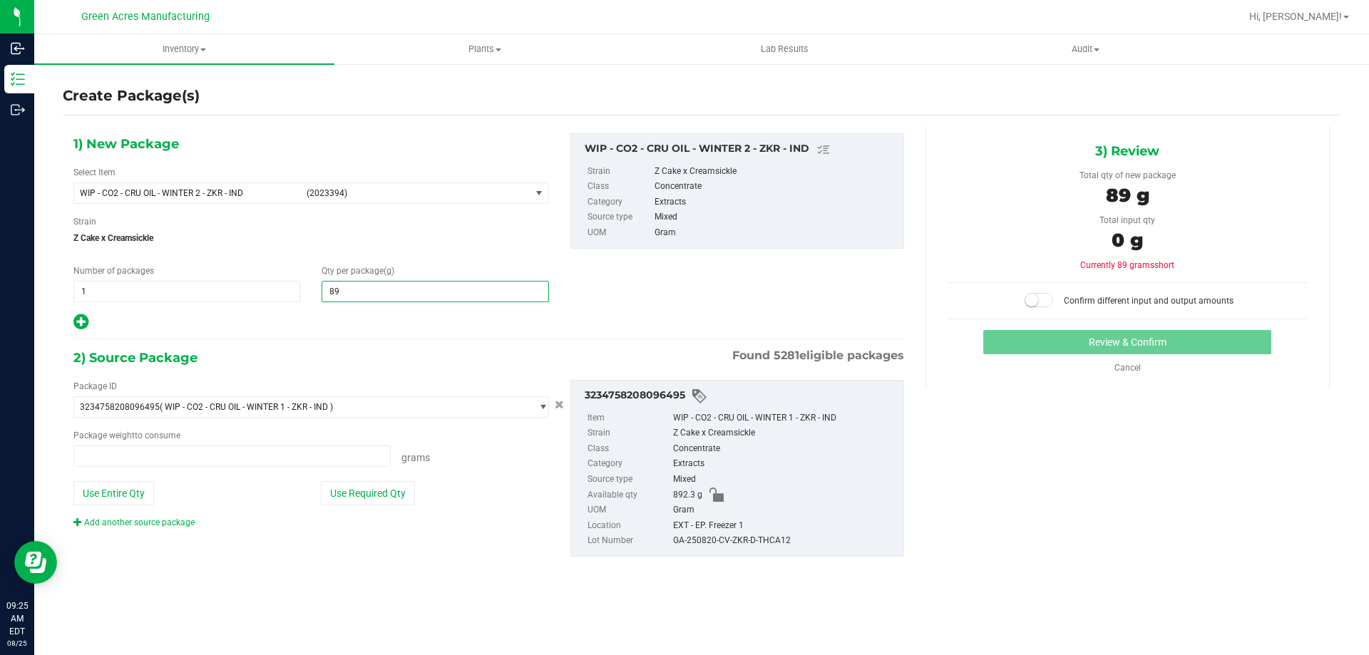
type input "0.0000 g"
type input "892.3"
type input "892.3000"
click at [102, 484] on button "Use Entire Qty" at bounding box center [113, 493] width 81 height 24
type input "892.3000 g"
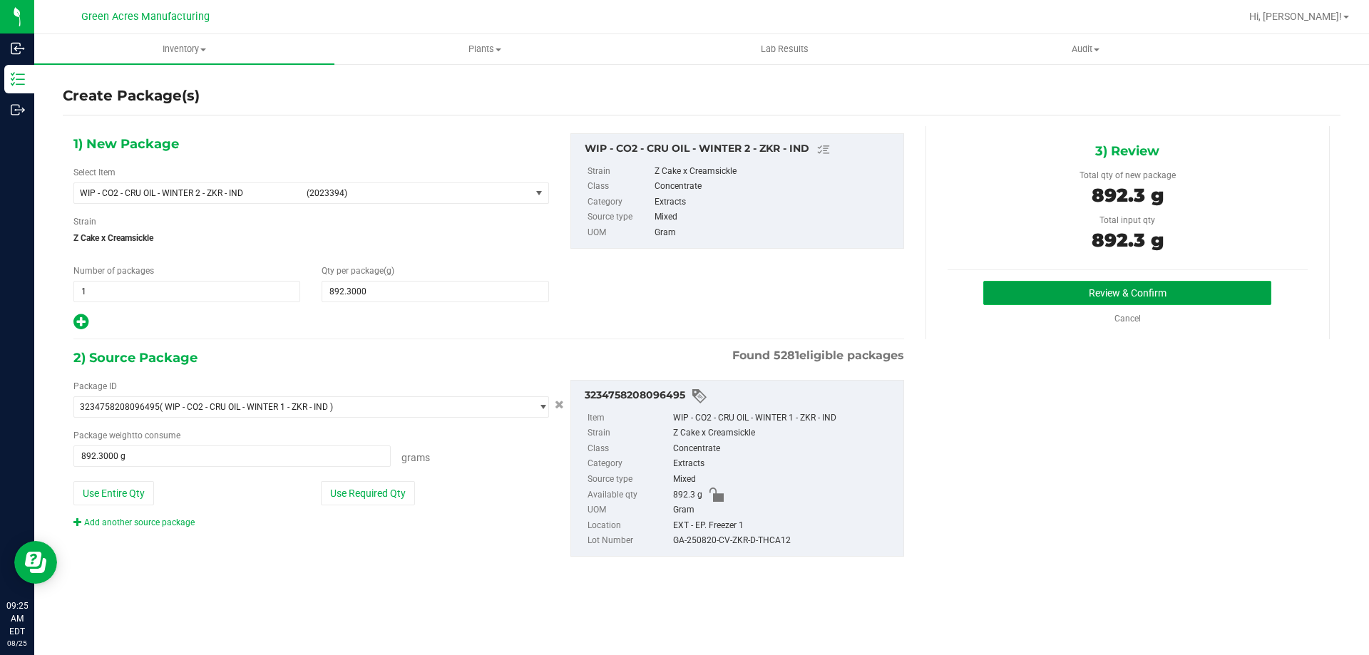
click at [1101, 292] on button "Review & Confirm" at bounding box center [1127, 293] width 288 height 24
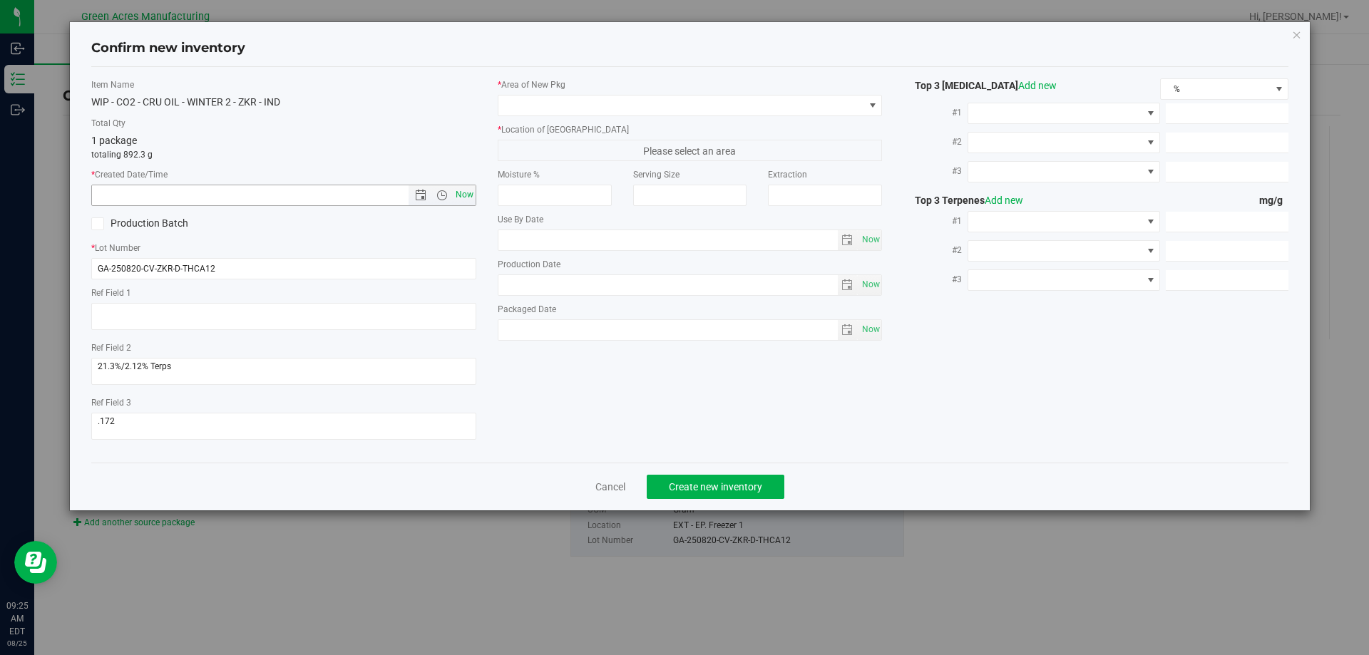
click at [468, 191] on span "Now" at bounding box center [464, 195] width 24 height 21
type input "[DATE] 9:25 AM"
drag, startPoint x: 534, startPoint y: 99, endPoint x: 543, endPoint y: 102, distance: 9.7
click at [535, 99] on span at bounding box center [681, 106] width 366 height 20
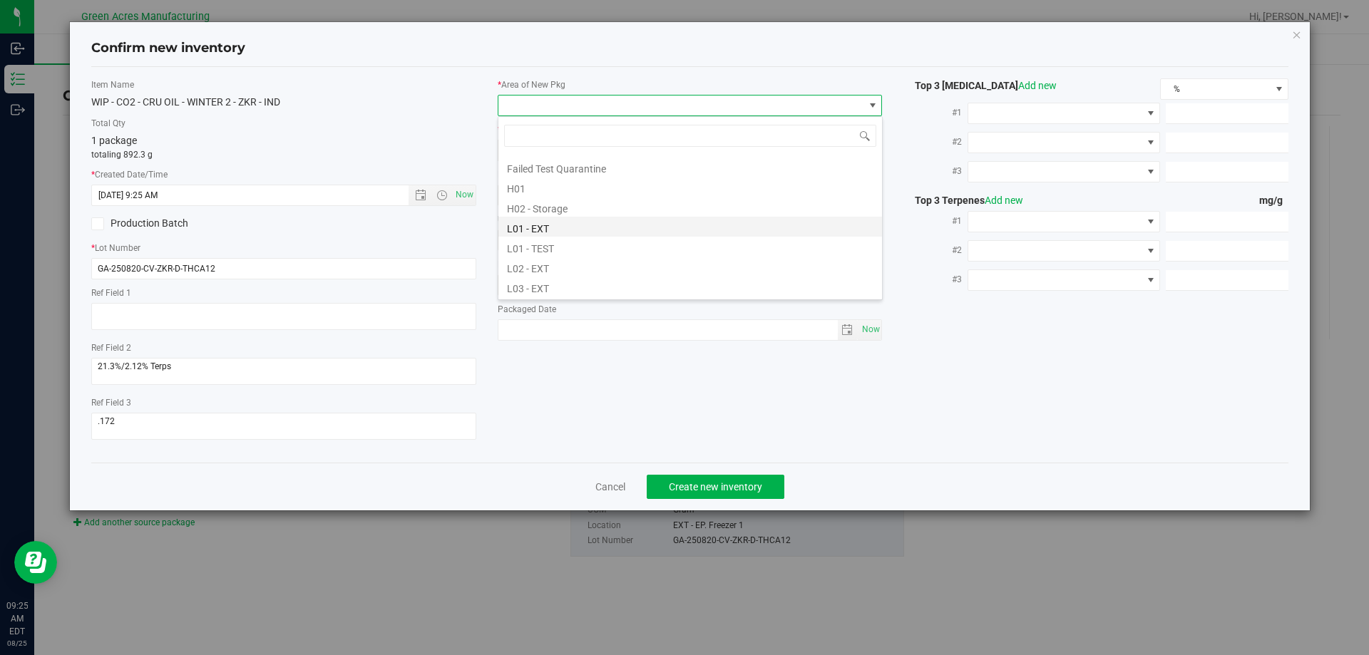
scroll to position [214, 0]
click at [532, 273] on li "L03 - EXT" at bounding box center [689, 269] width 383 height 20
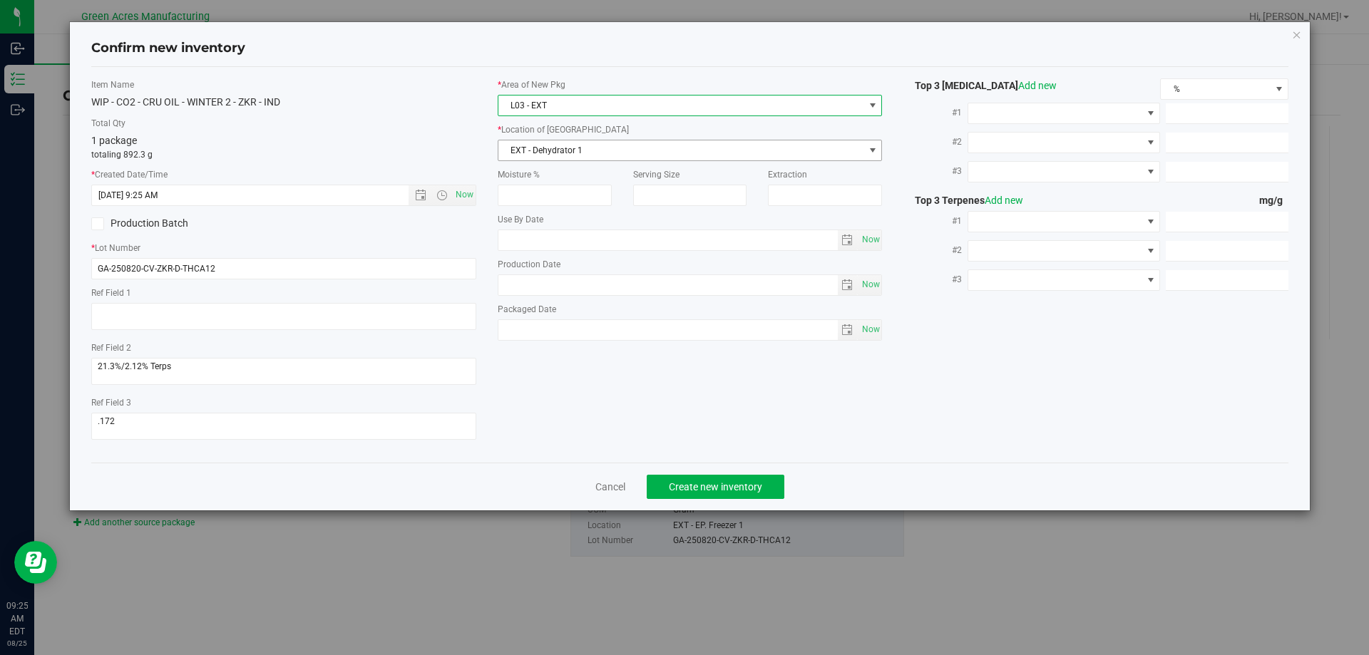
click at [577, 150] on span "EXT - Dehydrator 1" at bounding box center [681, 150] width 366 height 20
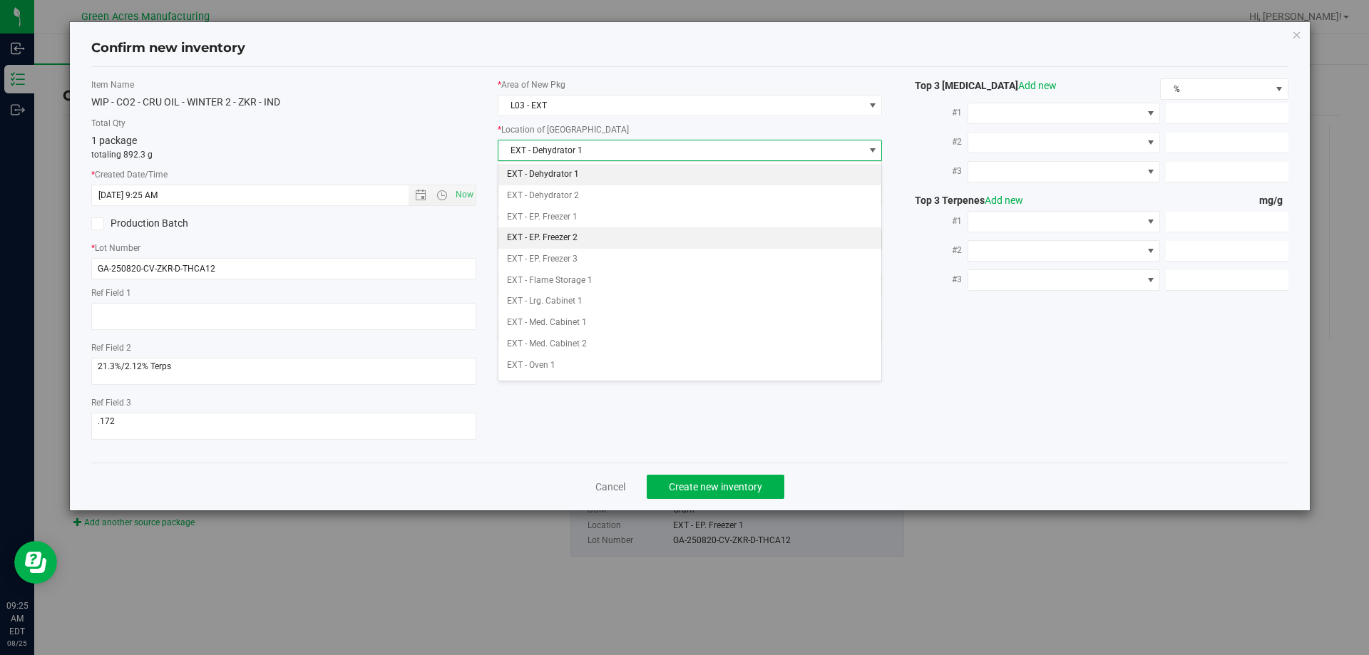
click at [595, 235] on li "EXT - EP. Freezer 2" at bounding box center [689, 237] width 383 height 21
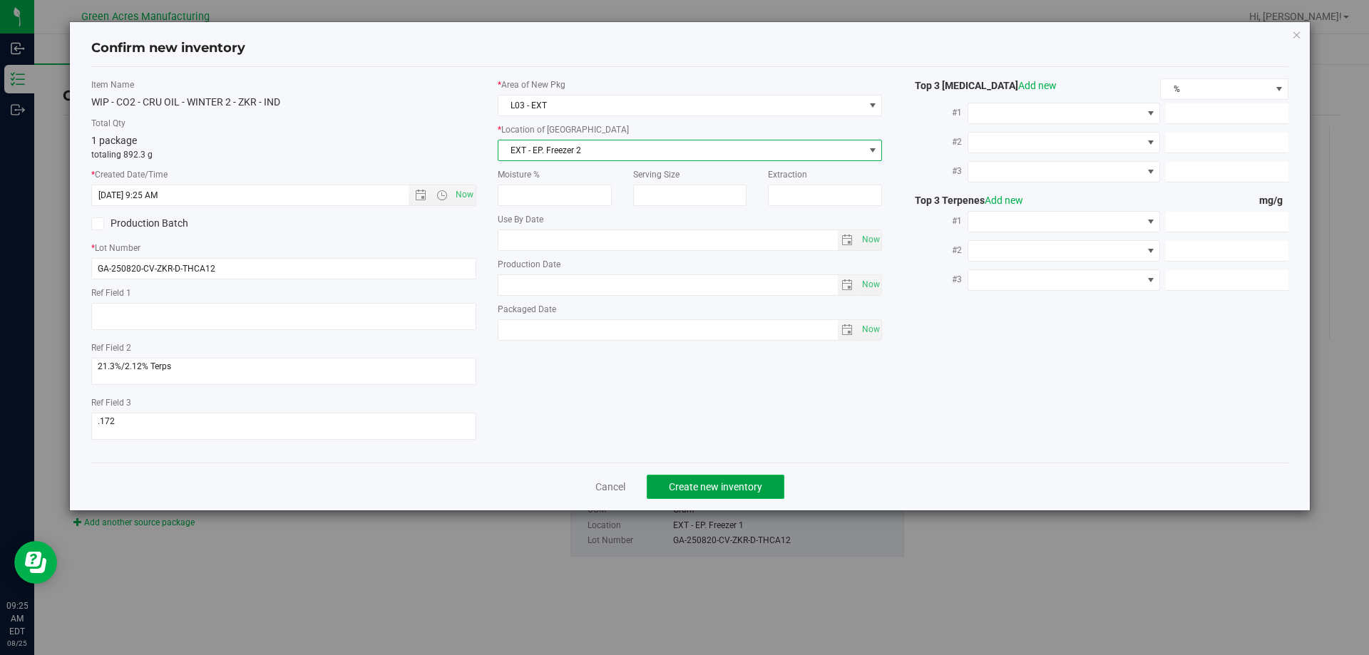
click at [686, 488] on span "Create new inventory" at bounding box center [715, 486] width 93 height 11
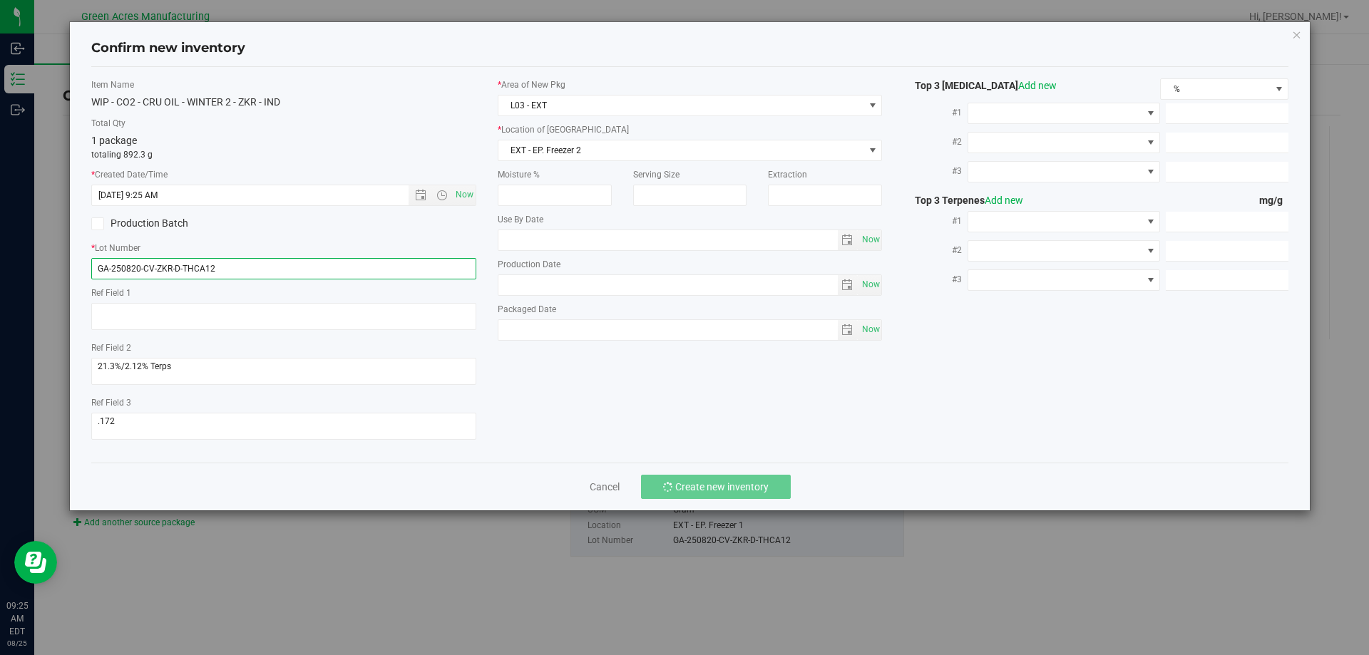
click at [304, 272] on input "GA-250820-CV-ZKR-D-THCA12" at bounding box center [283, 268] width 385 height 21
click at [719, 422] on div "Item Name WIP - CO2 - CRU OIL - WINTER 2 - ZKR - IND Total Qty 1 package totali…" at bounding box center [690, 264] width 1219 height 373
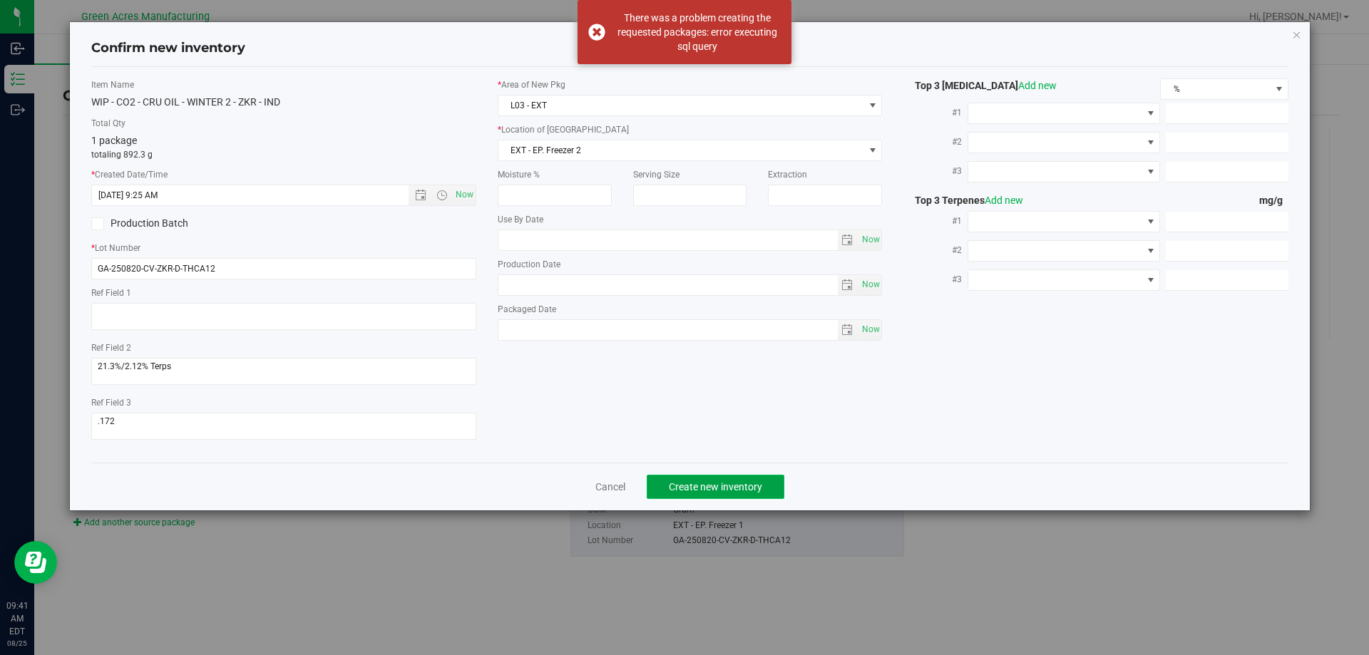
click at [715, 490] on span "Create new inventory" at bounding box center [715, 486] width 93 height 11
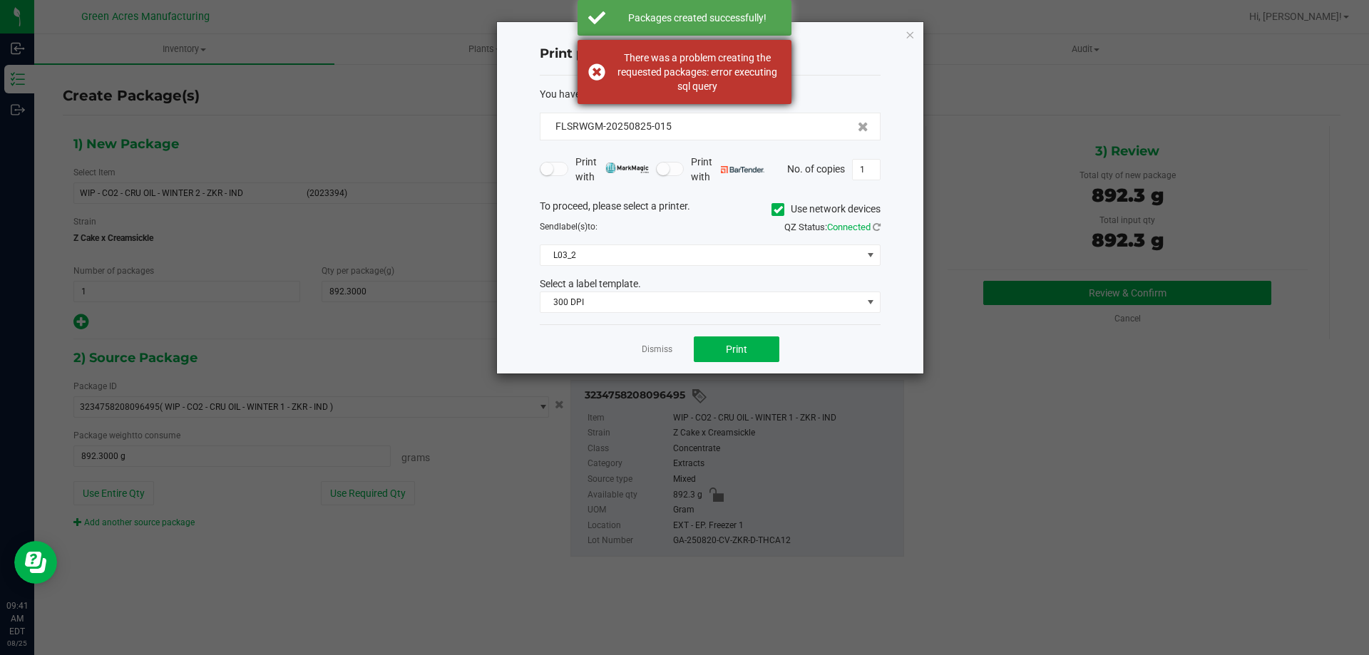
click at [703, 71] on div "There was a problem creating the requested packages: error executing sql query" at bounding box center [697, 72] width 168 height 43
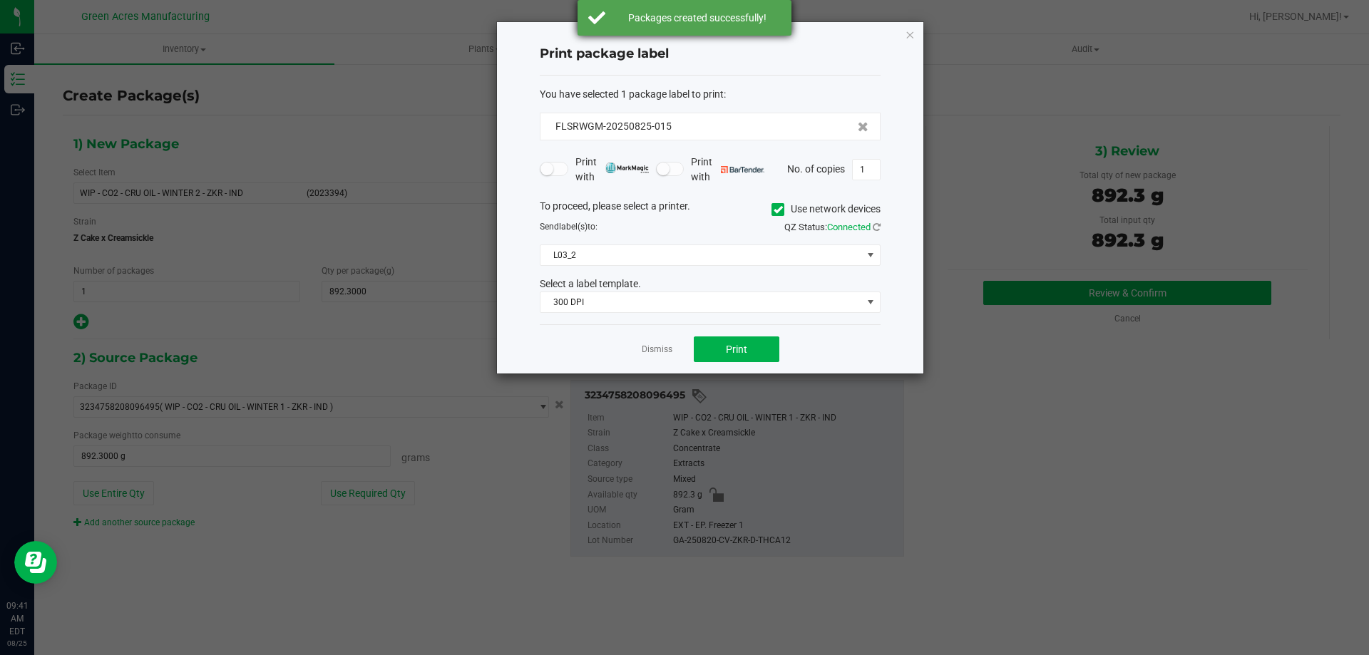
click at [684, 24] on div "Packages created successfully!" at bounding box center [697, 18] width 168 height 14
click at [907, 41] on icon "button" at bounding box center [910, 34] width 10 height 17
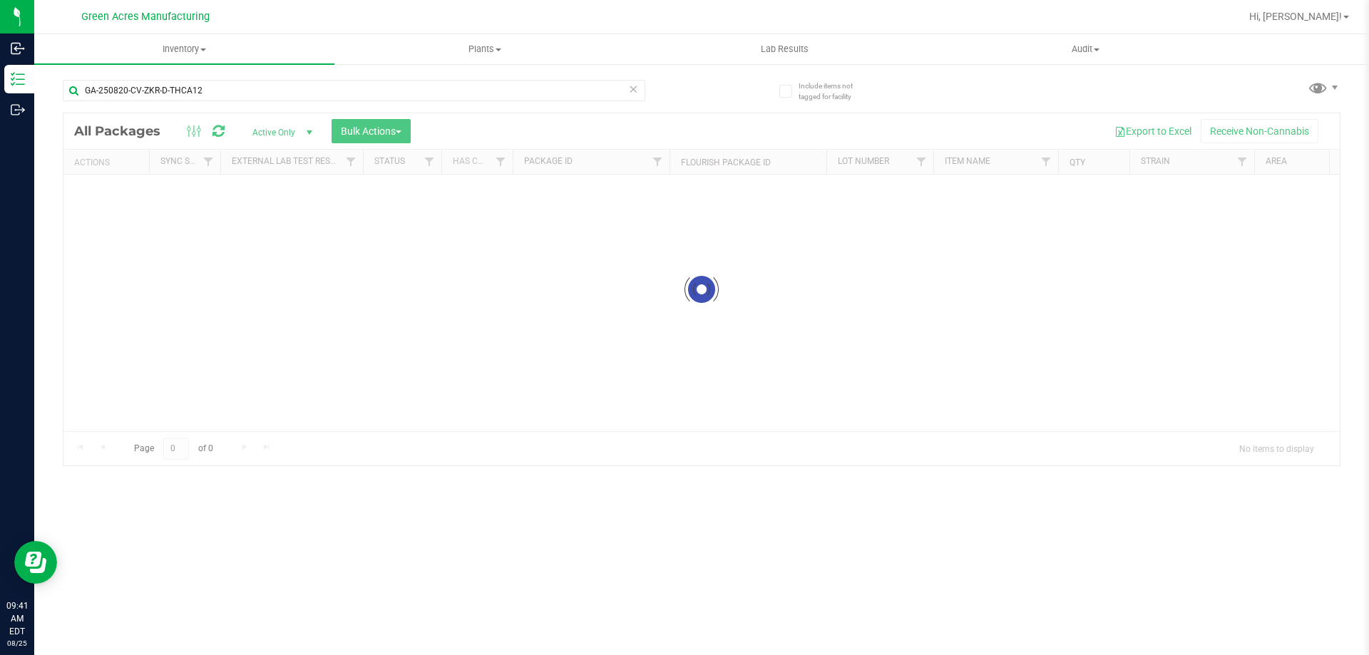
click at [691, 93] on div "GA-250820-CV-ZKR-D-THCA12" at bounding box center [382, 90] width 639 height 46
click at [649, 115] on div at bounding box center [701, 289] width 1276 height 352
click at [700, 80] on div "GA-250820-CV-ZKR-D-THCA12" at bounding box center [382, 90] width 639 height 46
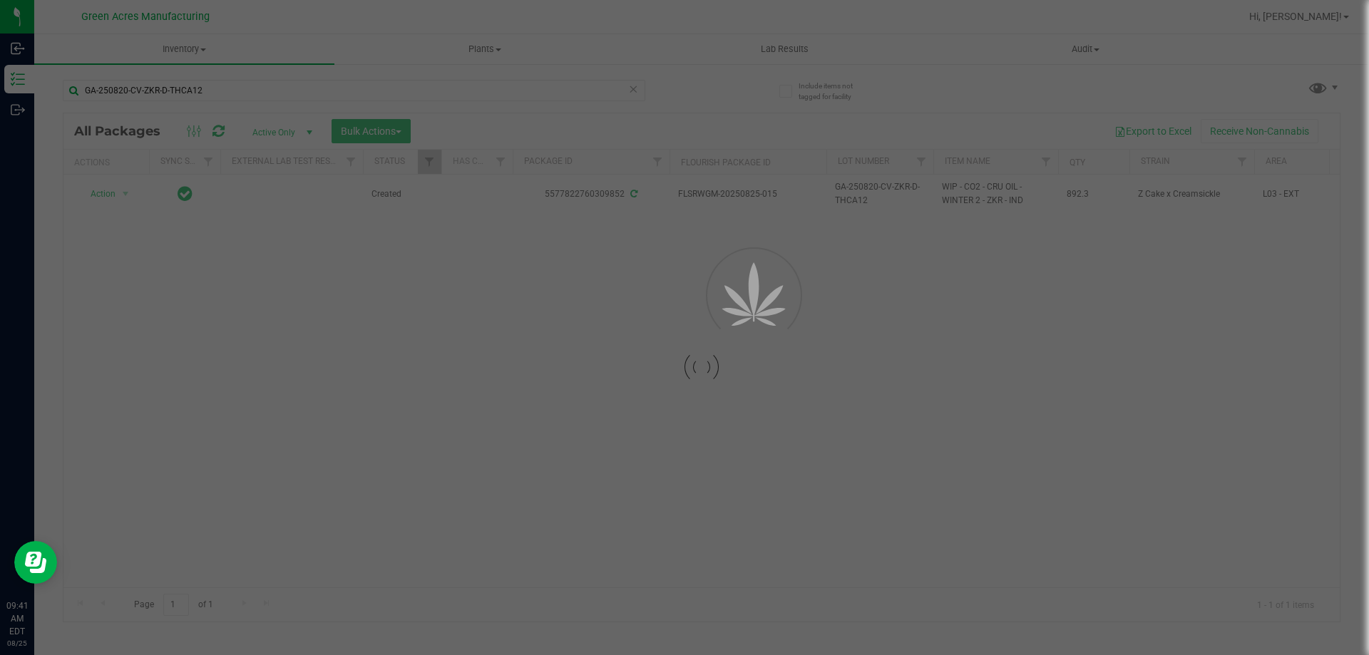
click at [700, 80] on div at bounding box center [684, 327] width 1369 height 655
click at [700, 80] on div "GA-250820-CV-ZKR-D-THCA12" at bounding box center [382, 90] width 639 height 46
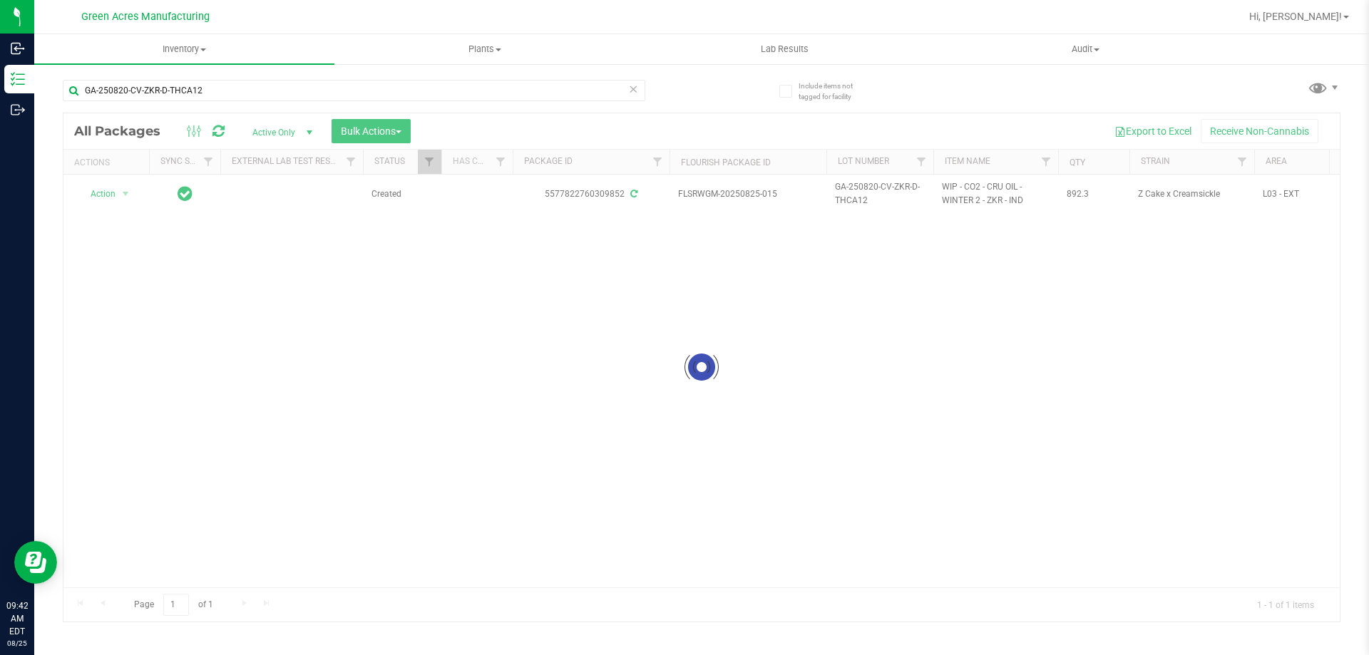
click at [763, 135] on div at bounding box center [701, 367] width 1276 height 508
click at [757, 135] on div at bounding box center [701, 367] width 1276 height 508
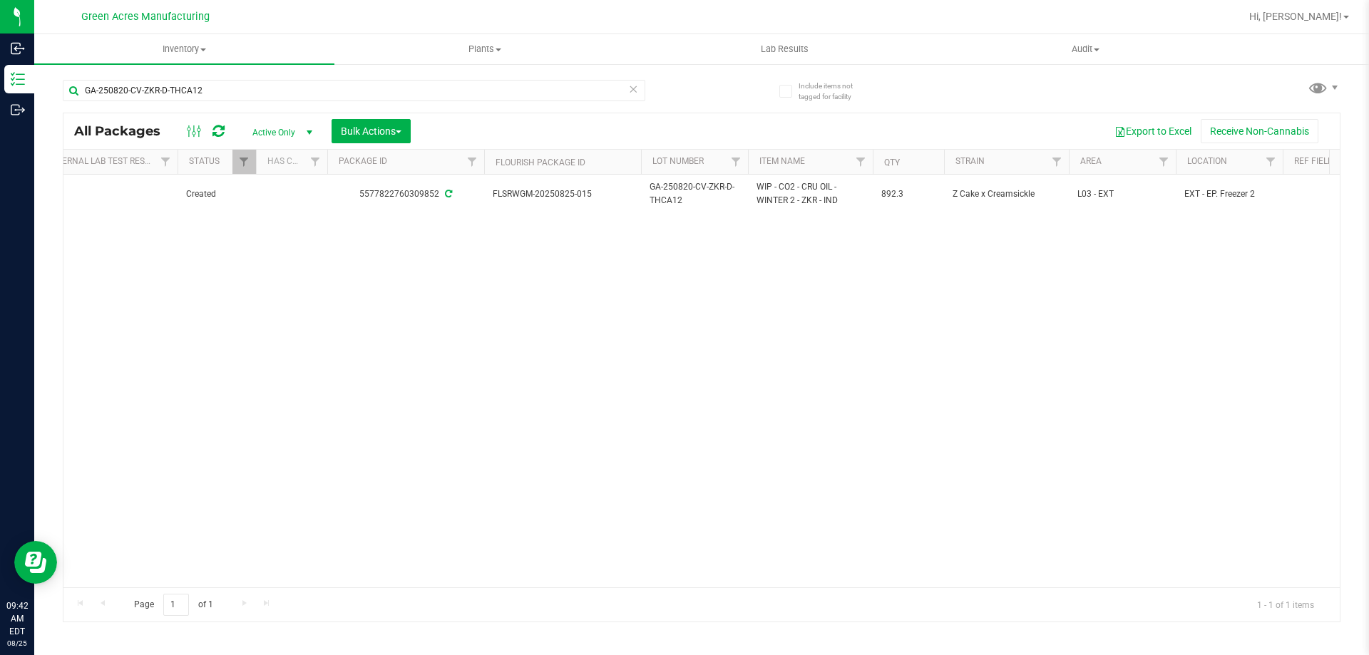
scroll to position [0, 189]
click at [1158, 164] on span "Filter" at bounding box center [1159, 161] width 11 height 11
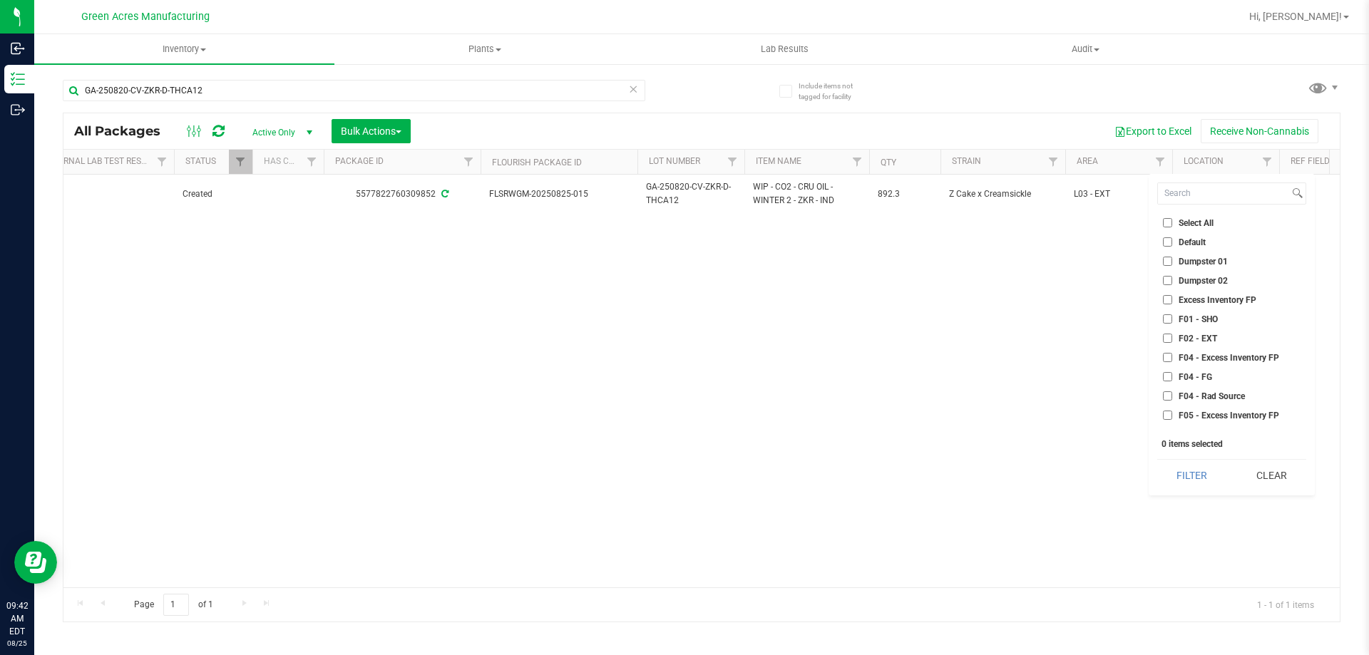
click at [1211, 317] on span "F01 - SHO" at bounding box center [1197, 319] width 39 height 9
click at [1172, 317] on input "F01 - SHO" at bounding box center [1167, 318] width 9 height 9
checkbox input "true"
click at [1203, 341] on span "F02 - EXT" at bounding box center [1197, 338] width 38 height 9
click at [1172, 341] on input "F02 - EXT" at bounding box center [1167, 338] width 9 height 9
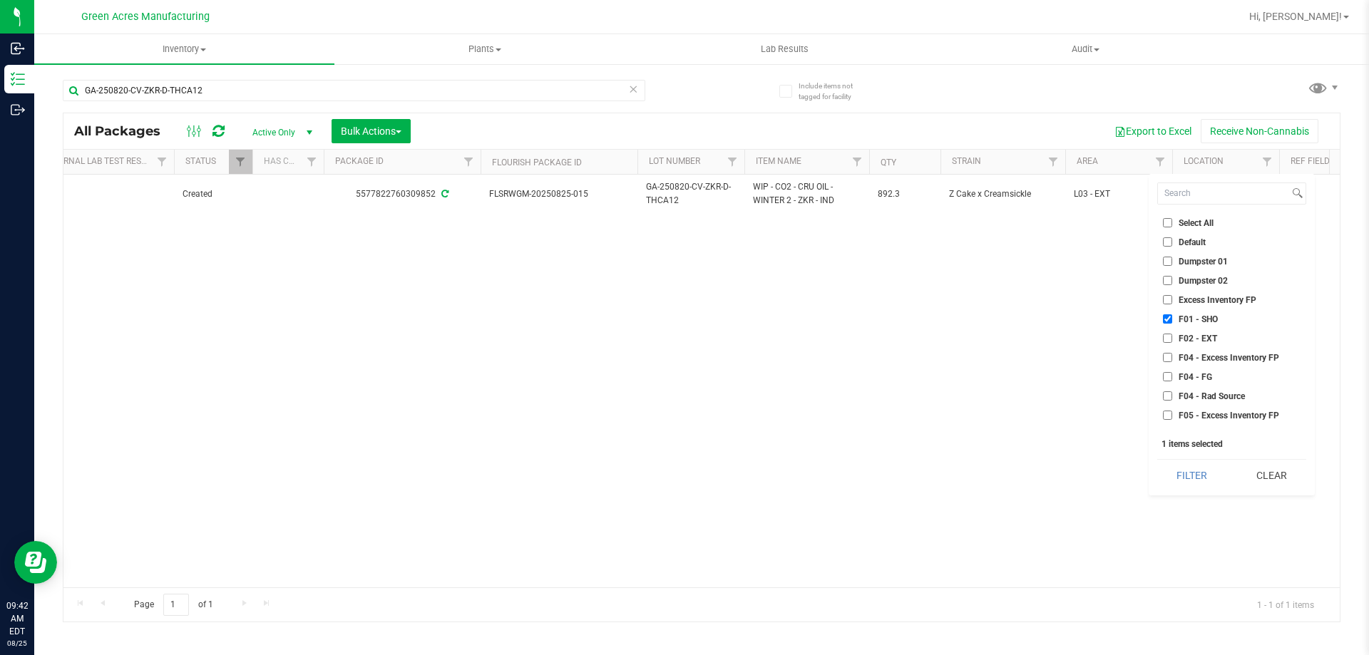
checkbox input "true"
click at [1204, 348] on span "H02 - Storage" at bounding box center [1204, 350] width 53 height 9
click at [1172, 348] on input "H02 - Storage" at bounding box center [1167, 349] width 9 height 9
checkbox input "true"
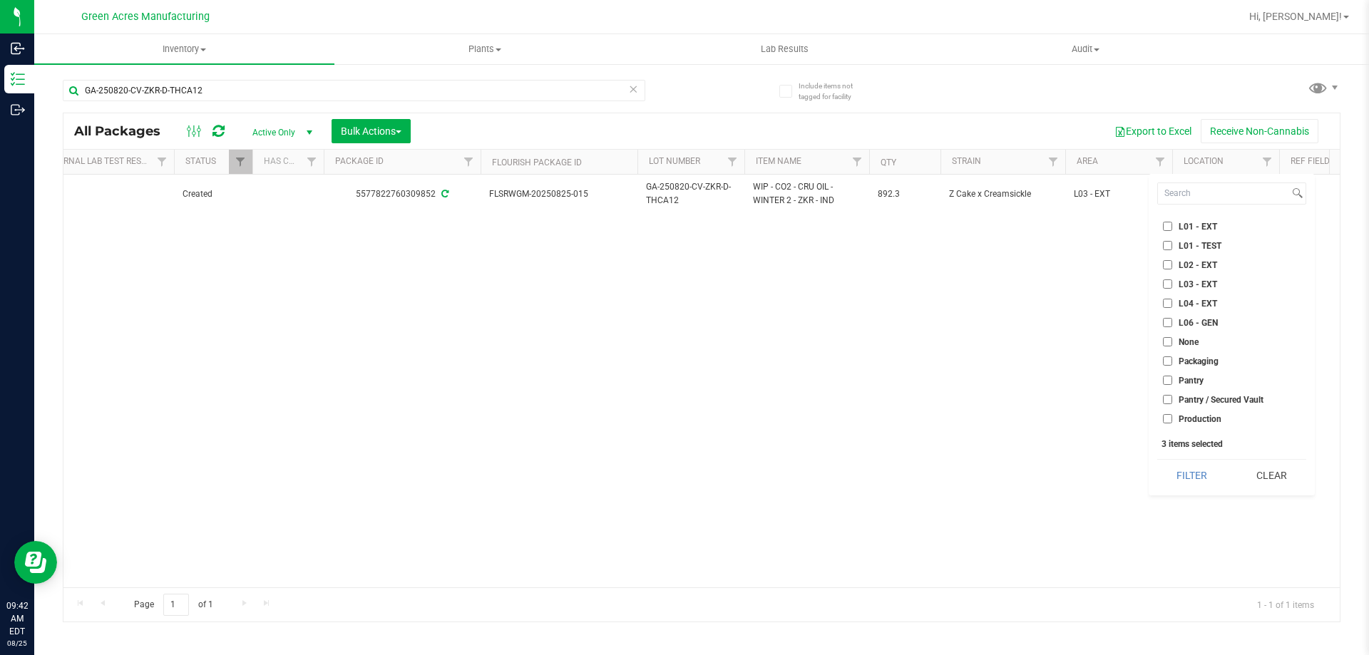
click at [1190, 224] on span "L01 - EXT" at bounding box center [1197, 226] width 38 height 9
click at [1172, 224] on input "L01 - EXT" at bounding box center [1167, 226] width 9 height 9
checkbox input "true"
click at [1195, 265] on span "L02 - EXT" at bounding box center [1197, 265] width 38 height 9
click at [1172, 265] on input "L02 - EXT" at bounding box center [1167, 264] width 9 height 9
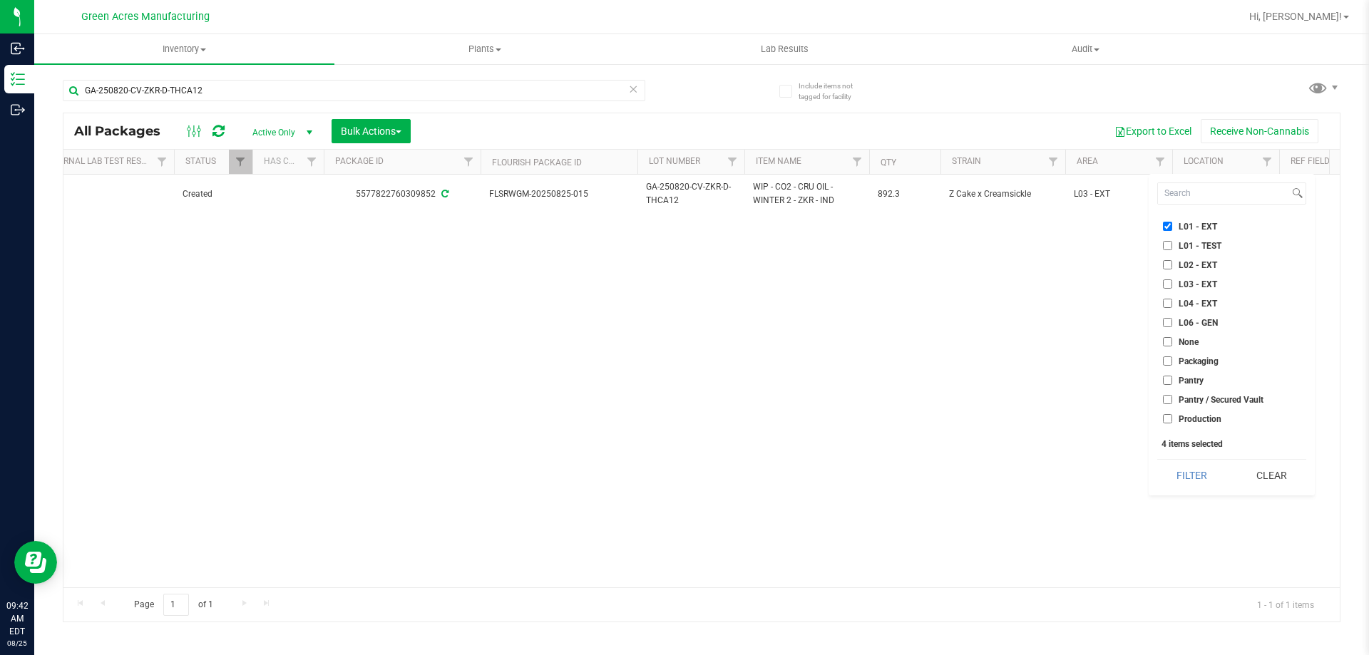
checkbox input "true"
click at [1195, 286] on span "L03 - EXT" at bounding box center [1197, 284] width 38 height 9
click at [1172, 286] on input "L03 - EXT" at bounding box center [1167, 283] width 9 height 9
checkbox input "true"
click at [1194, 301] on span "L04 - EXT" at bounding box center [1197, 303] width 38 height 9
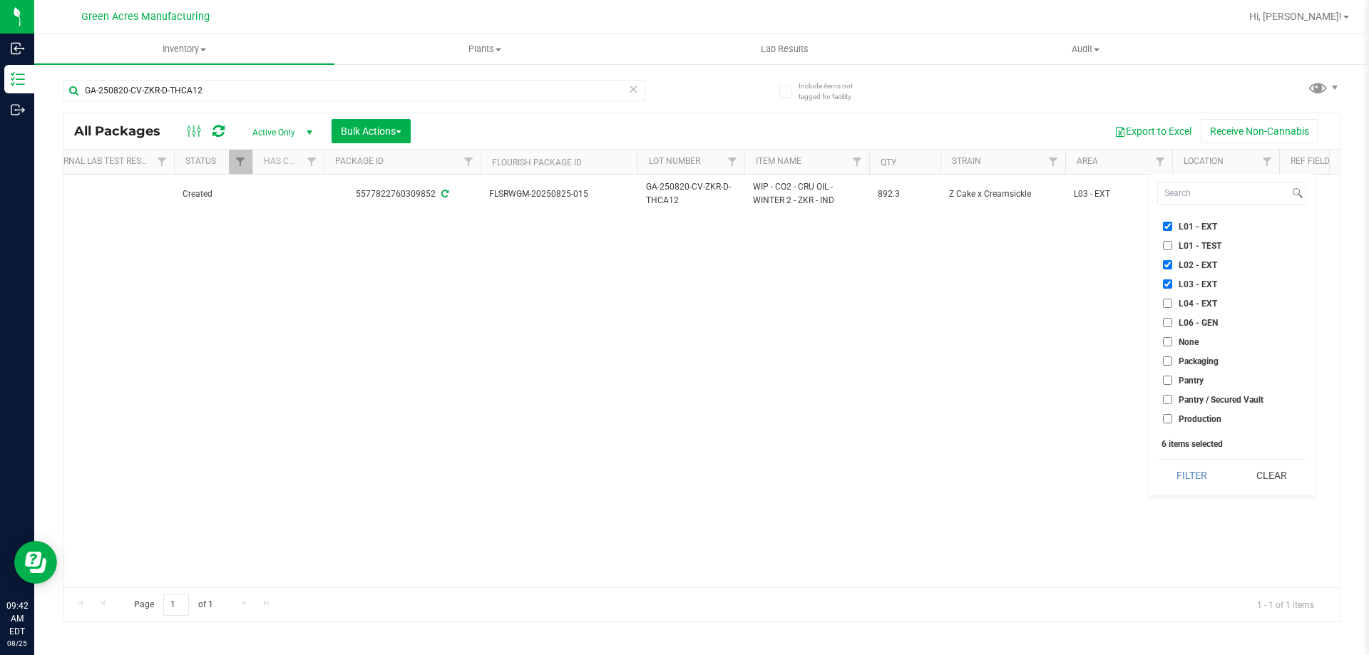
click at [1172, 301] on input "L04 - EXT" at bounding box center [1167, 303] width 9 height 9
checkbox input "true"
click at [1201, 467] on button "Filter" at bounding box center [1191, 475] width 69 height 31
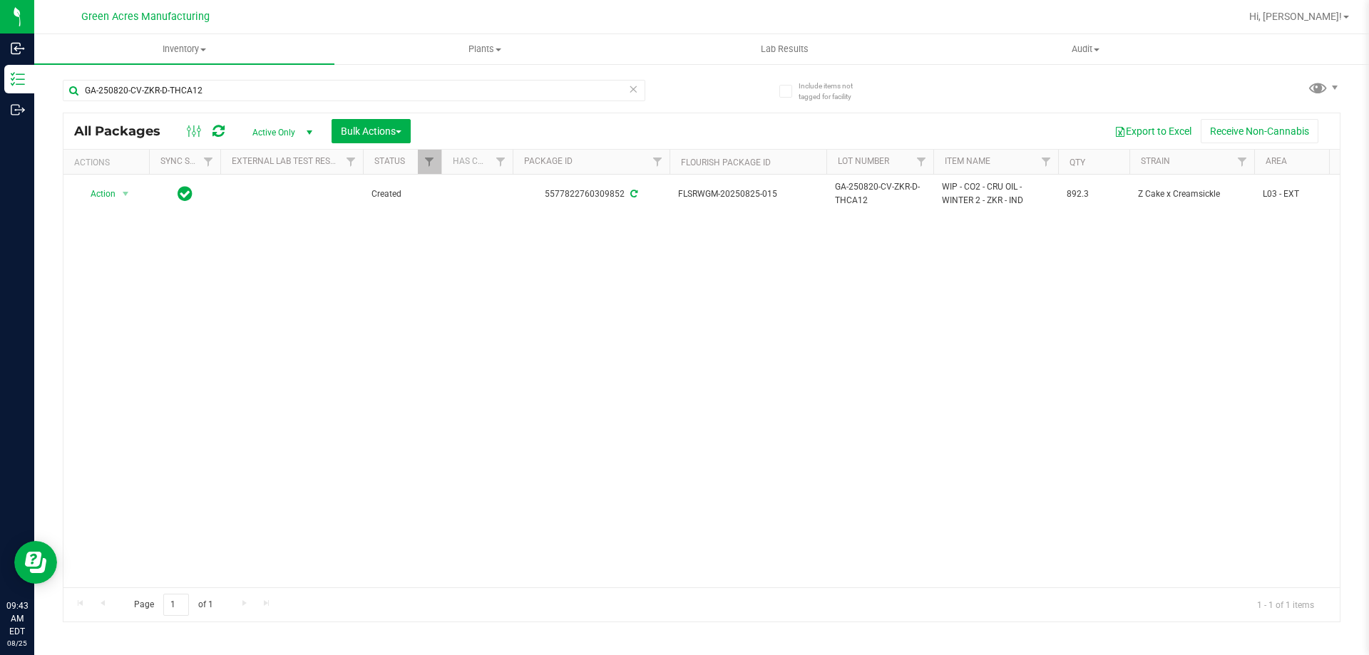
click at [147, 458] on div "Action Action Adjust qty Create package Edit attributes Global inventory Locate…" at bounding box center [701, 381] width 1276 height 413
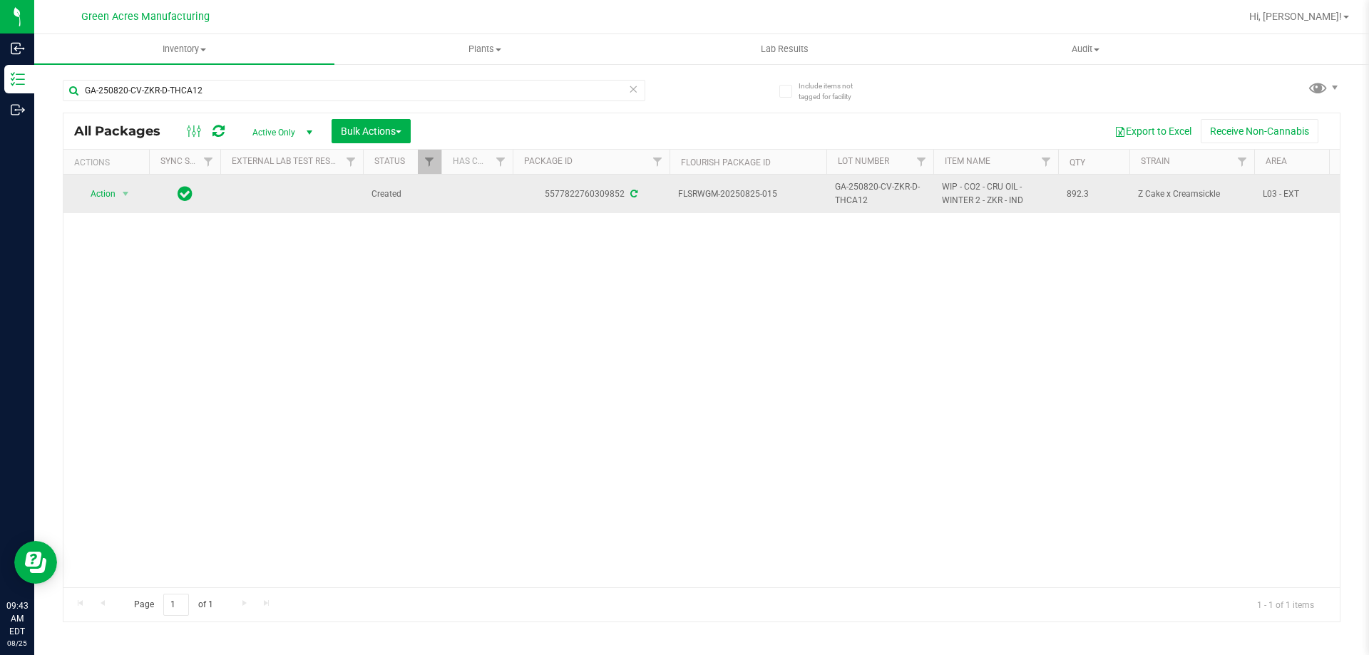
click at [105, 200] on span "Action" at bounding box center [97, 194] width 38 height 20
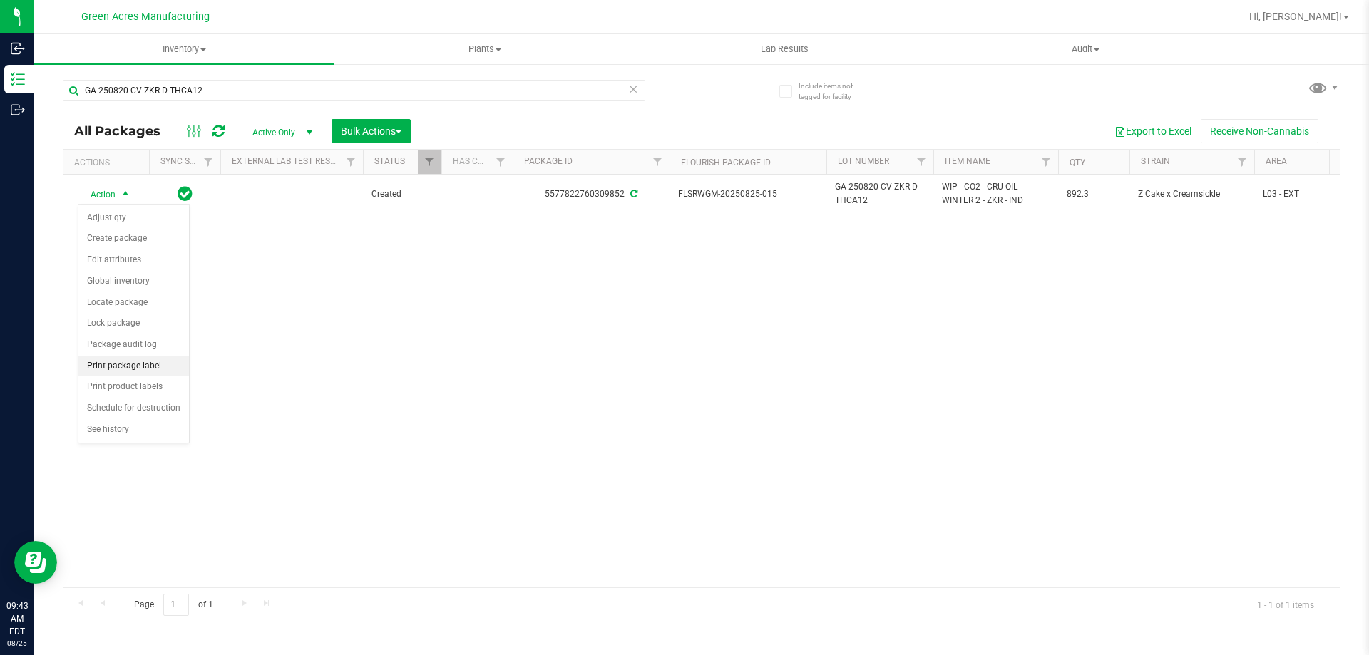
click at [151, 366] on li "Print package label" at bounding box center [133, 366] width 110 height 21
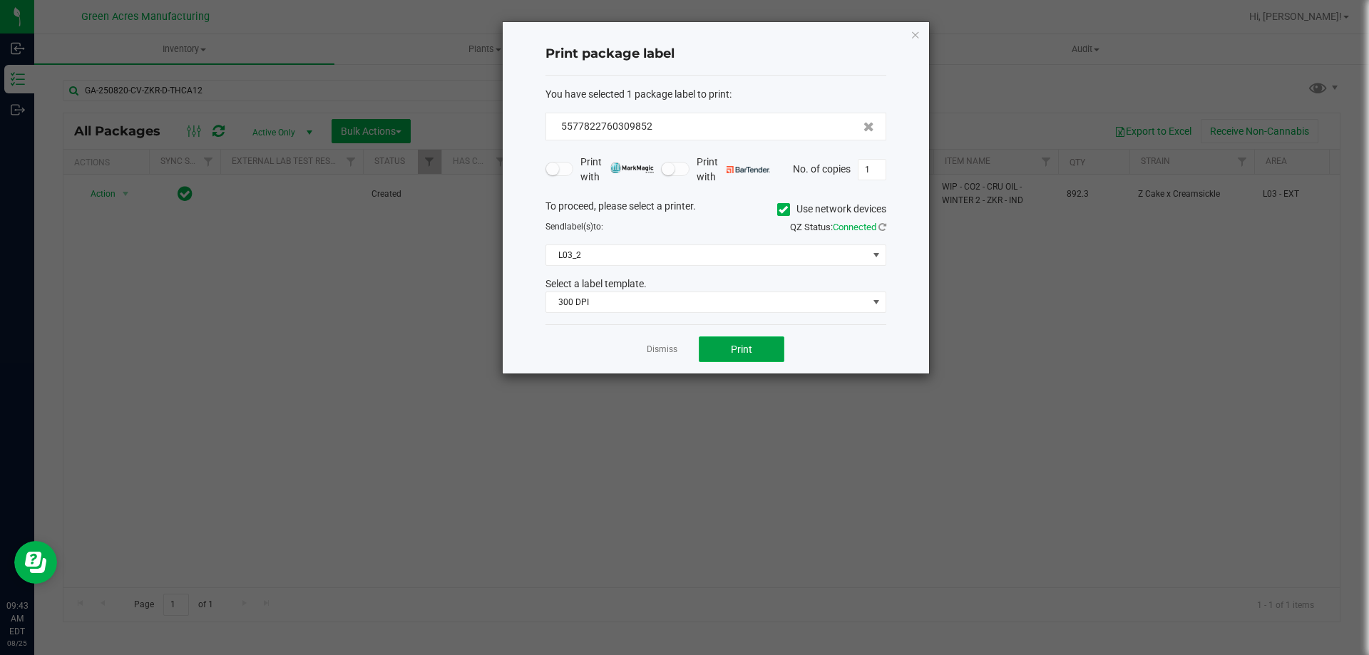
click at [749, 356] on button "Print" at bounding box center [742, 349] width 86 height 26
click at [749, 352] on span "Print" at bounding box center [741, 349] width 21 height 11
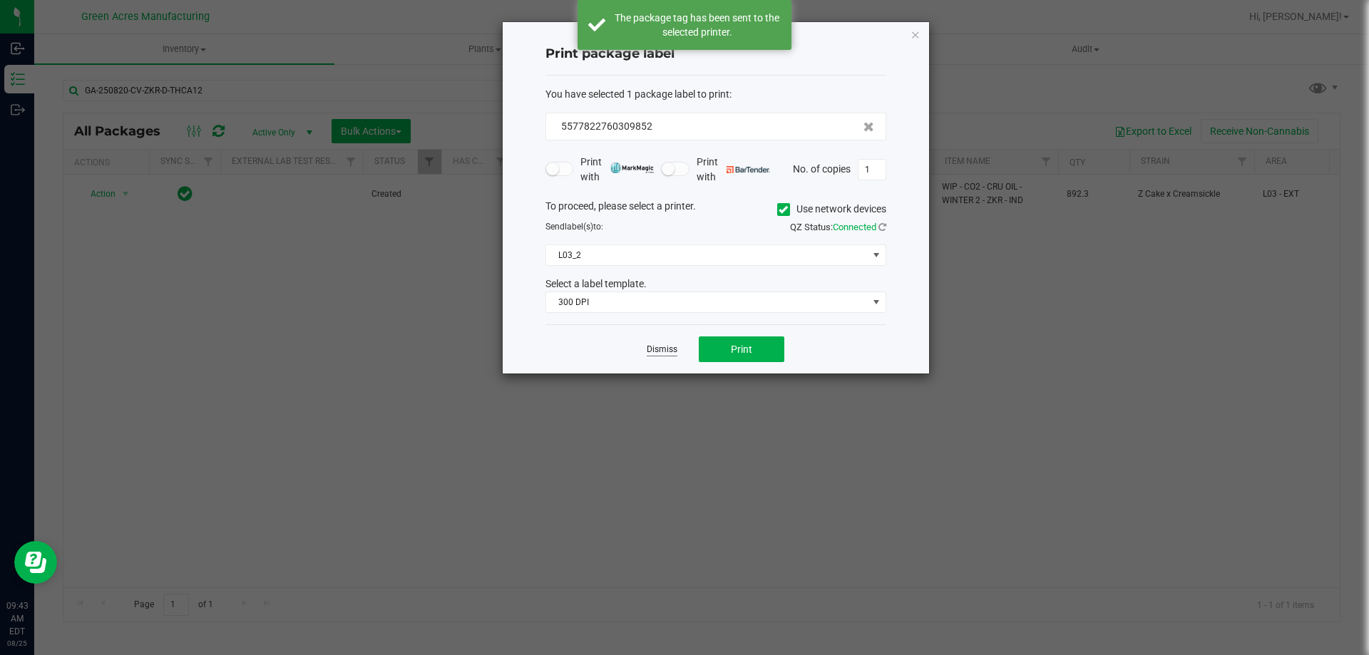
click at [670, 347] on link "Dismiss" at bounding box center [662, 350] width 31 height 12
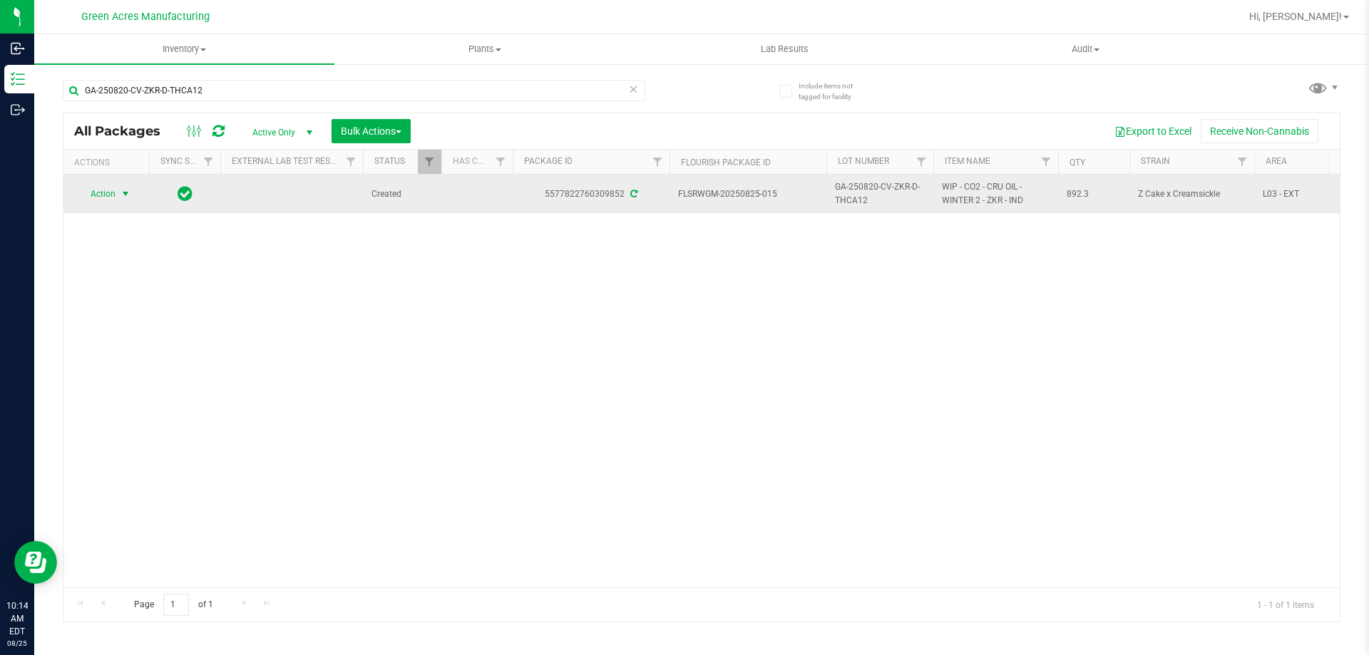
click at [130, 195] on span "select" at bounding box center [125, 193] width 11 height 11
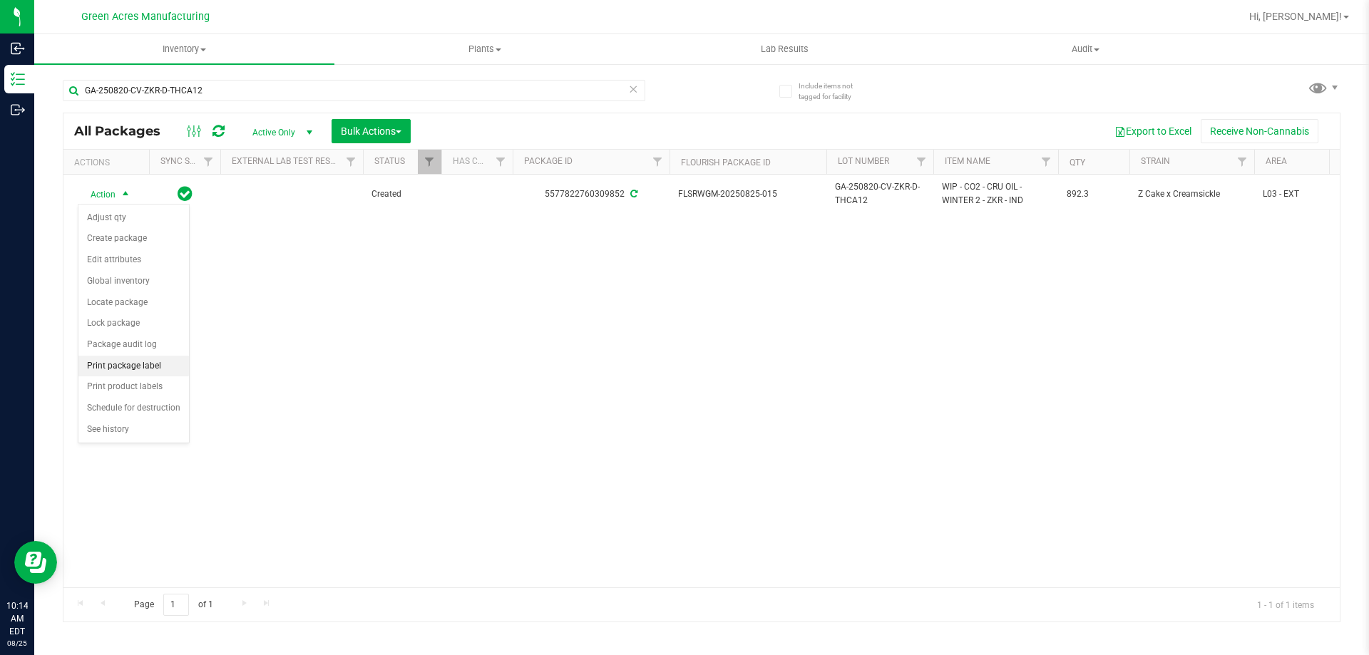
click at [146, 369] on li "Print package label" at bounding box center [133, 366] width 110 height 21
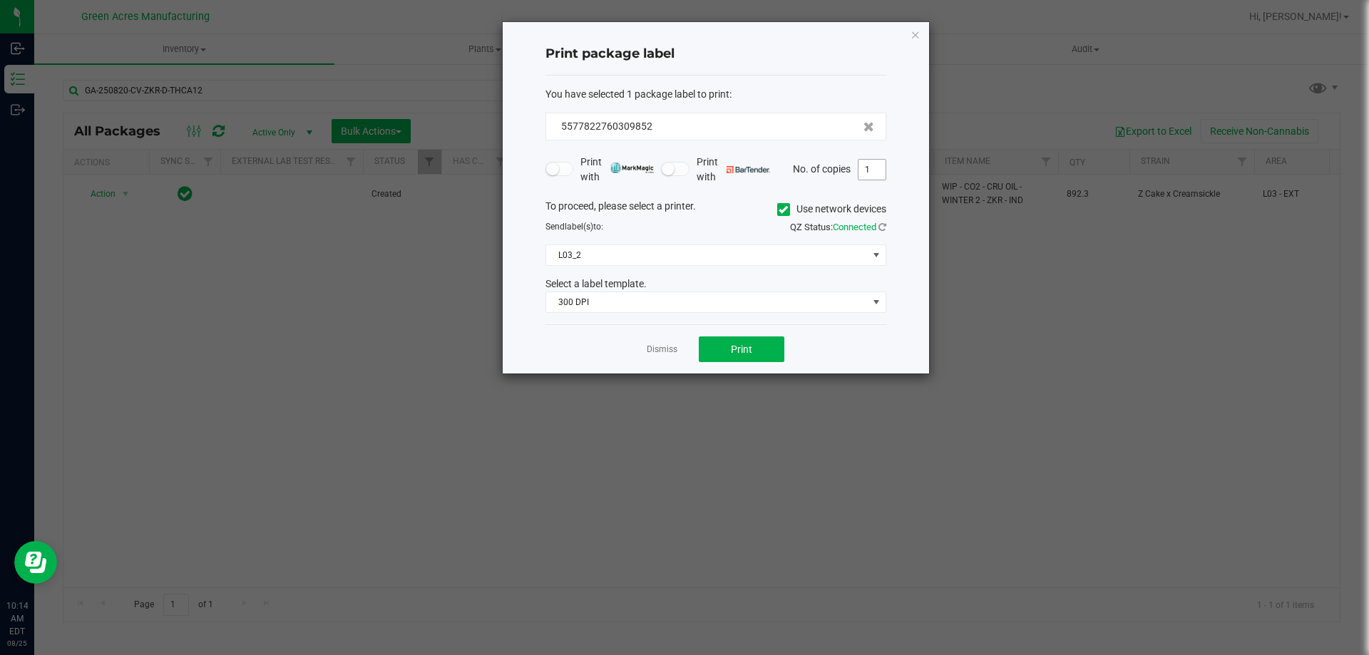
click at [872, 176] on input "1" at bounding box center [871, 170] width 27 height 20
type input "7"
click at [753, 348] on button "Print" at bounding box center [742, 349] width 86 height 26
click at [657, 352] on link "Dismiss" at bounding box center [662, 350] width 31 height 12
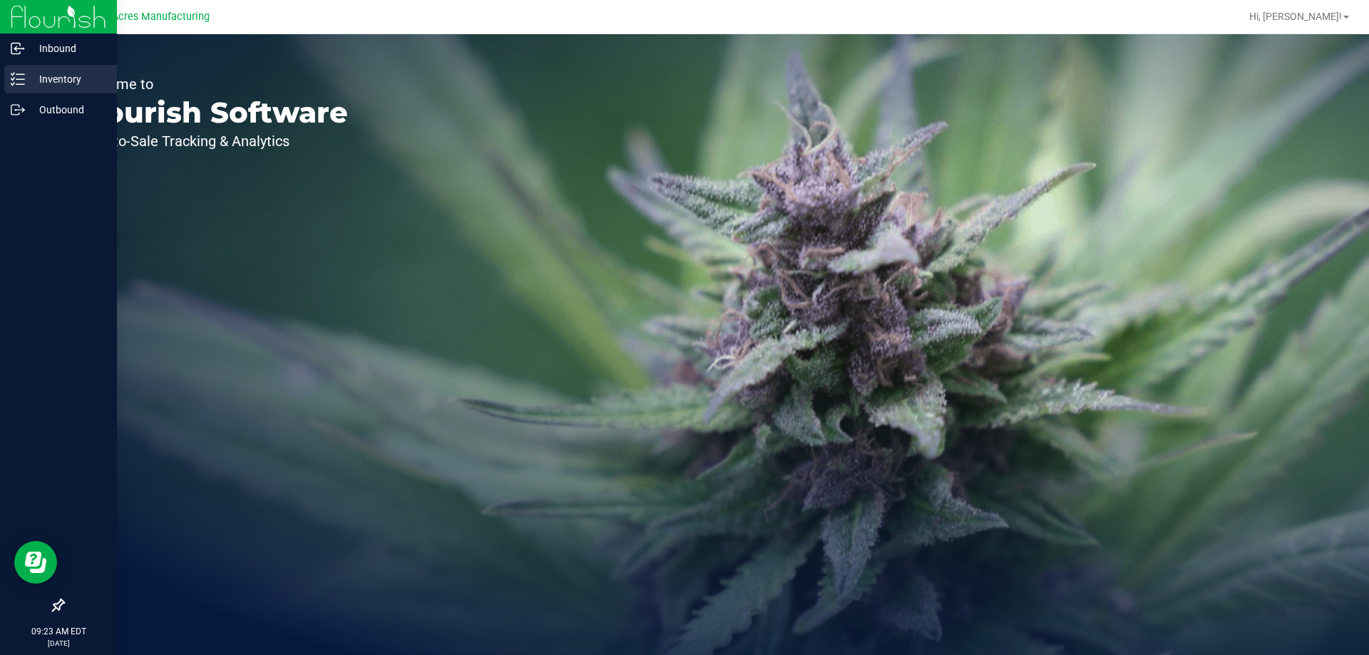
click at [14, 77] on icon at bounding box center [18, 79] width 14 height 14
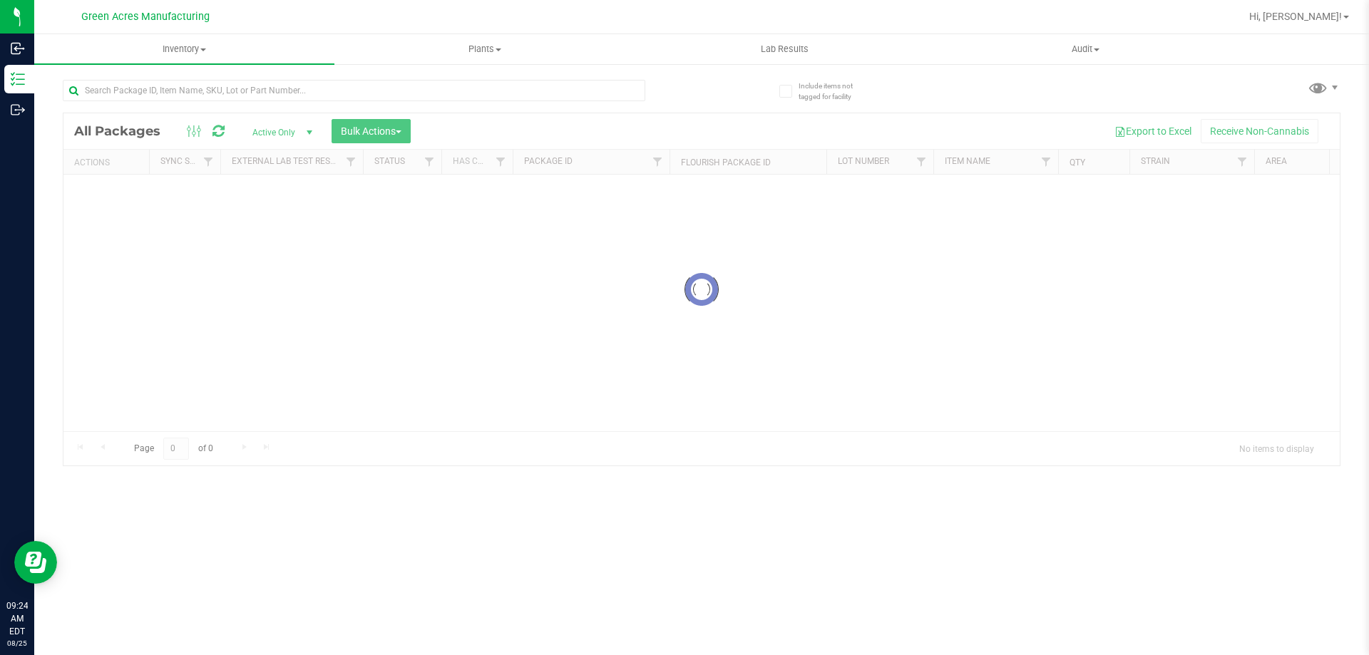
click at [971, 557] on div "Inventory All packages All inventory Waste log Create inventory Plants All plan…" at bounding box center [701, 344] width 1334 height 621
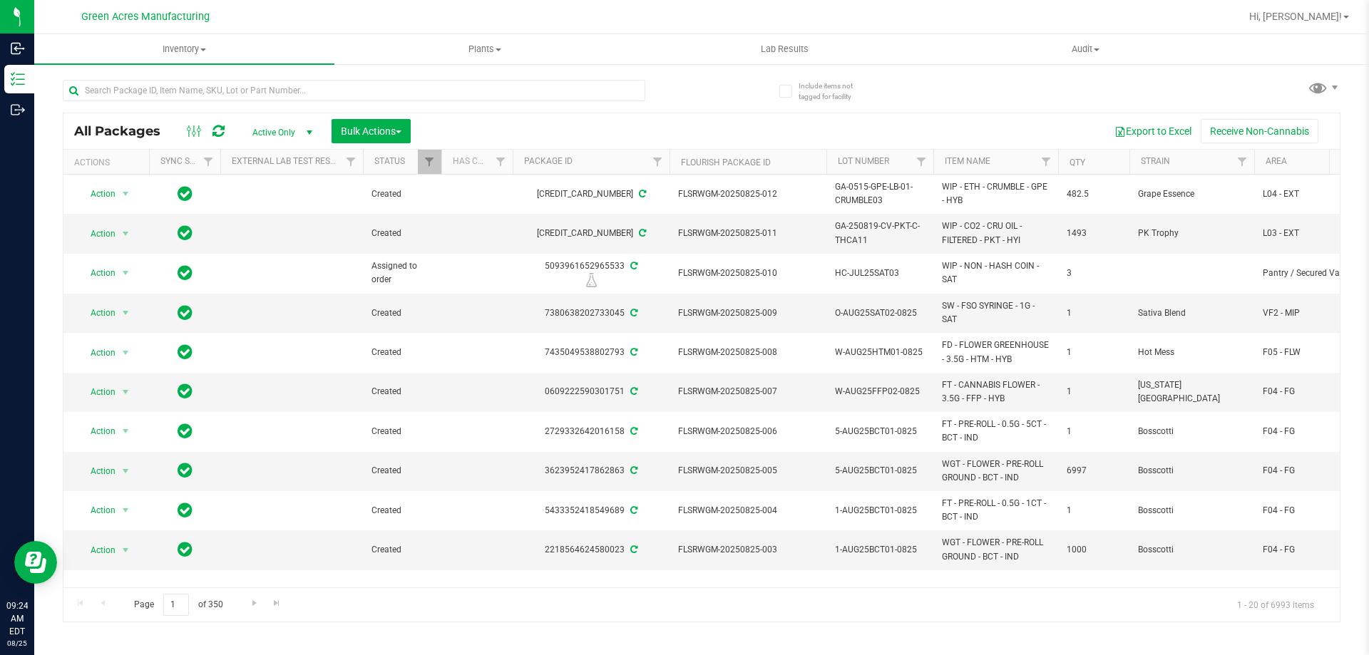
click at [671, 103] on div at bounding box center [382, 90] width 639 height 46
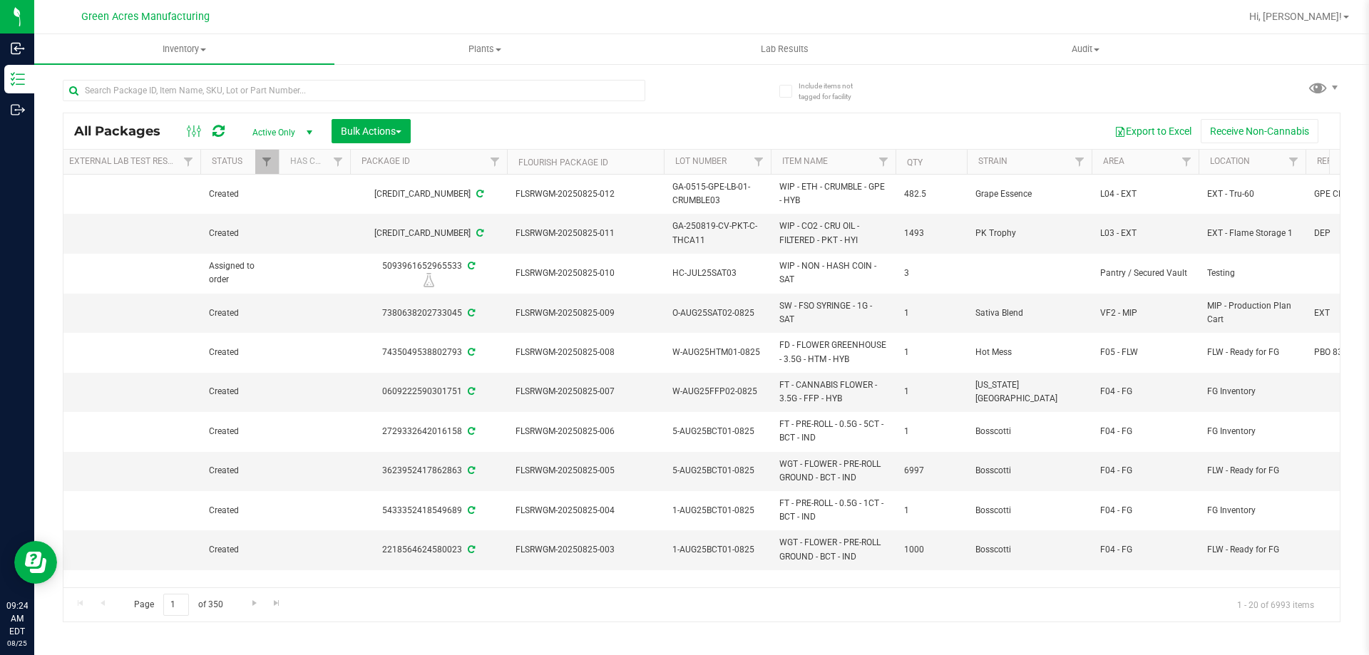
scroll to position [0, 170]
click at [1180, 166] on span "Filter" at bounding box center [1178, 161] width 11 height 11
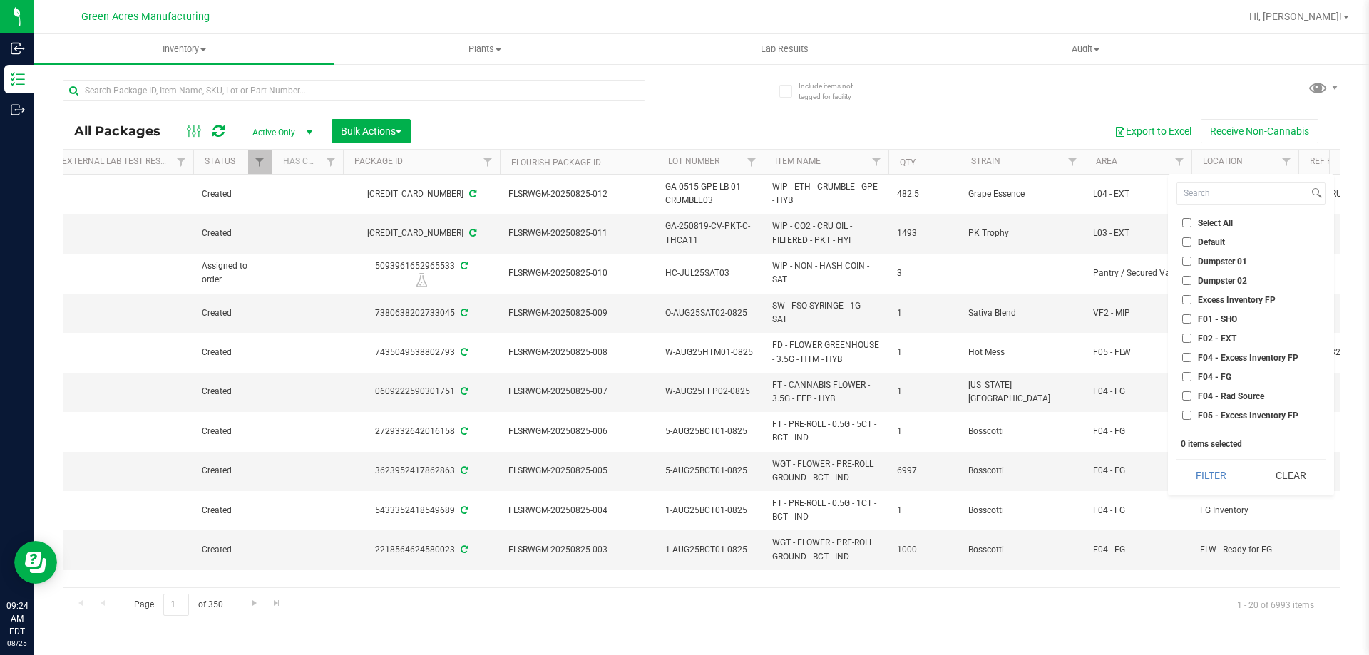
click at [1219, 319] on span "F01 - SHO" at bounding box center [1217, 319] width 39 height 9
click at [1191, 319] on input "F01 - SHO" at bounding box center [1186, 318] width 9 height 9
checkbox input "true"
click at [1217, 336] on span "F02 - EXT" at bounding box center [1217, 338] width 38 height 9
click at [1191, 336] on input "F02 - EXT" at bounding box center [1186, 338] width 9 height 9
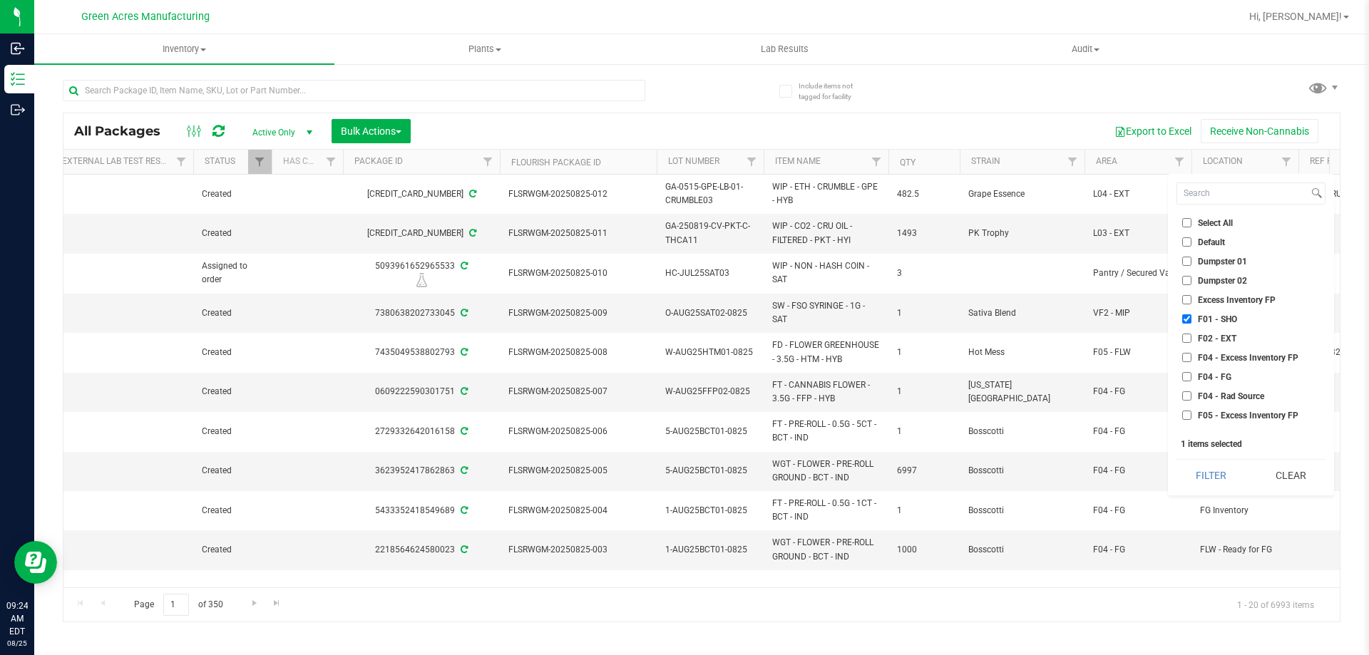
checkbox input "true"
click at [1222, 350] on span "H02 - Storage" at bounding box center [1224, 350] width 53 height 9
click at [1191, 350] on input "H02 - Storage" at bounding box center [1186, 349] width 9 height 9
checkbox input "true"
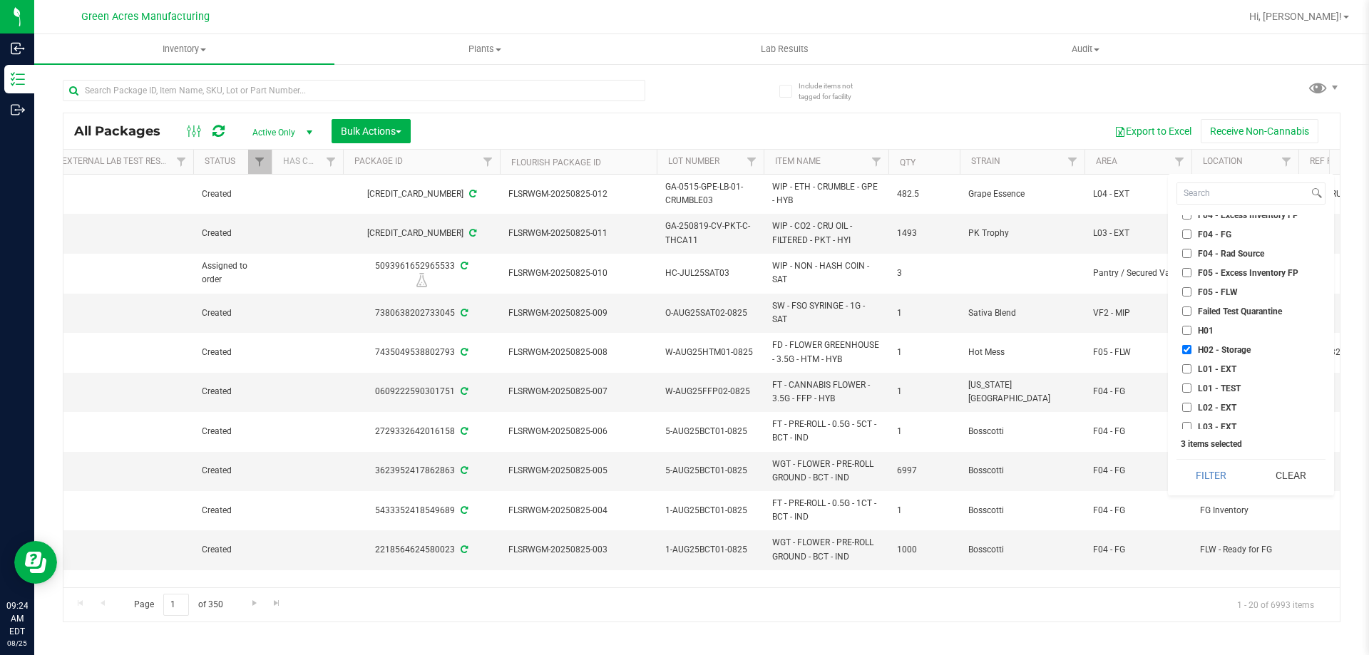
scroll to position [285, 0]
click at [1209, 223] on span "L01 - EXT" at bounding box center [1217, 226] width 38 height 9
click at [1191, 223] on input "L01 - EXT" at bounding box center [1186, 226] width 9 height 9
checkbox input "true"
click at [1212, 261] on span "L02 - EXT" at bounding box center [1217, 265] width 38 height 9
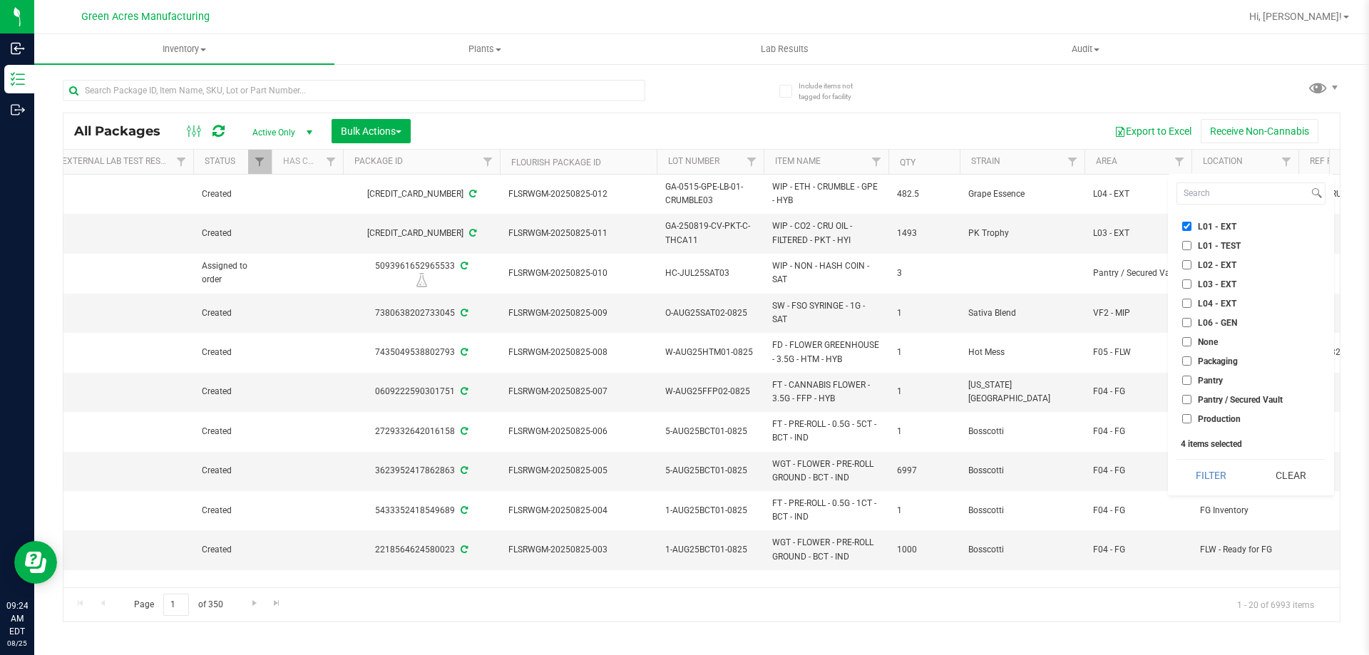
click at [1191, 260] on input "L02 - EXT" at bounding box center [1186, 264] width 9 height 9
checkbox input "true"
click at [1211, 280] on span "L03 - EXT" at bounding box center [1217, 284] width 38 height 9
click at [1191, 280] on input "L03 - EXT" at bounding box center [1186, 283] width 9 height 9
checkbox input "true"
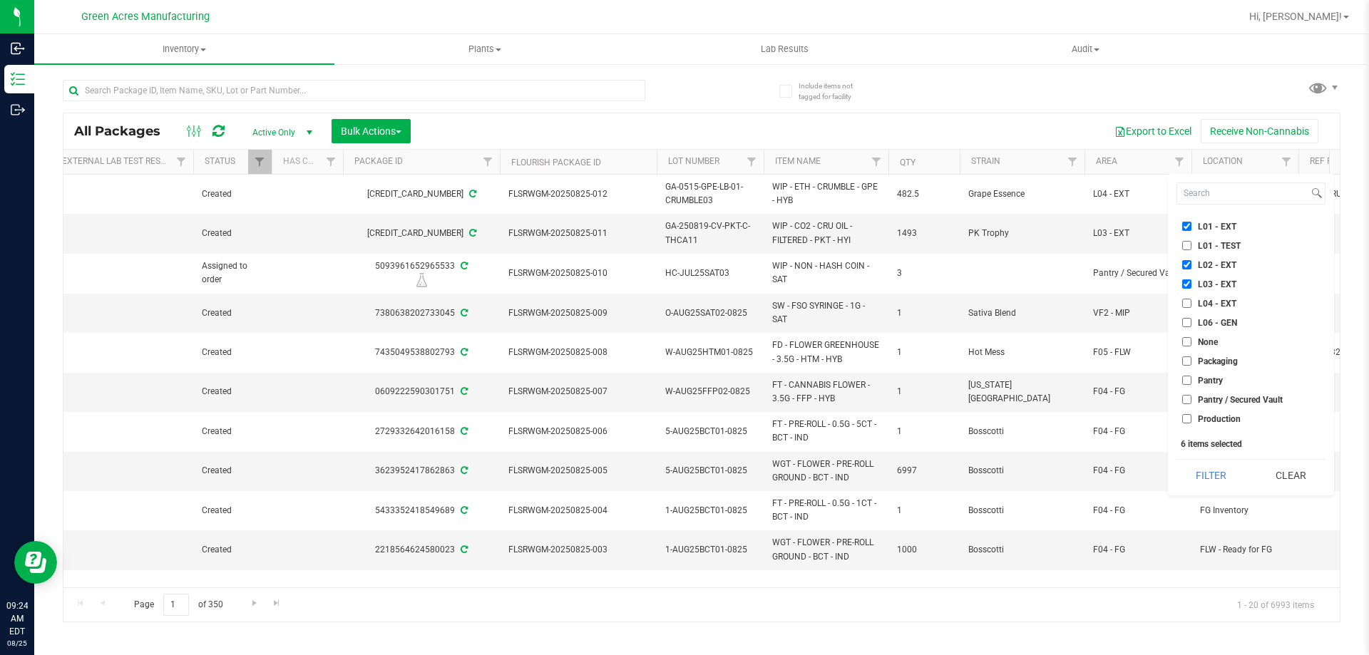
drag, startPoint x: 1210, startPoint y: 299, endPoint x: 1211, endPoint y: 361, distance: 62.7
click at [1210, 299] on span "L04 - EXT" at bounding box center [1217, 303] width 38 height 9
click at [1191, 299] on input "L04 - EXT" at bounding box center [1186, 303] width 9 height 9
checkbox input "true"
click at [1213, 470] on button "Filter" at bounding box center [1210, 475] width 69 height 31
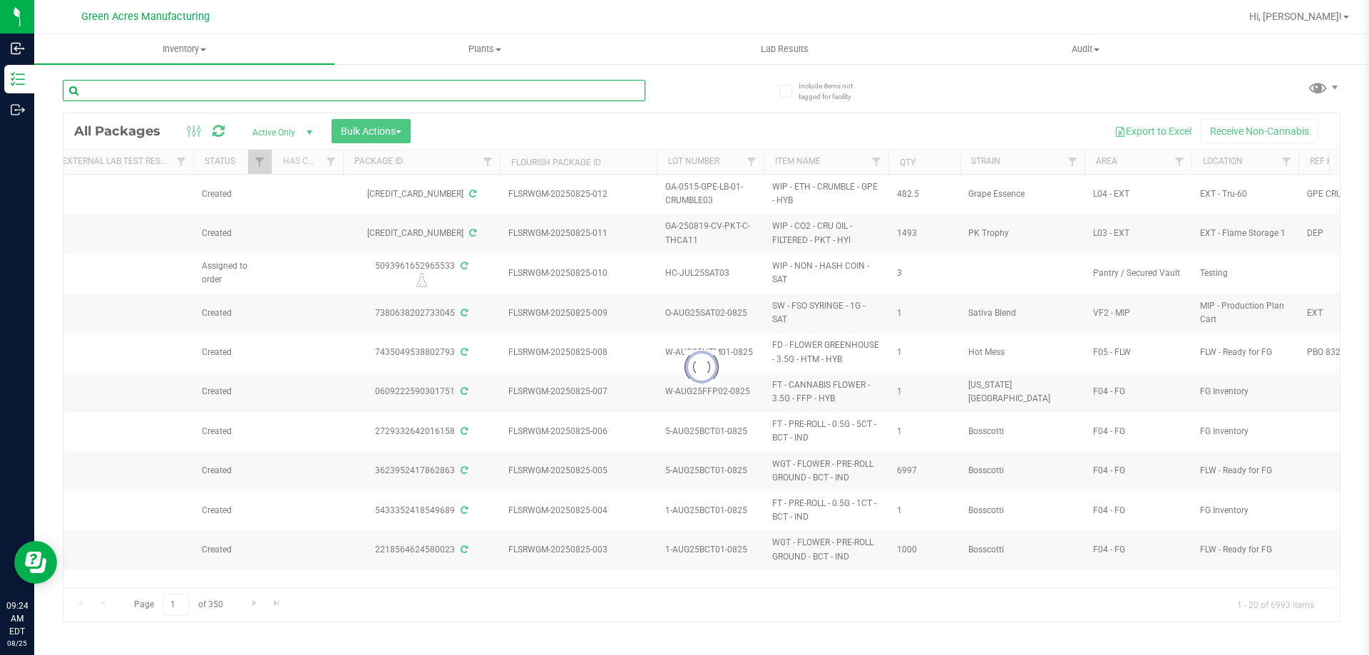
click at [547, 93] on input "text" at bounding box center [354, 90] width 582 height 21
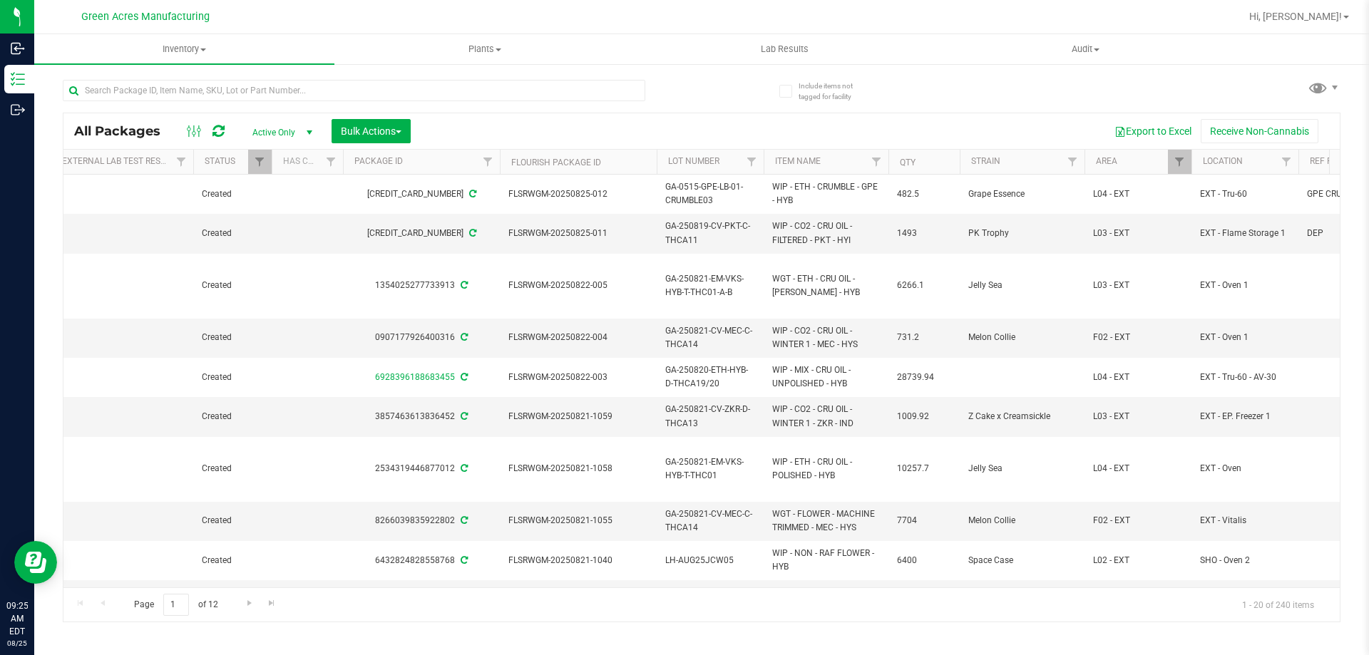
click at [502, 105] on div at bounding box center [354, 96] width 582 height 33
click at [504, 92] on input "text" at bounding box center [354, 90] width 582 height 21
paste input "GA-250820-CV-ZKR-D-THCA12"
type input "GA-250820-CV-ZKR-D-THCA12"
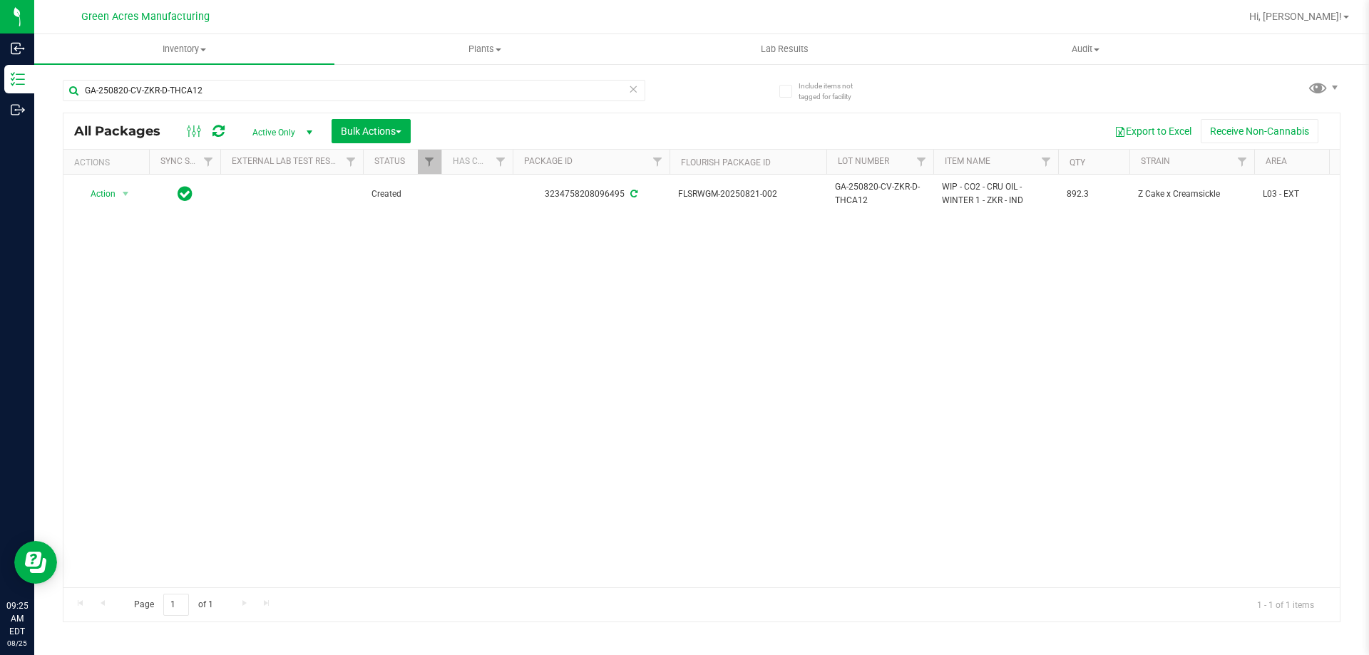
click at [202, 361] on div "Action Action Adjust qty Create package Edit attributes Global inventory Locate…" at bounding box center [701, 381] width 1276 height 413
click at [130, 257] on div "Action Action Adjust qty Create package Edit attributes Global inventory Locate…" at bounding box center [701, 381] width 1276 height 413
click at [121, 287] on div "Action Action Adjust qty Create package Edit attributes Global inventory Locate…" at bounding box center [701, 381] width 1276 height 413
click at [214, 133] on icon at bounding box center [218, 131] width 12 height 14
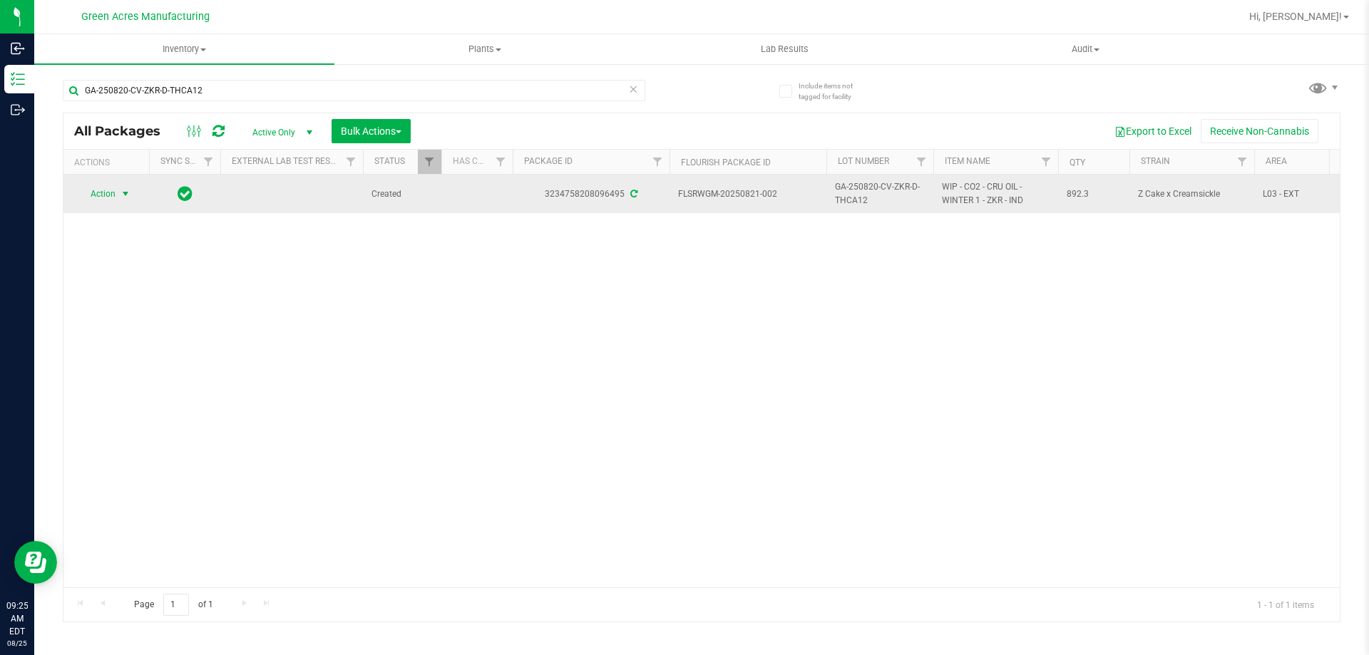
click at [118, 197] on span "select" at bounding box center [126, 194] width 18 height 20
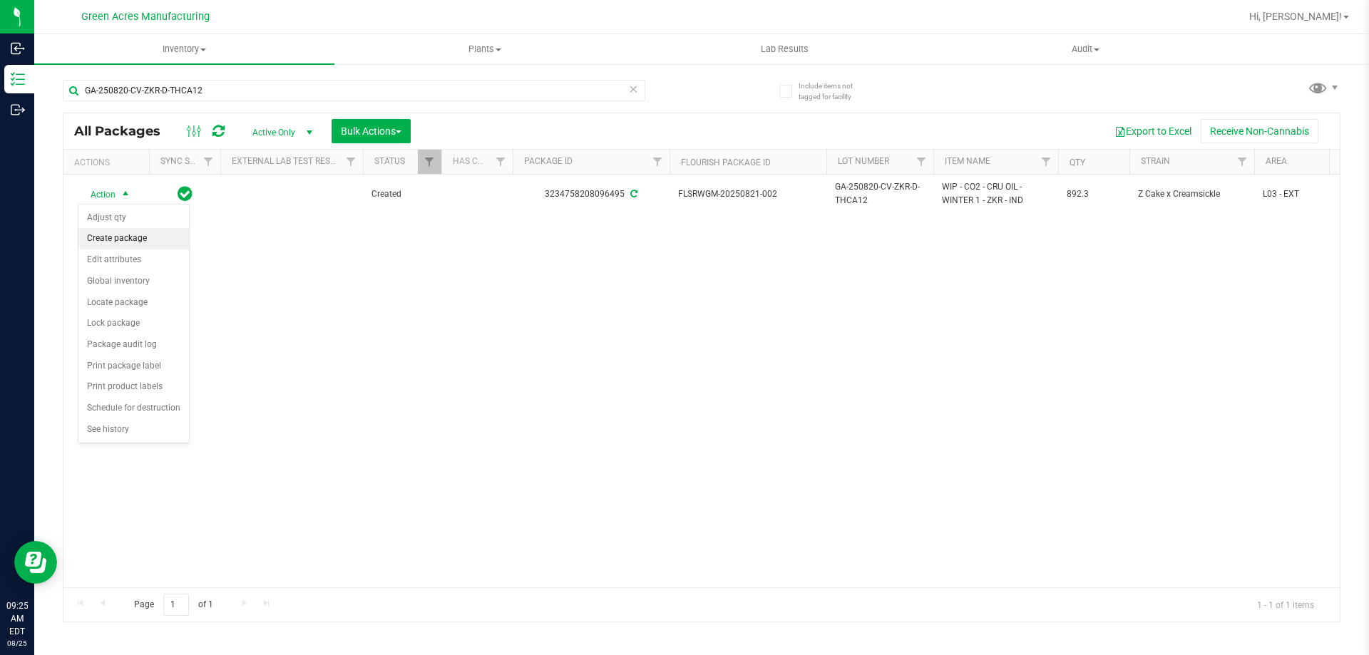
click at [138, 238] on li "Create package" at bounding box center [133, 238] width 110 height 21
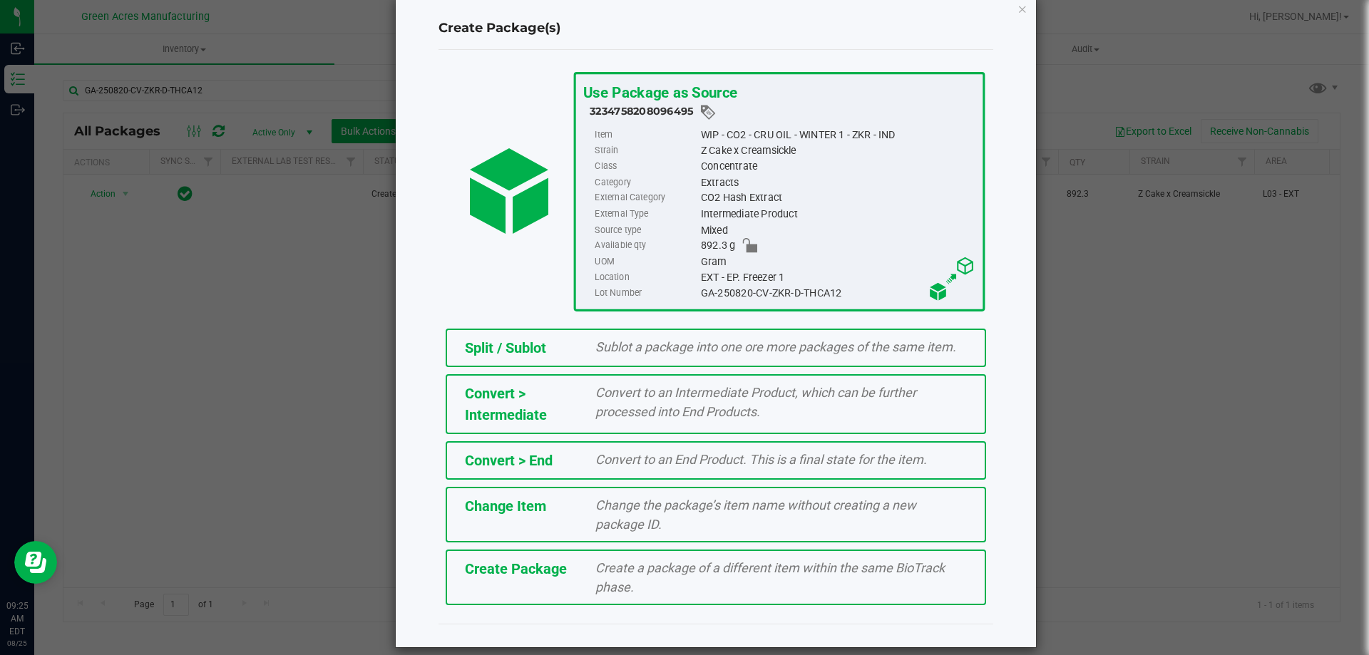
scroll to position [40, 0]
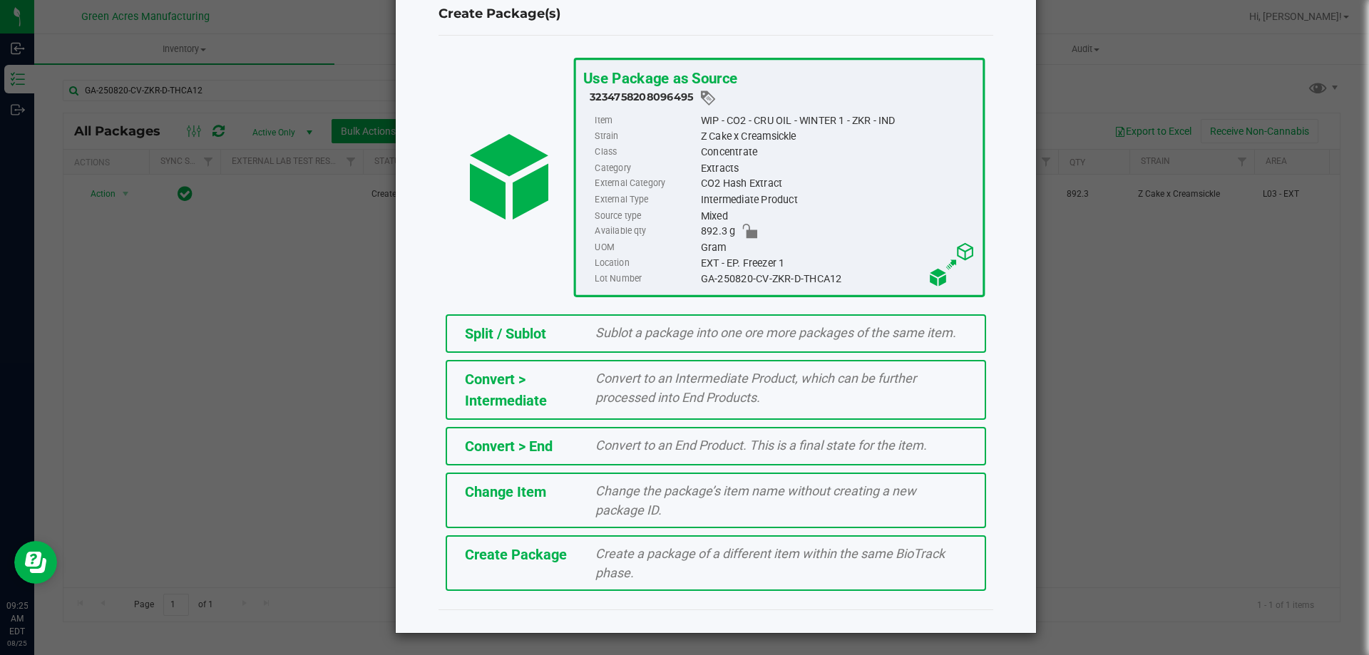
click at [615, 579] on span "Create a package of a different item within the same BioTrack phase." at bounding box center [769, 563] width 349 height 34
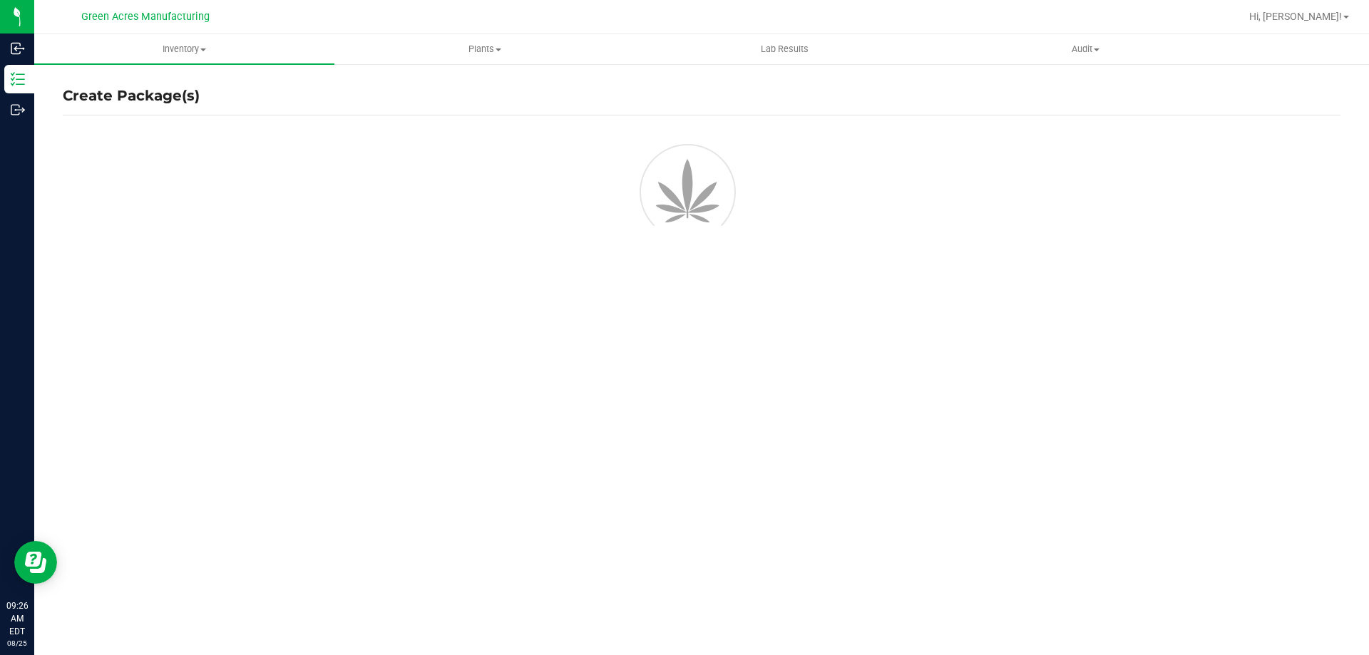
click at [456, 94] on div "Create Package(s)" at bounding box center [701, 96] width 1277 height 21
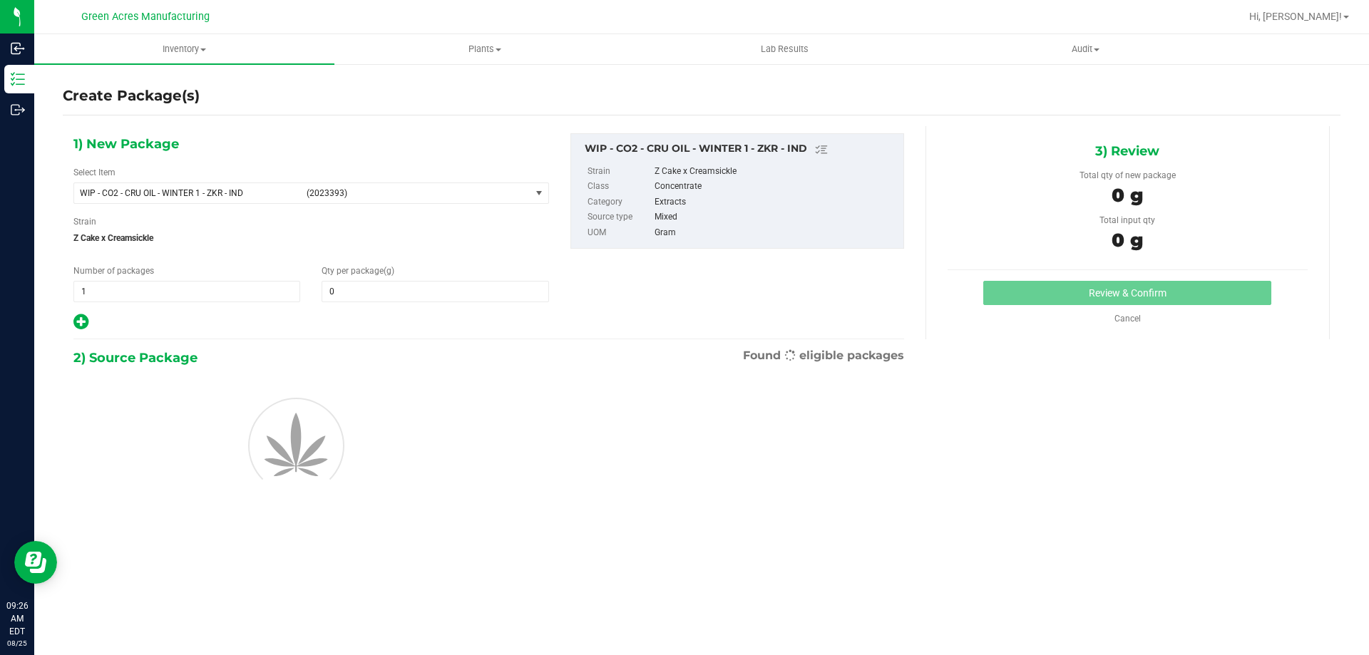
type input "0.0000"
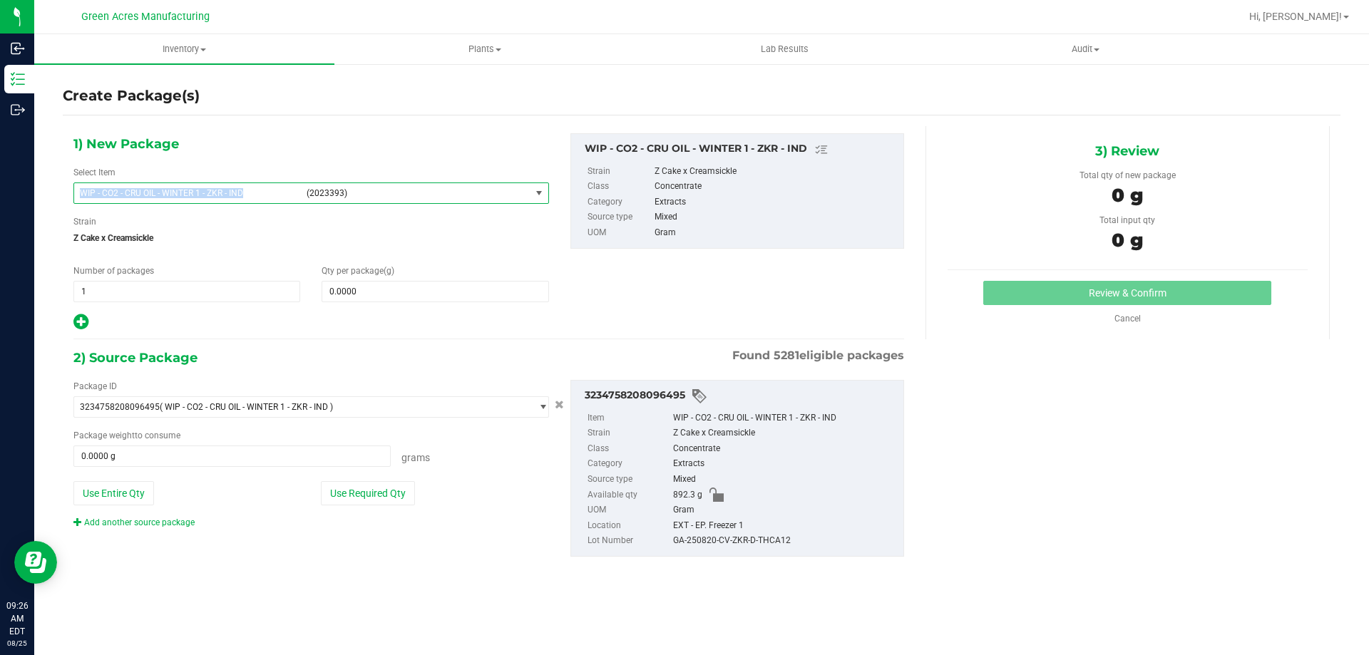
copy span "WIP - CO2 - CRU OIL - WINTER 1 - ZKR - IND"
drag, startPoint x: 273, startPoint y: 197, endPoint x: 82, endPoint y: 198, distance: 191.0
click at [81, 200] on span "WIP - CO2 - CRU OIL - WINTER 1 - ZKR - IND (2023393)" at bounding box center [302, 193] width 456 height 20
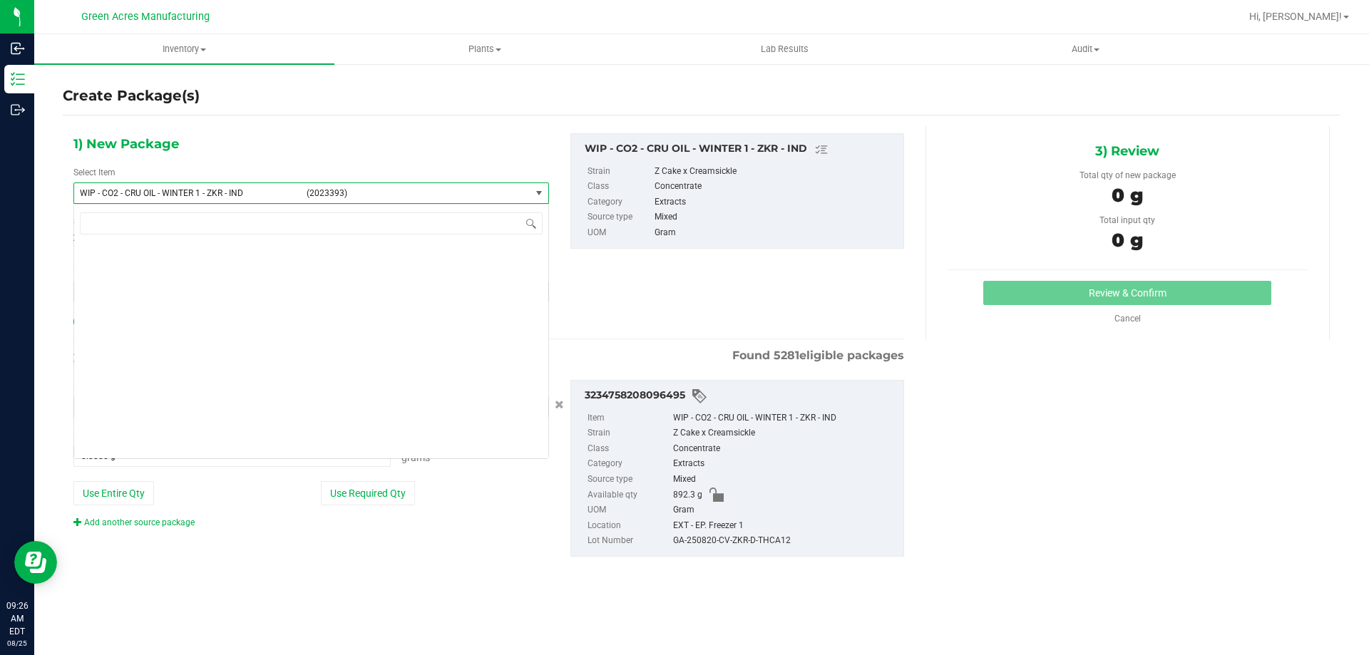
scroll to position [355210, 0]
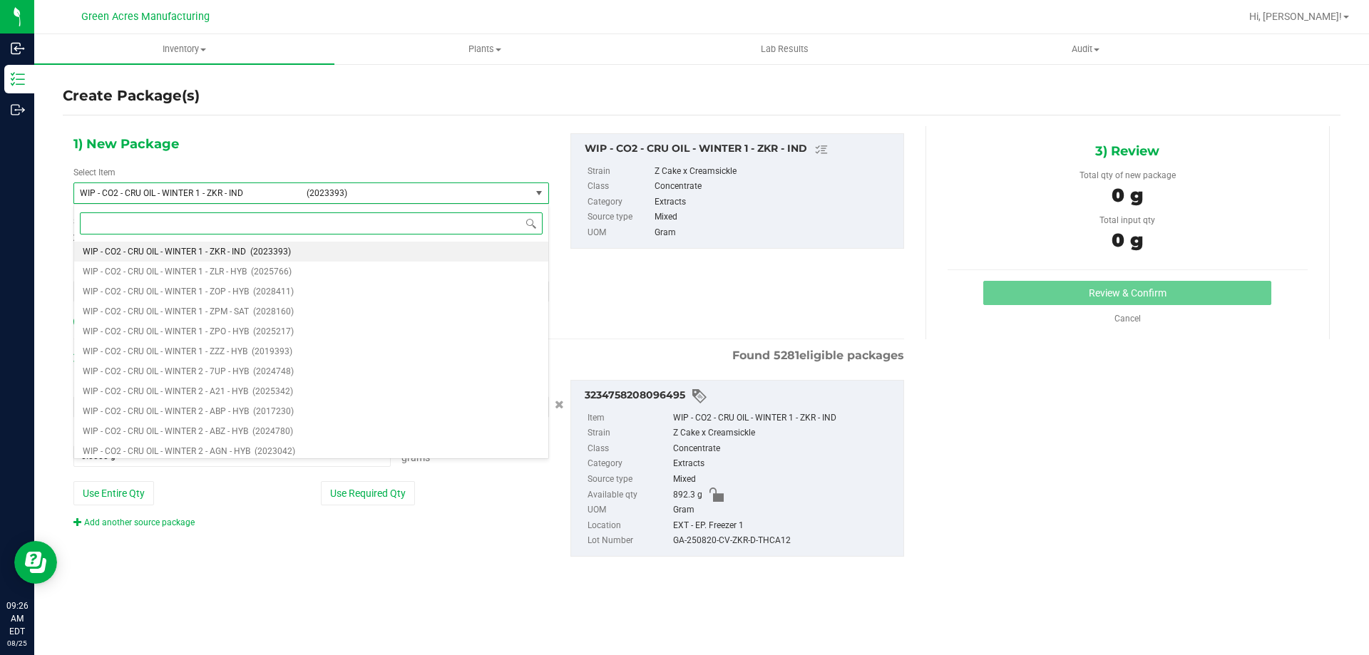
paste input "WIP - CO2 - CRU OIL - WINTER 1 - ZKR - IND"
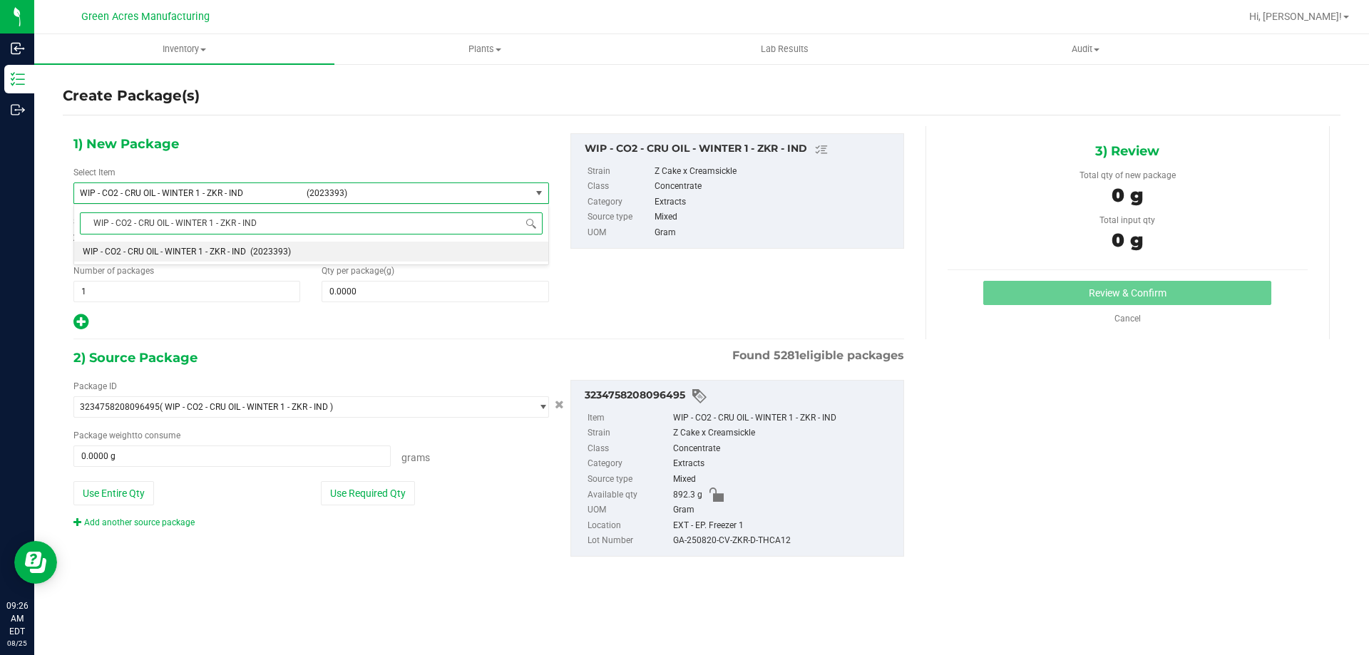
click at [212, 221] on input "WIP - CO2 - CRU OIL - WINTER 1 - ZKR - IND" at bounding box center [311, 223] width 463 height 22
type input "WIP - CO2 - CRU OIL - WINTER 2 - ZKR - IND"
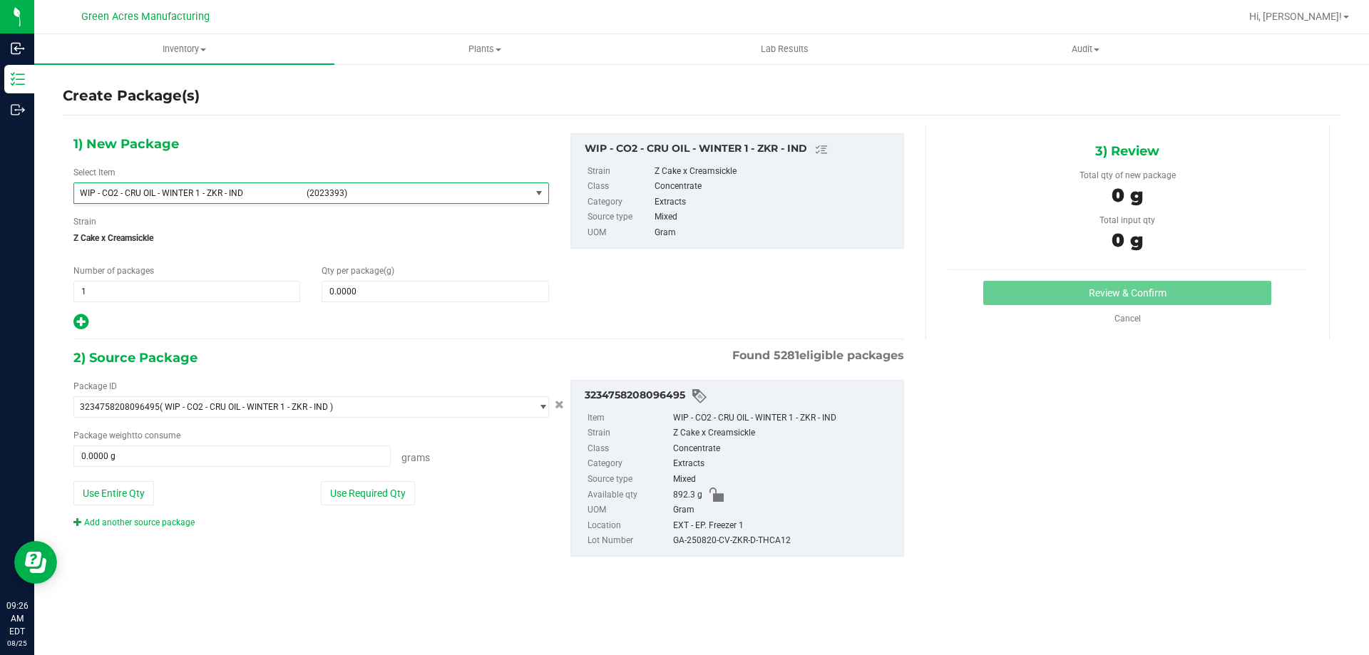
click at [386, 296] on div "WIP - CO2 - CRU OIL - WINTER 2 - ZKR - IND Type item name WIP - CO2 - CRU OIL -…" at bounding box center [310, 331] width 475 height 255
click at [387, 296] on span at bounding box center [434, 291] width 227 height 21
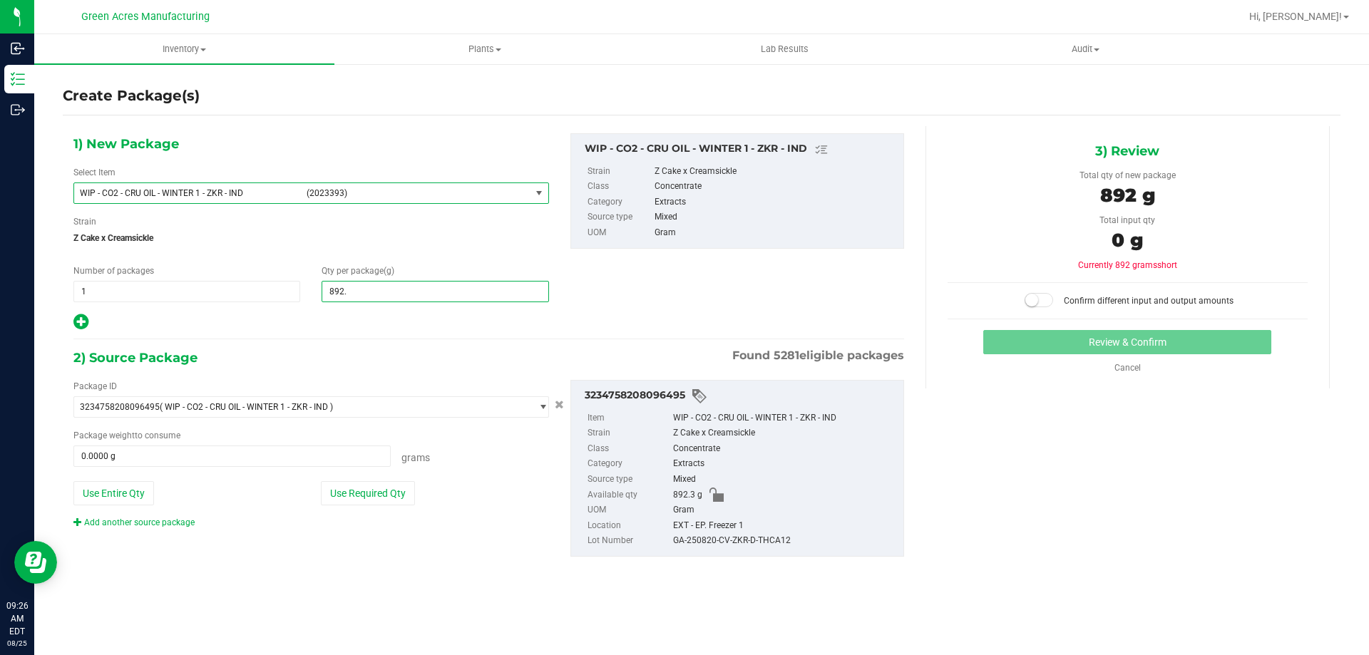
type input "892.3"
type input "892.3000"
click at [95, 495] on button "Use Entire Qty" at bounding box center [113, 493] width 81 height 24
type input "892.3000 g"
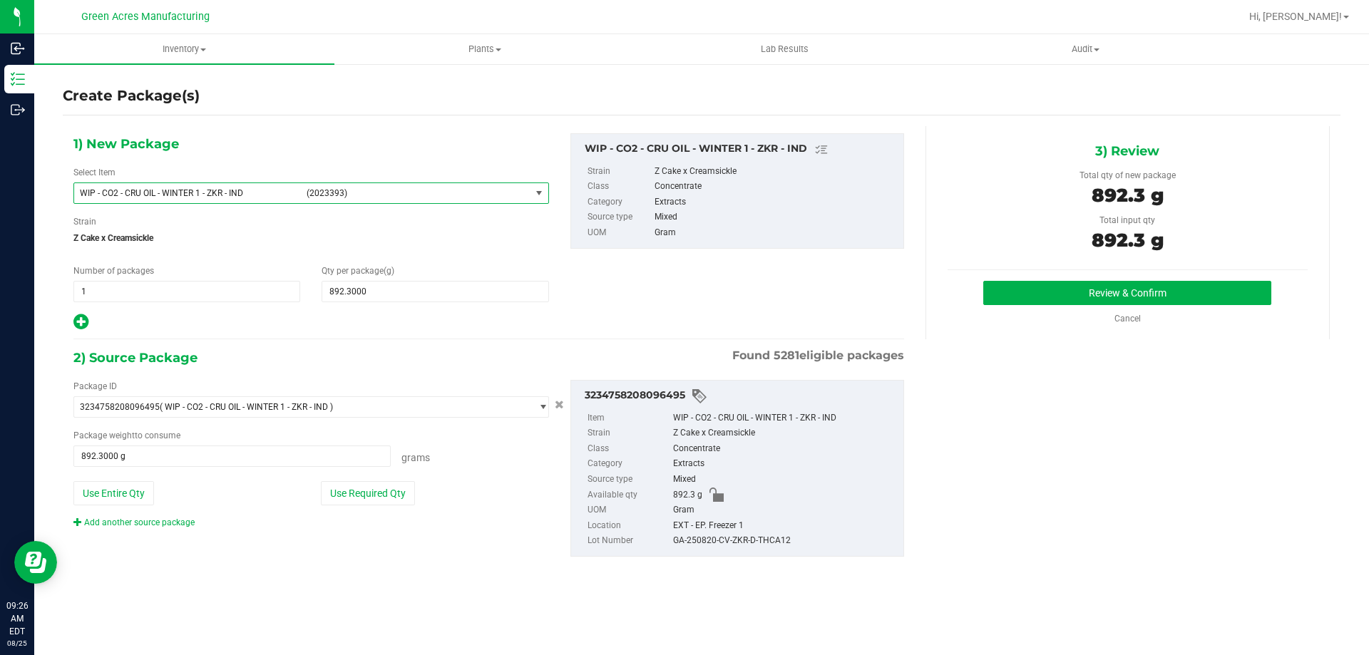
click at [424, 324] on div at bounding box center [310, 322] width 475 height 19
click at [1026, 303] on button "Review & Confirm" at bounding box center [1127, 293] width 288 height 24
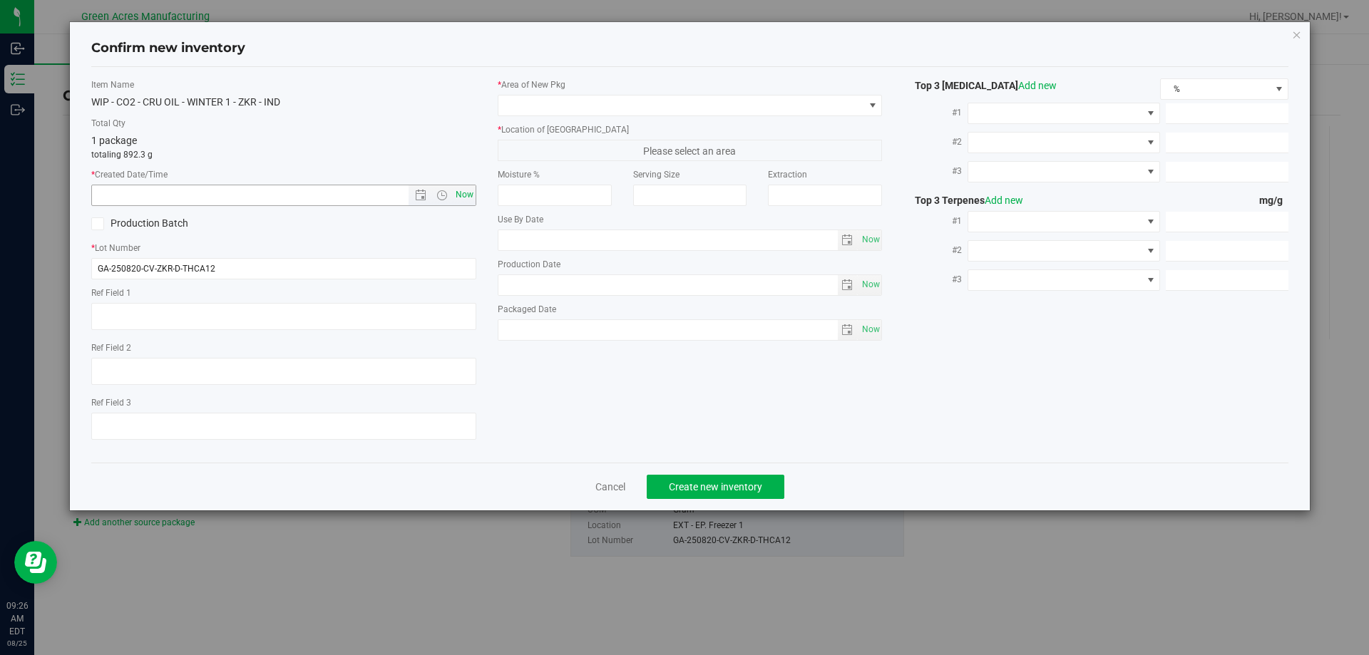
type textarea "21.3%/2.12% Terps"
type textarea ".172"
click at [469, 202] on span "Now" at bounding box center [464, 195] width 24 height 21
type input "8/25/2025 9:26 AM"
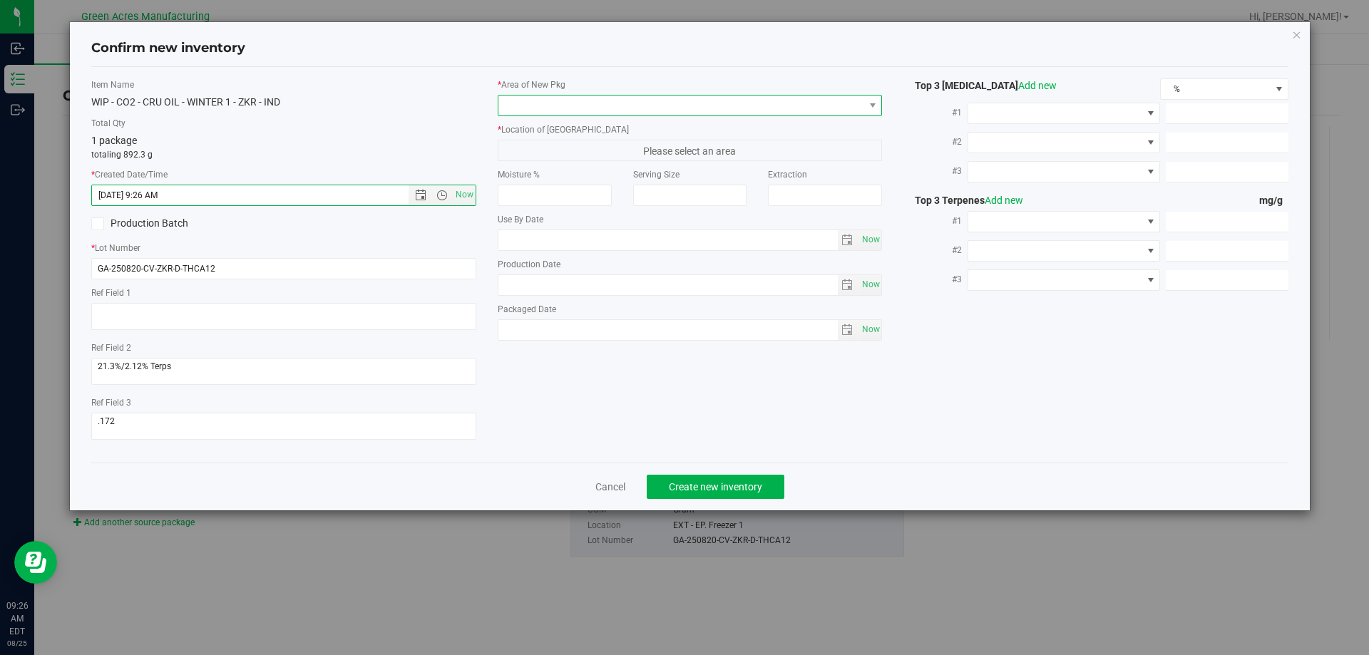
click at [532, 108] on span at bounding box center [681, 106] width 366 height 20
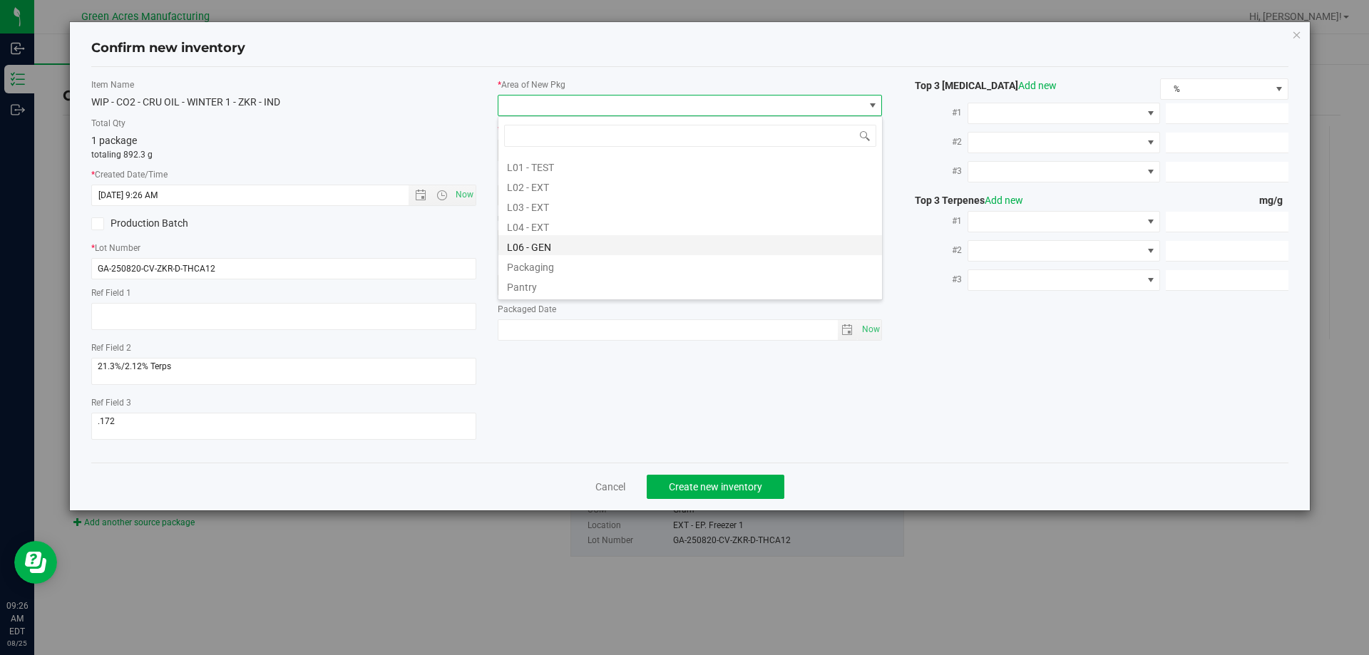
scroll to position [285, 0]
click at [541, 194] on li "L03 - EXT" at bounding box center [689, 198] width 383 height 20
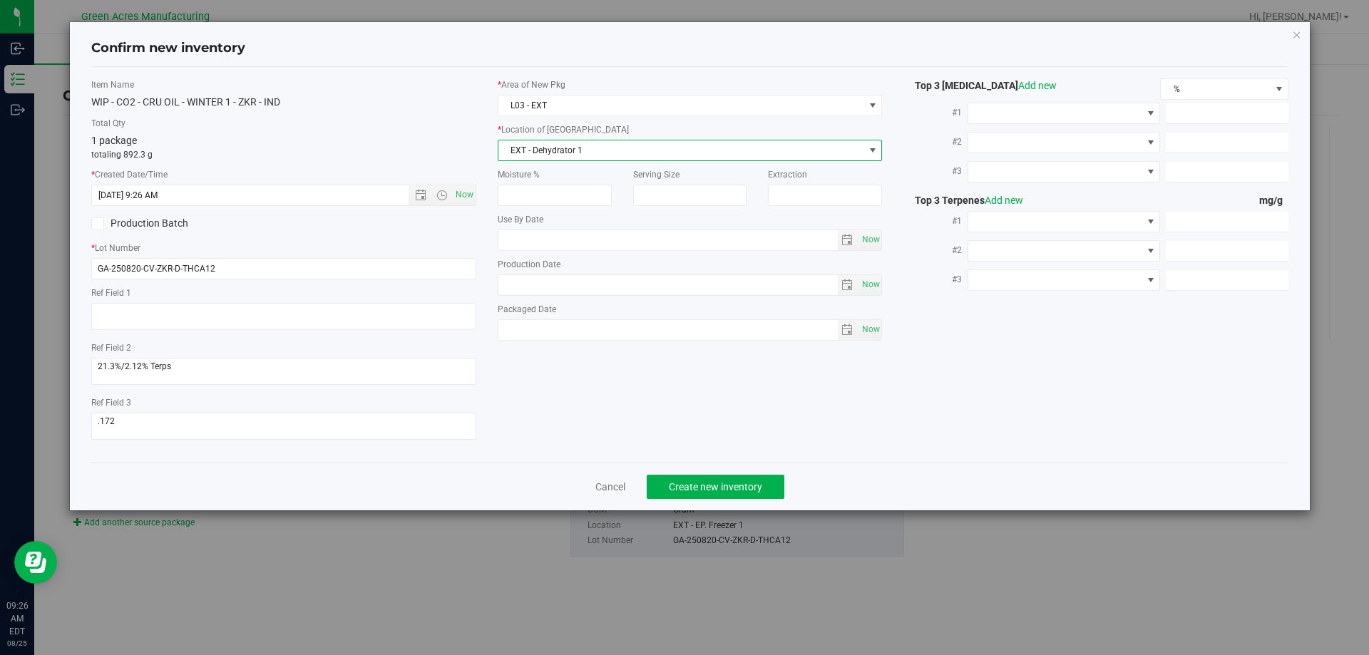
click at [559, 147] on span "EXT - Dehydrator 1" at bounding box center [681, 150] width 366 height 20
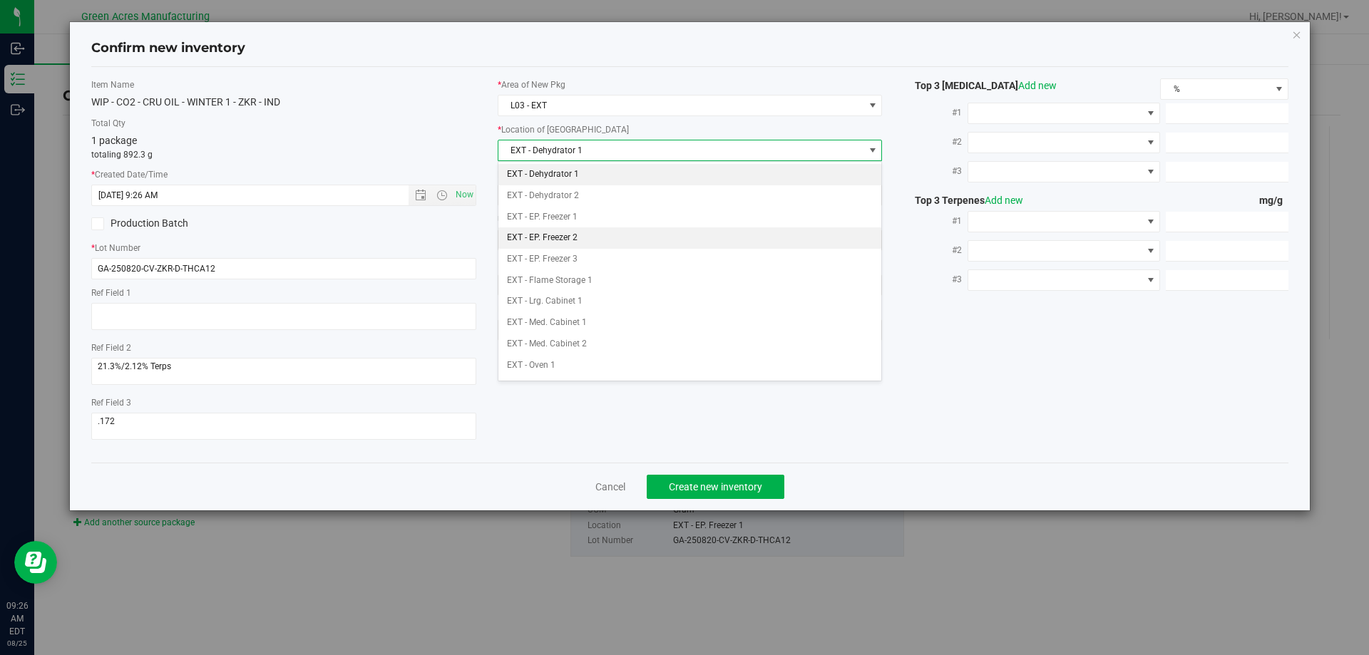
click at [587, 246] on li "EXT - EP. Freezer 2" at bounding box center [689, 237] width 383 height 21
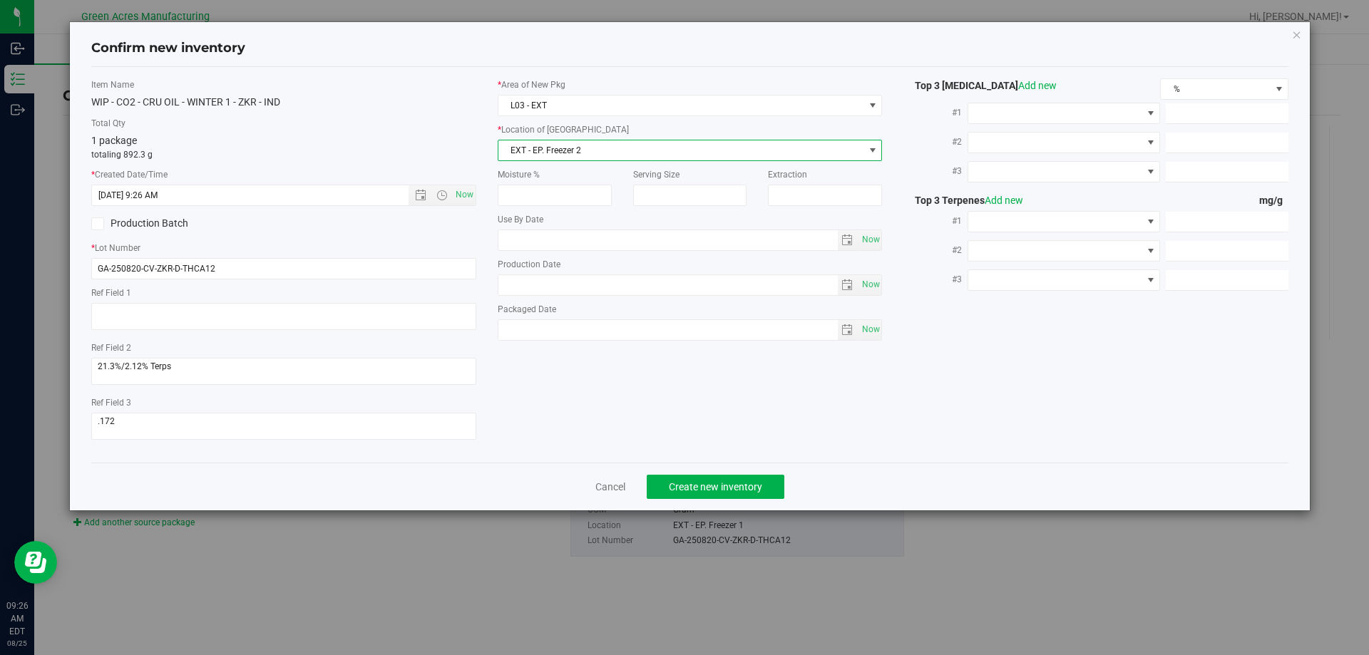
click at [669, 499] on div "Cancel Create new inventory" at bounding box center [690, 487] width 1198 height 48
click at [672, 483] on span "Create new inventory" at bounding box center [715, 486] width 93 height 11
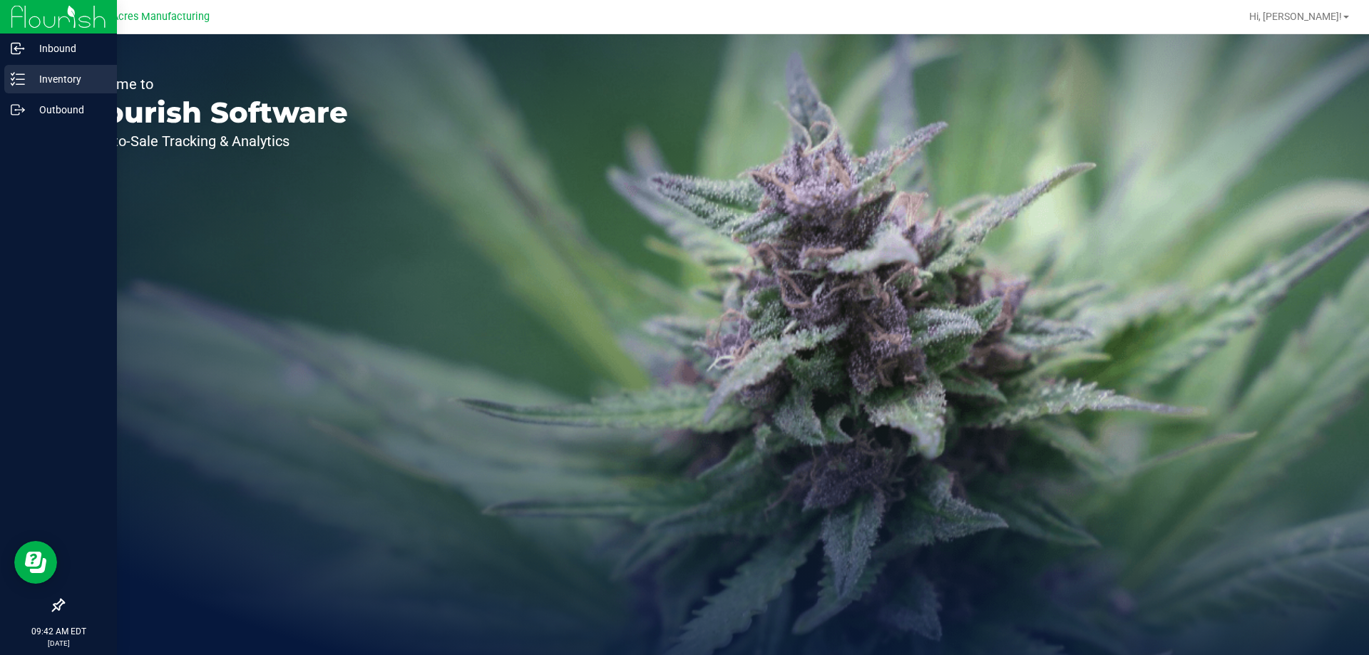
click at [19, 76] on icon at bounding box center [18, 79] width 14 height 14
